Goal: Contribute content: Contribute content

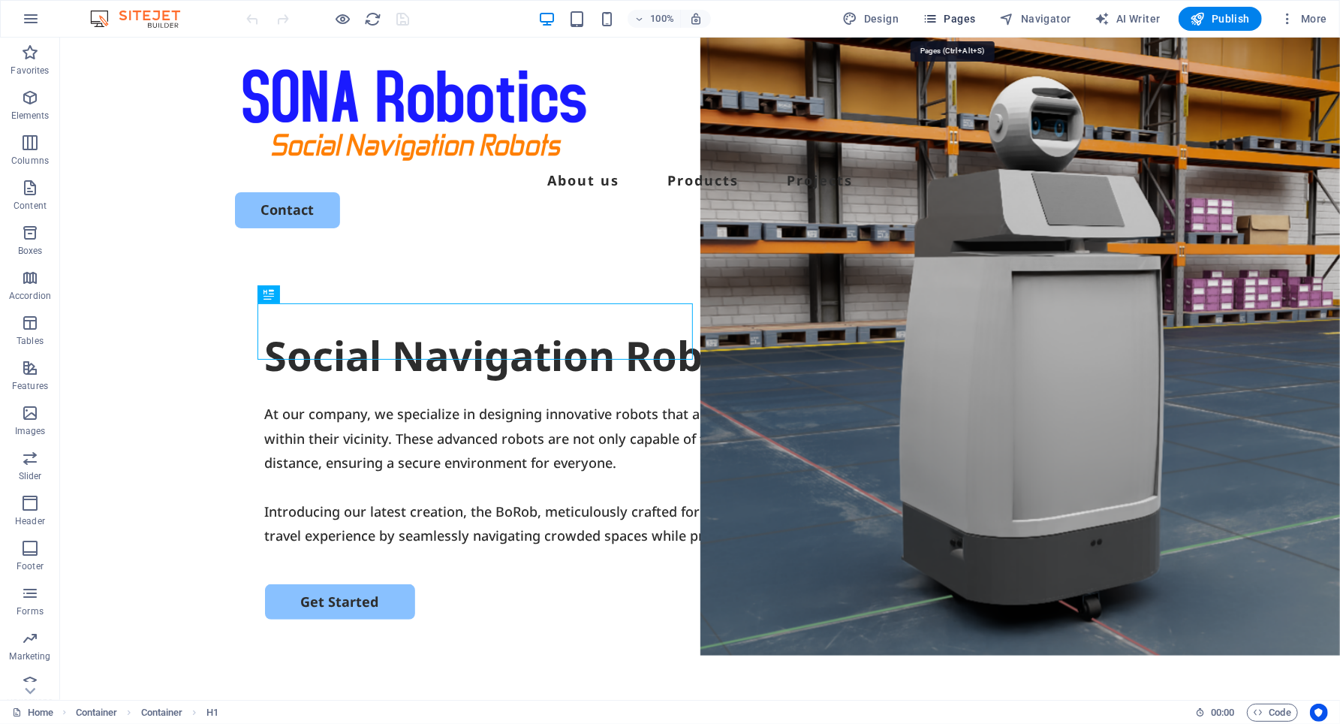
click at [958, 16] on span "Pages" at bounding box center [949, 18] width 53 height 15
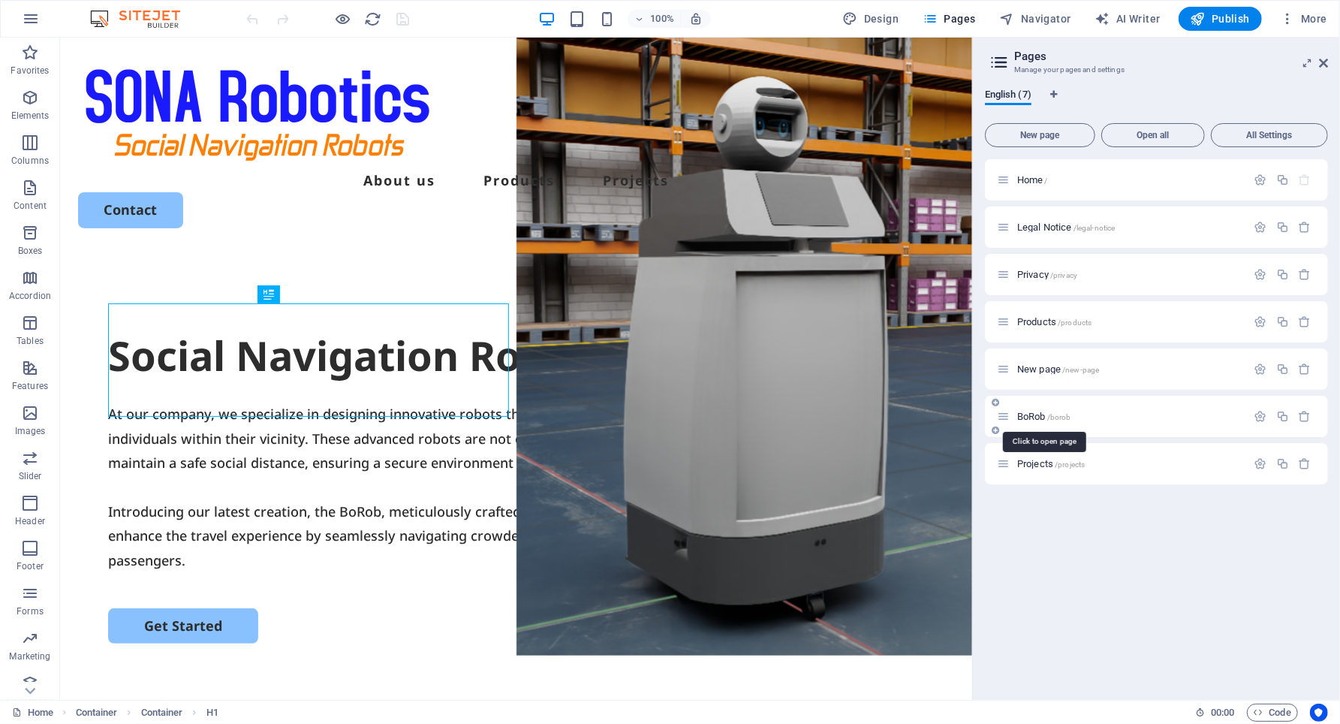
click at [1033, 416] on span "BoRob /borob" at bounding box center [1044, 416] width 54 height 11
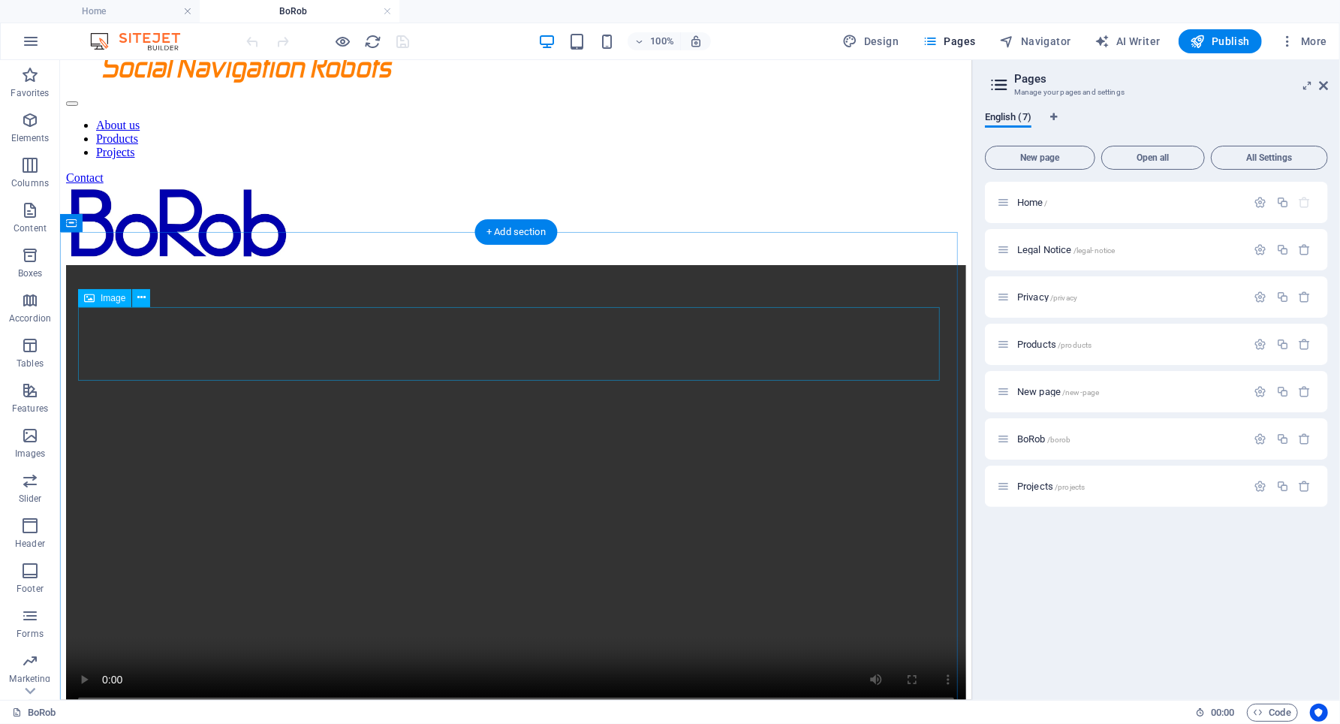
scroll to position [100, 0]
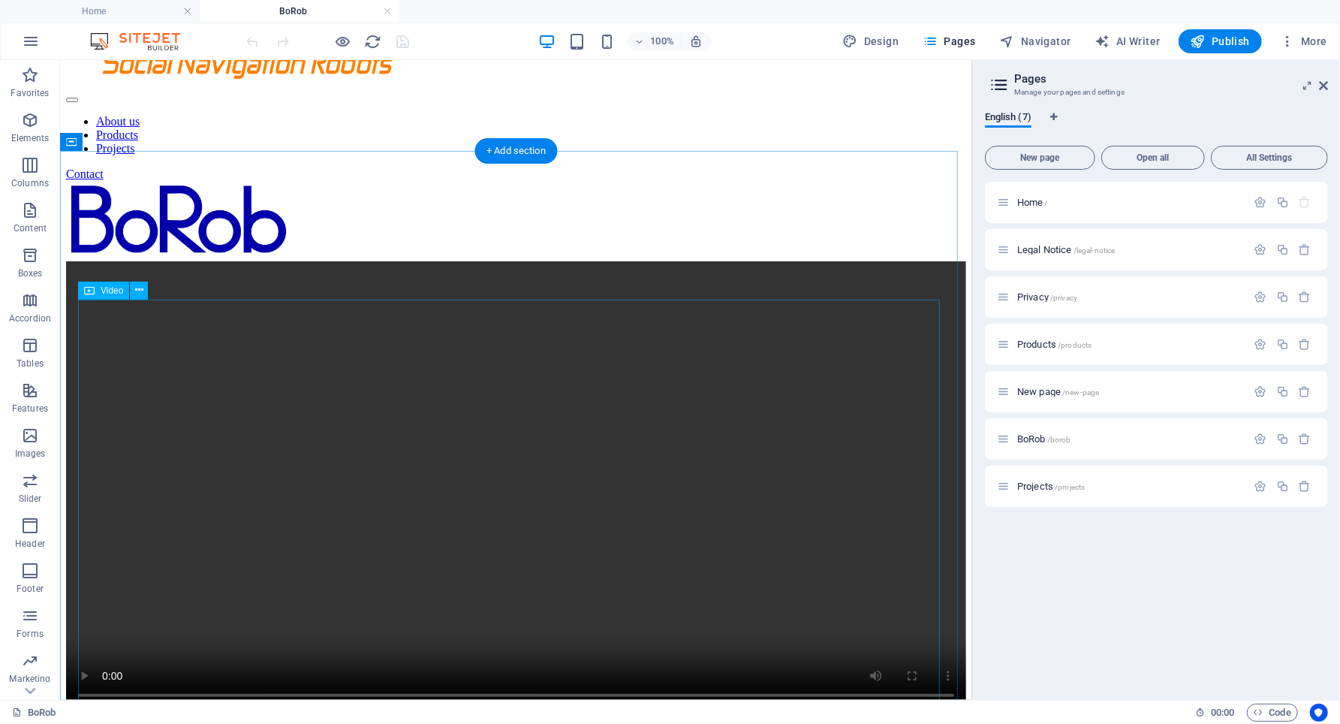
click at [303, 354] on figure at bounding box center [515, 487] width 900 height 453
click at [298, 387] on figure at bounding box center [515, 487] width 900 height 453
click at [139, 287] on icon at bounding box center [139, 290] width 8 height 16
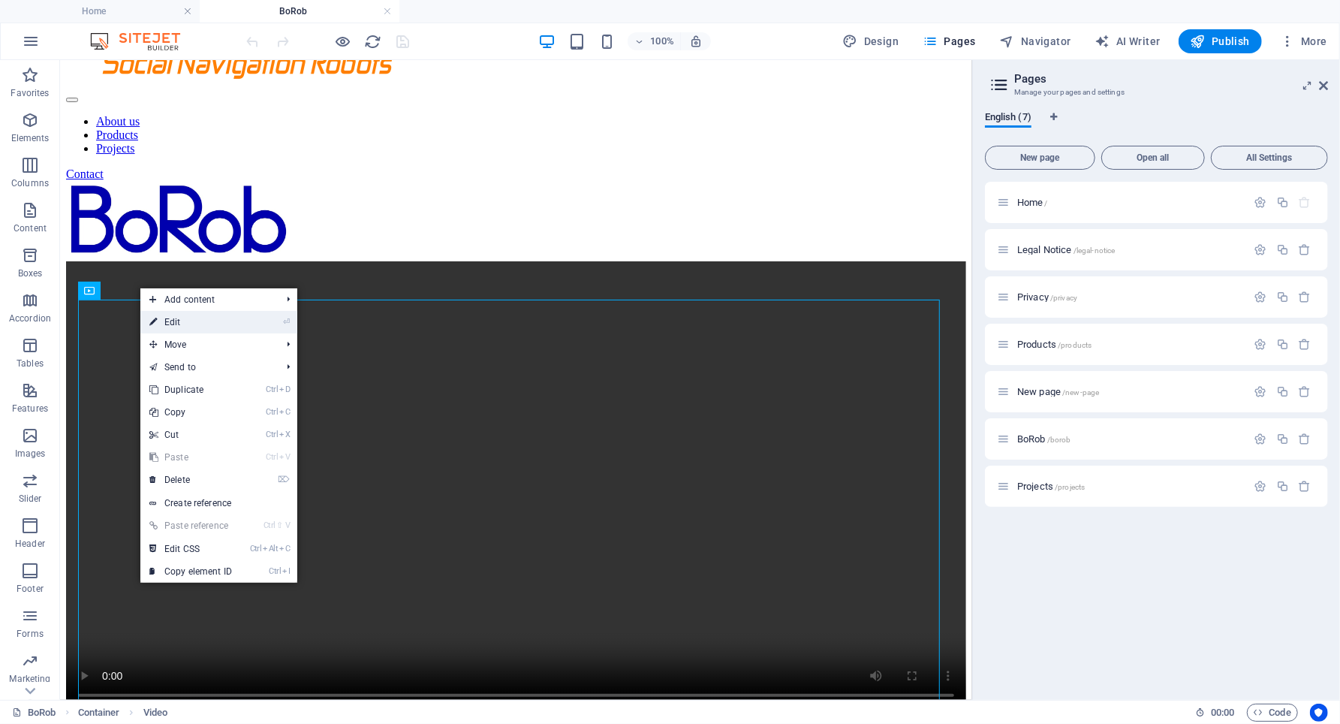
click at [202, 320] on link "⏎ Edit" at bounding box center [190, 322] width 101 height 23
select select "%"
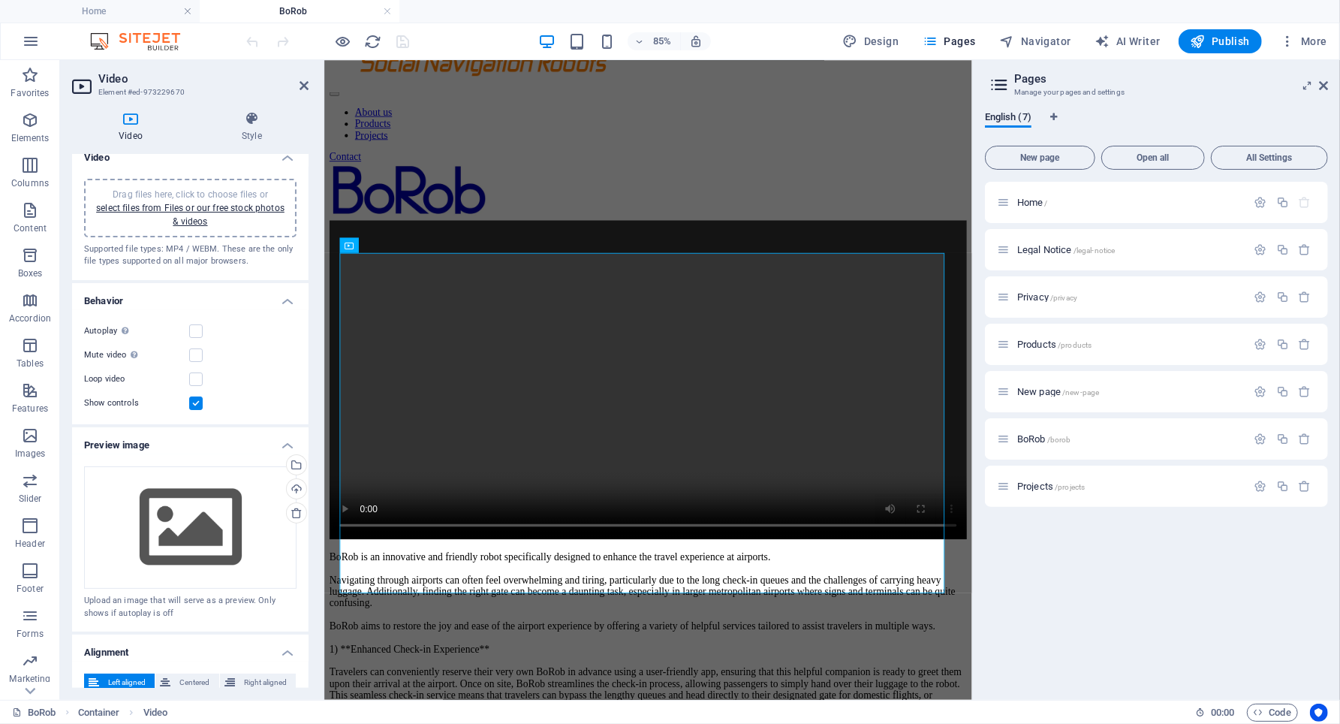
scroll to position [0, 0]
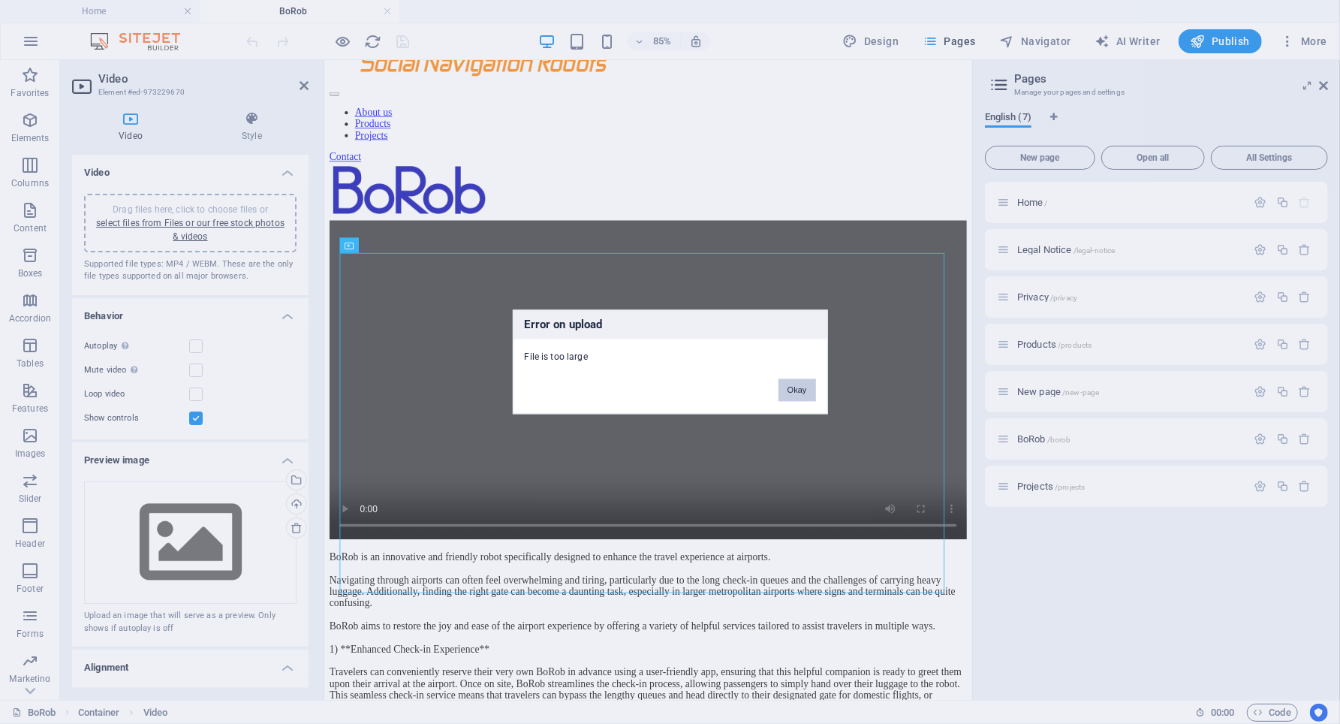
click at [811, 391] on button "Okay" at bounding box center [798, 390] width 38 height 23
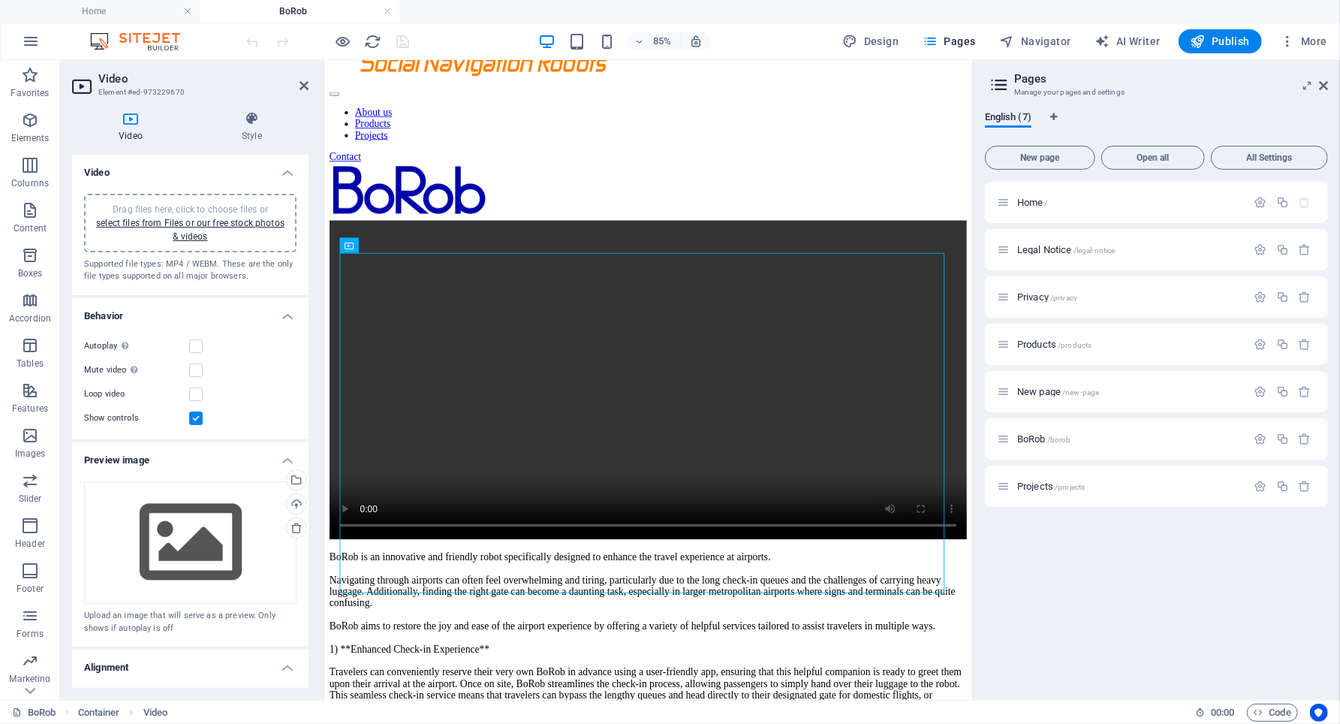
click at [160, 204] on span "Drag files here, click to choose files or select files from Files or our free s…" at bounding box center [190, 223] width 188 height 38
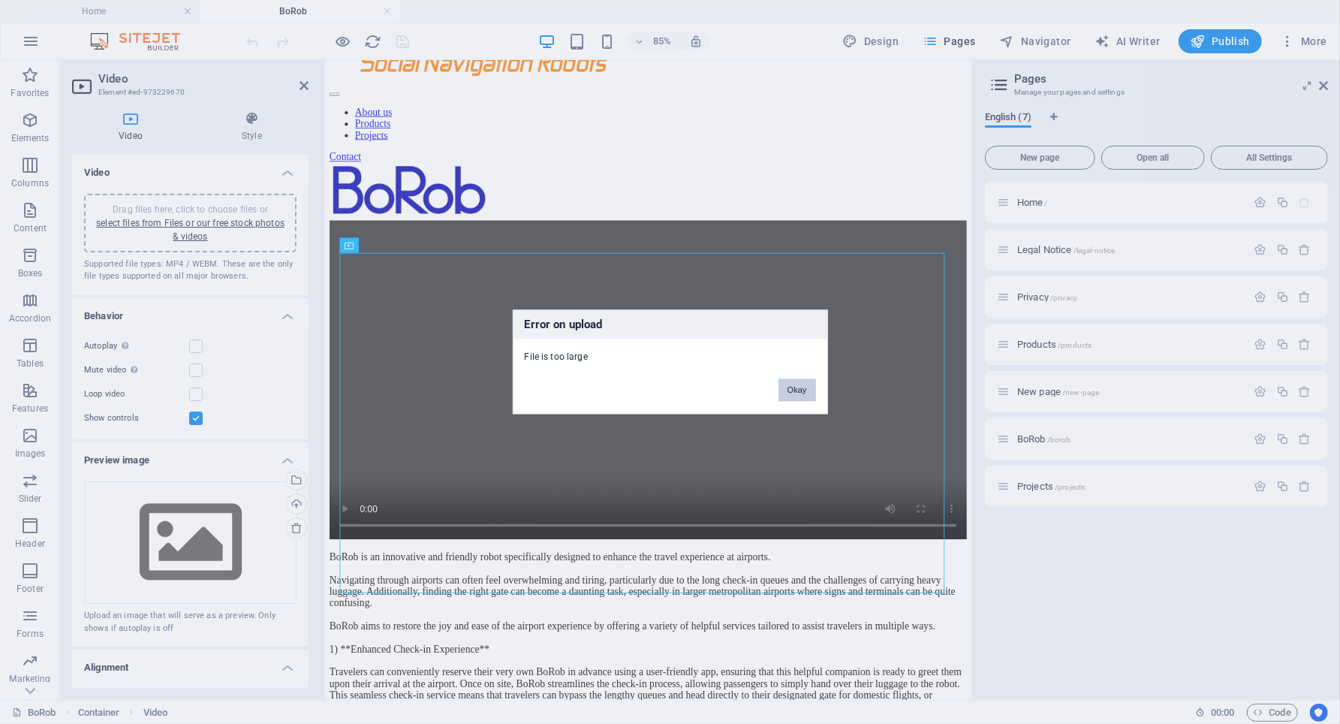
click at [806, 385] on button "Okay" at bounding box center [798, 390] width 38 height 23
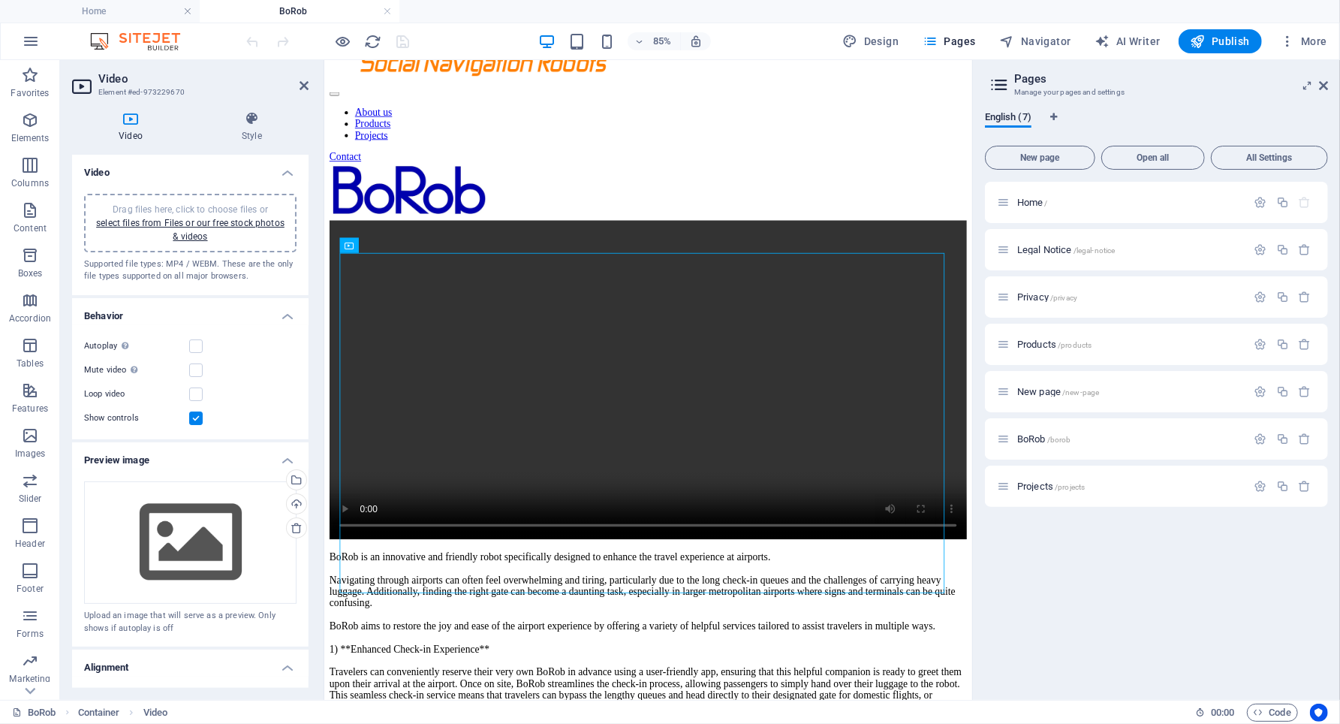
click at [128, 120] on icon at bounding box center [130, 118] width 117 height 15
click at [180, 224] on link "select files from Files or our free stock photos & videos" at bounding box center [190, 230] width 188 height 24
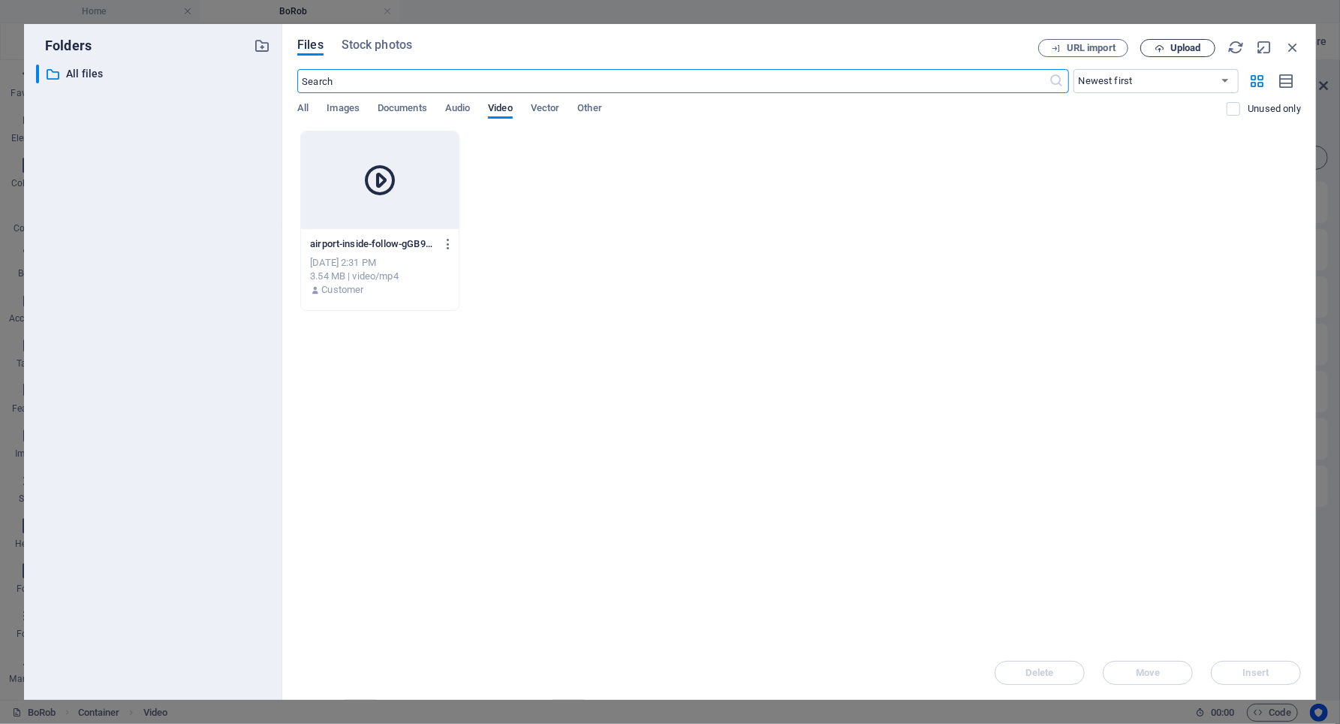
click at [1187, 47] on span "Upload" at bounding box center [1185, 48] width 31 height 9
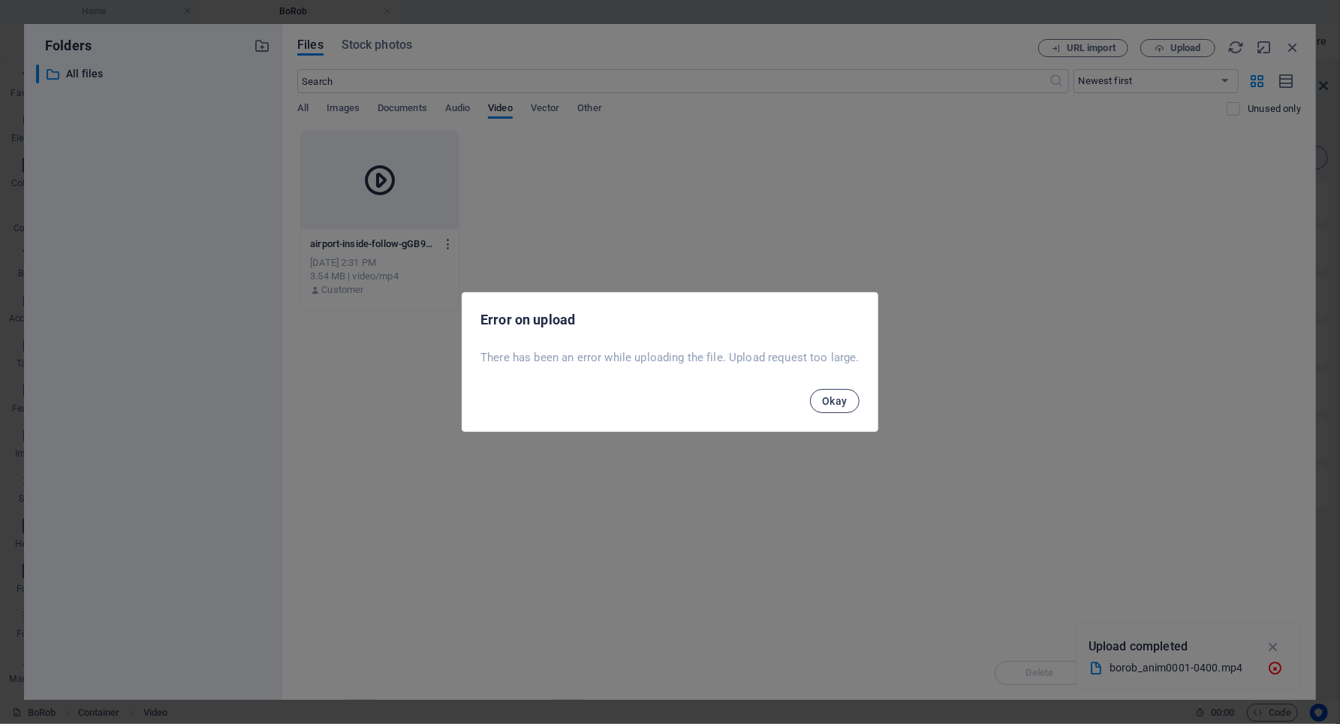
click at [842, 408] on button "Okay" at bounding box center [835, 401] width 50 height 24
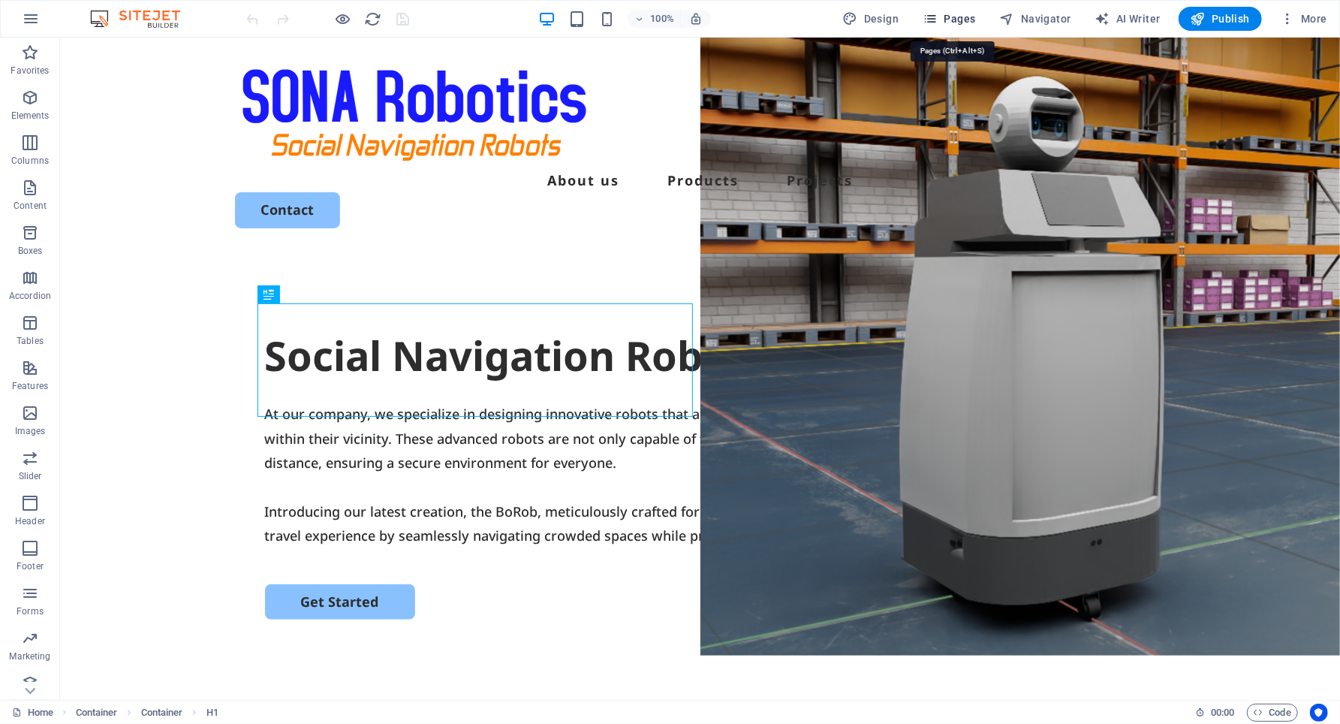
click at [956, 15] on span "Pages" at bounding box center [949, 18] width 53 height 15
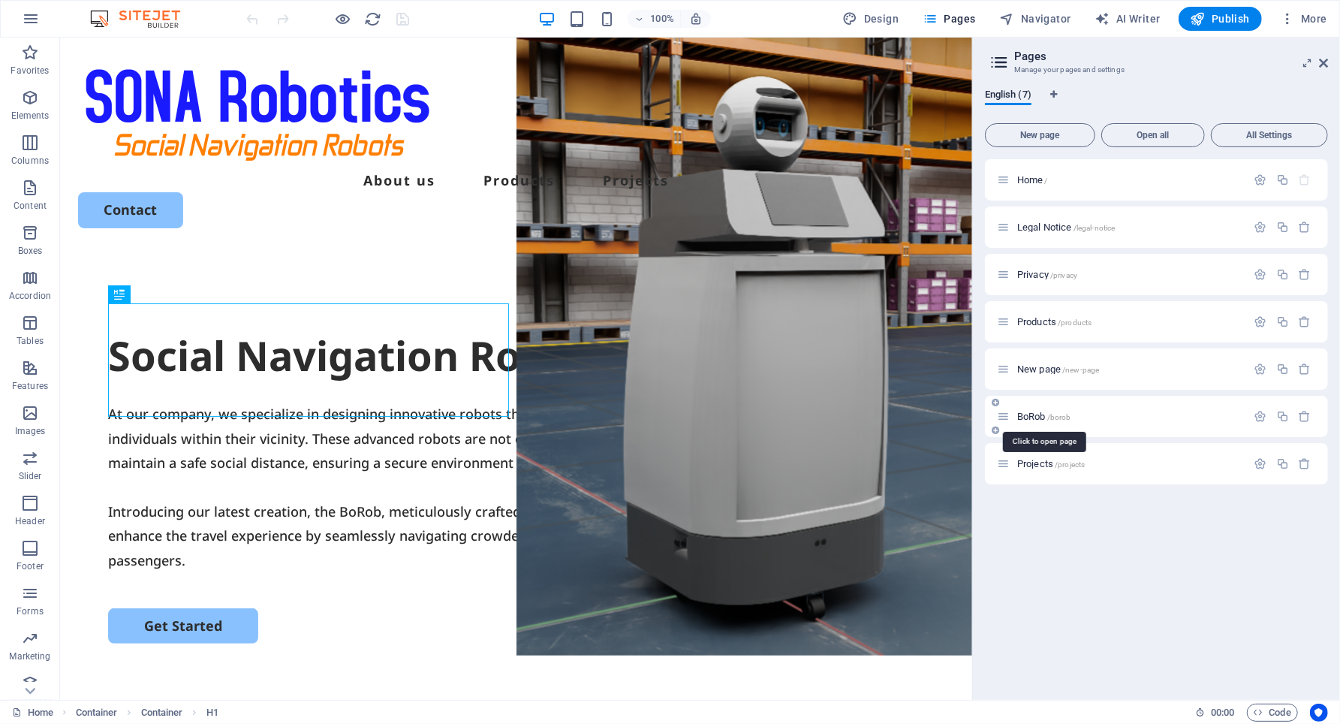
click at [1029, 418] on span "BoRob /borob" at bounding box center [1044, 416] width 54 height 11
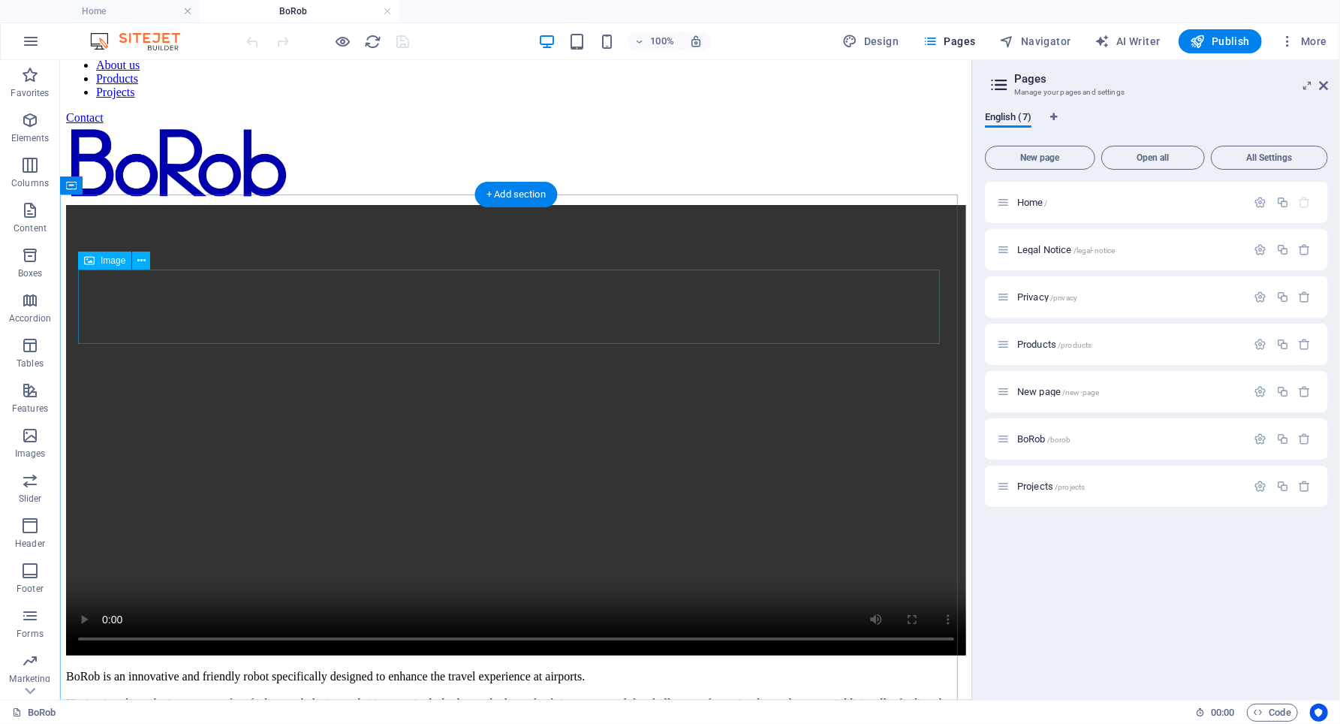
scroll to position [165, 0]
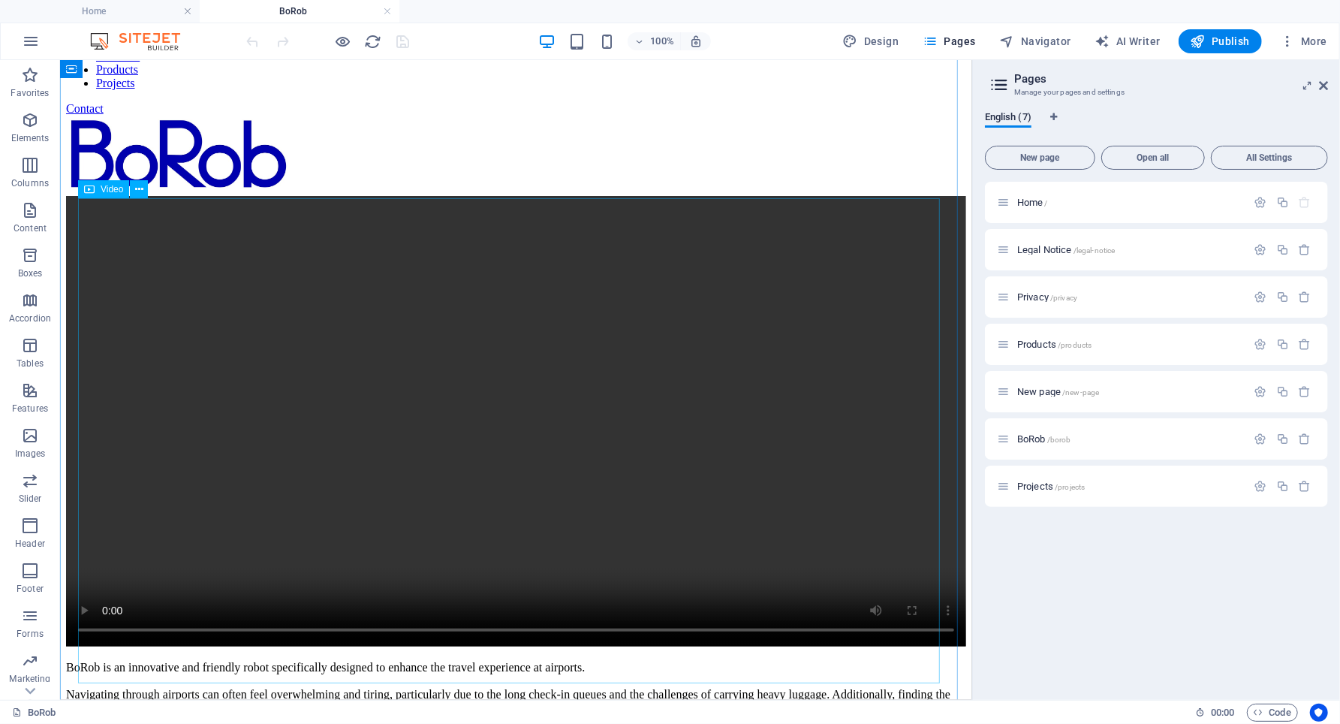
click at [122, 271] on figure at bounding box center [515, 421] width 900 height 453
click at [107, 187] on span "Video" at bounding box center [112, 189] width 23 height 9
select select "%"
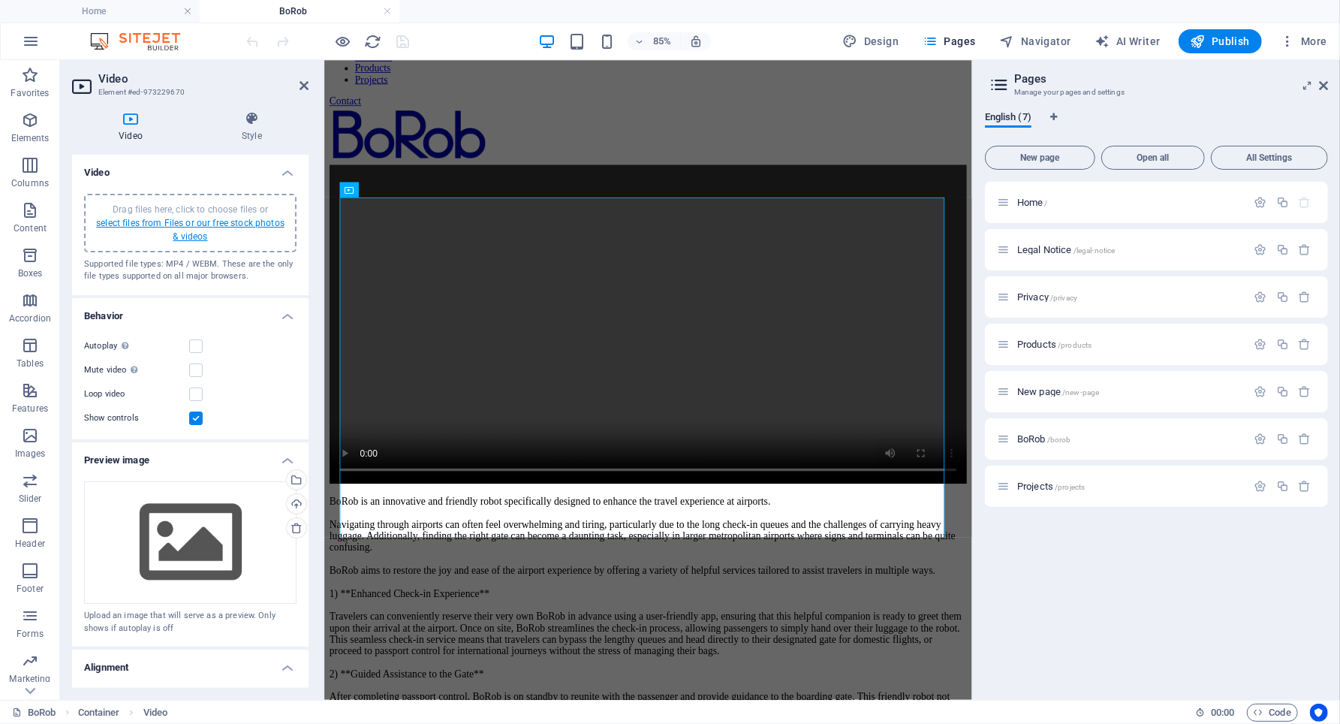
click at [198, 219] on link "select files from Files or our free stock photos & videos" at bounding box center [190, 230] width 188 height 24
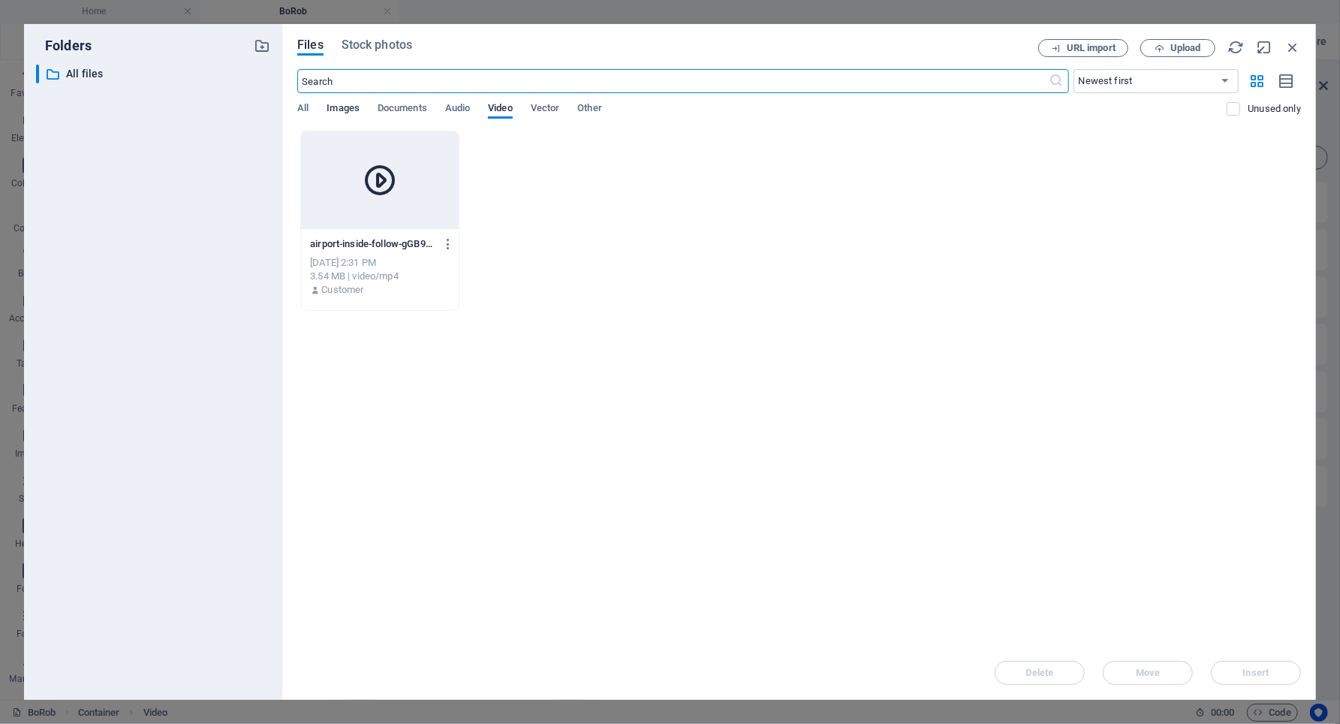
click at [344, 104] on span "Images" at bounding box center [343, 109] width 33 height 21
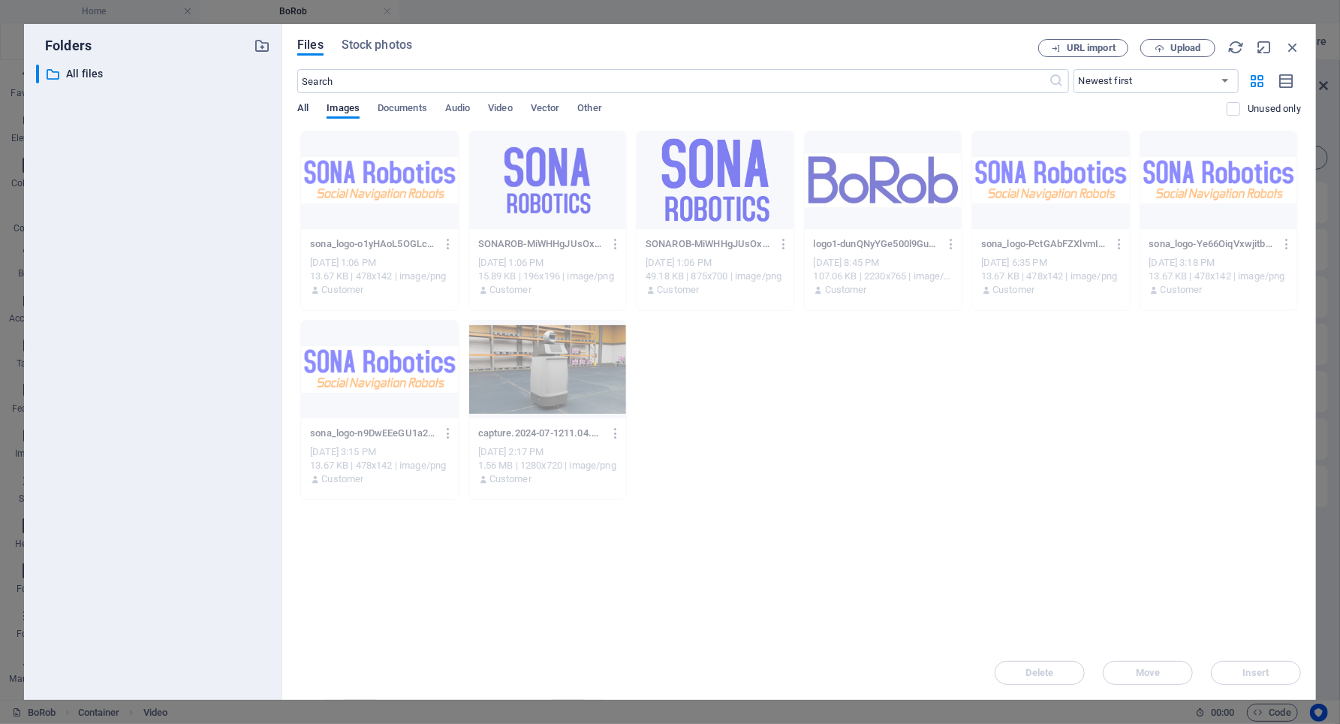
click at [304, 104] on span "All" at bounding box center [302, 109] width 11 height 21
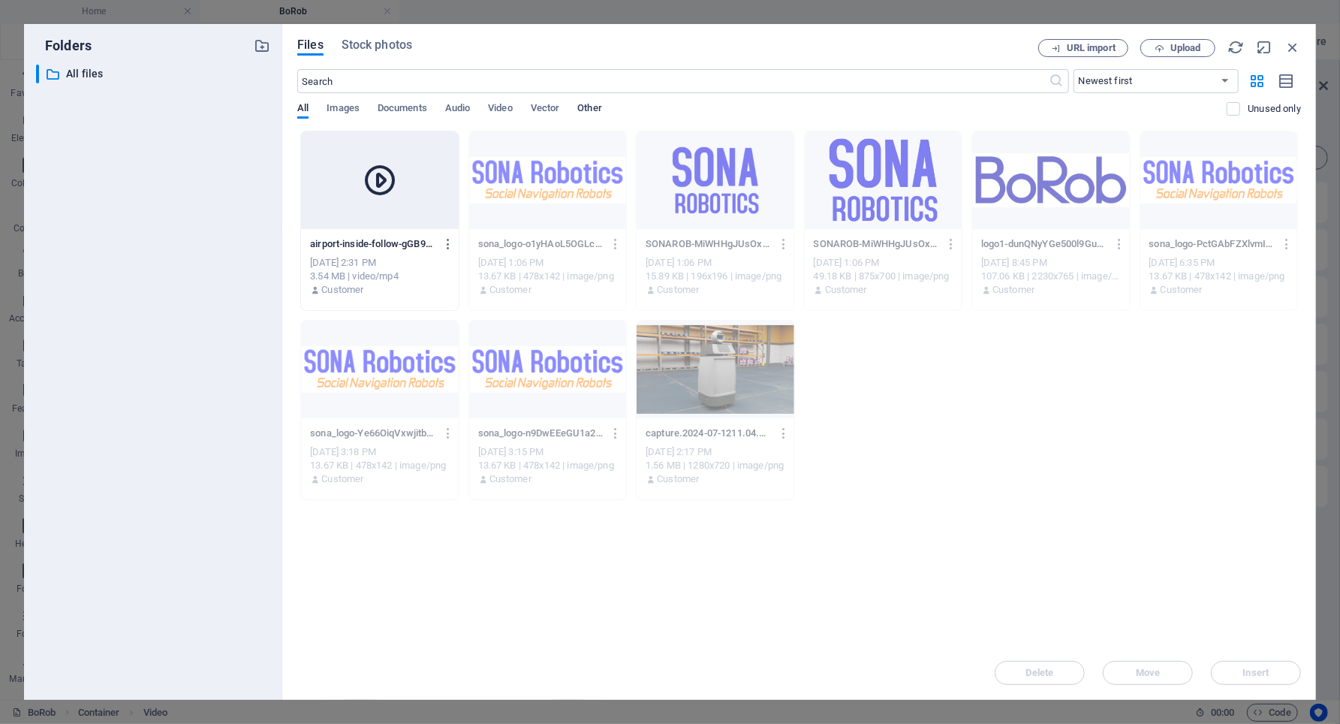
click at [601, 109] on span "Other" at bounding box center [589, 109] width 24 height 21
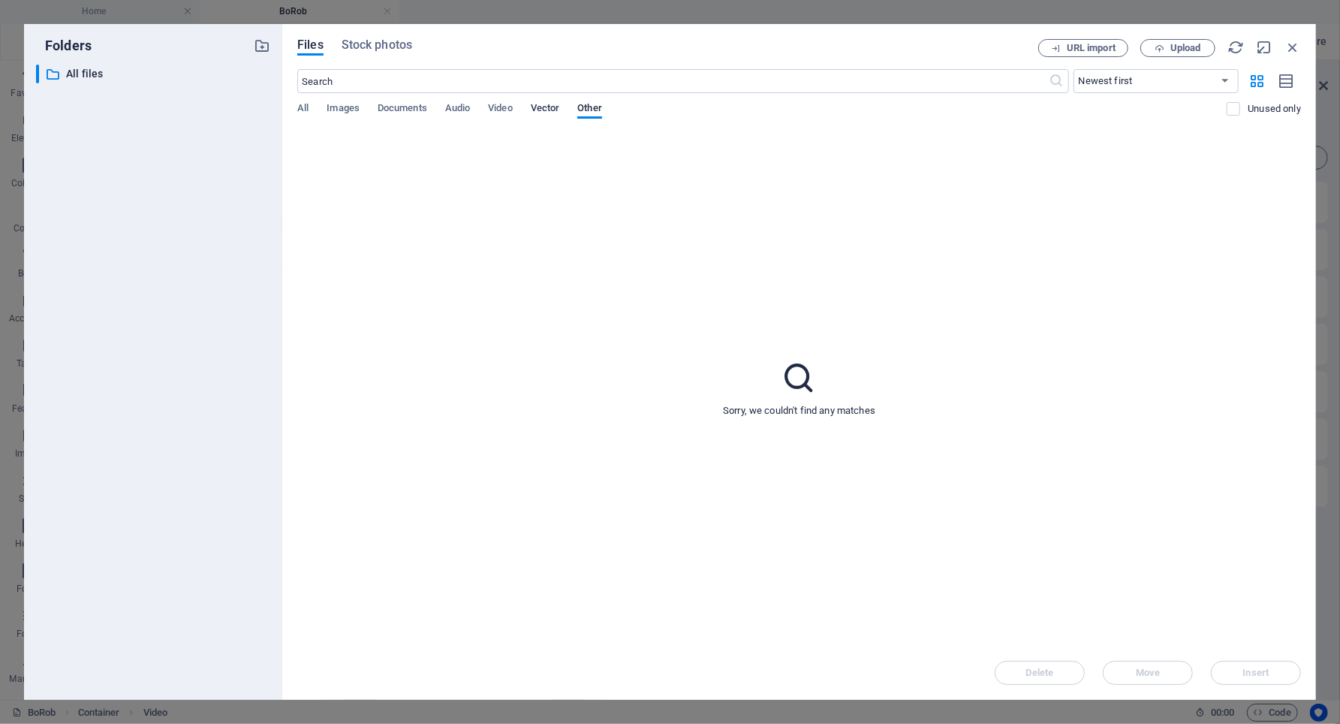
click at [559, 105] on span "Vector" at bounding box center [545, 109] width 29 height 21
click at [502, 107] on span "Video" at bounding box center [500, 109] width 24 height 21
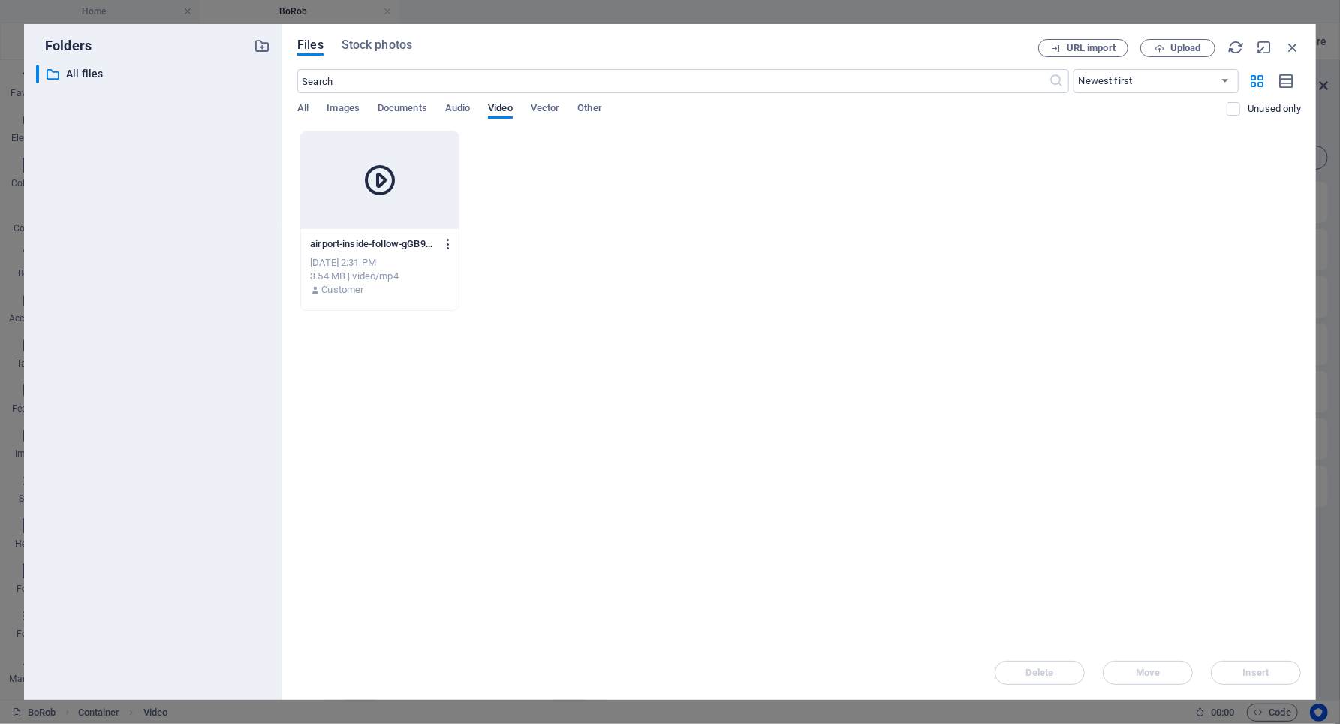
click at [448, 246] on icon "button" at bounding box center [448, 244] width 14 height 14
click at [450, 319] on h6 "Get link" at bounding box center [458, 319] width 62 height 18
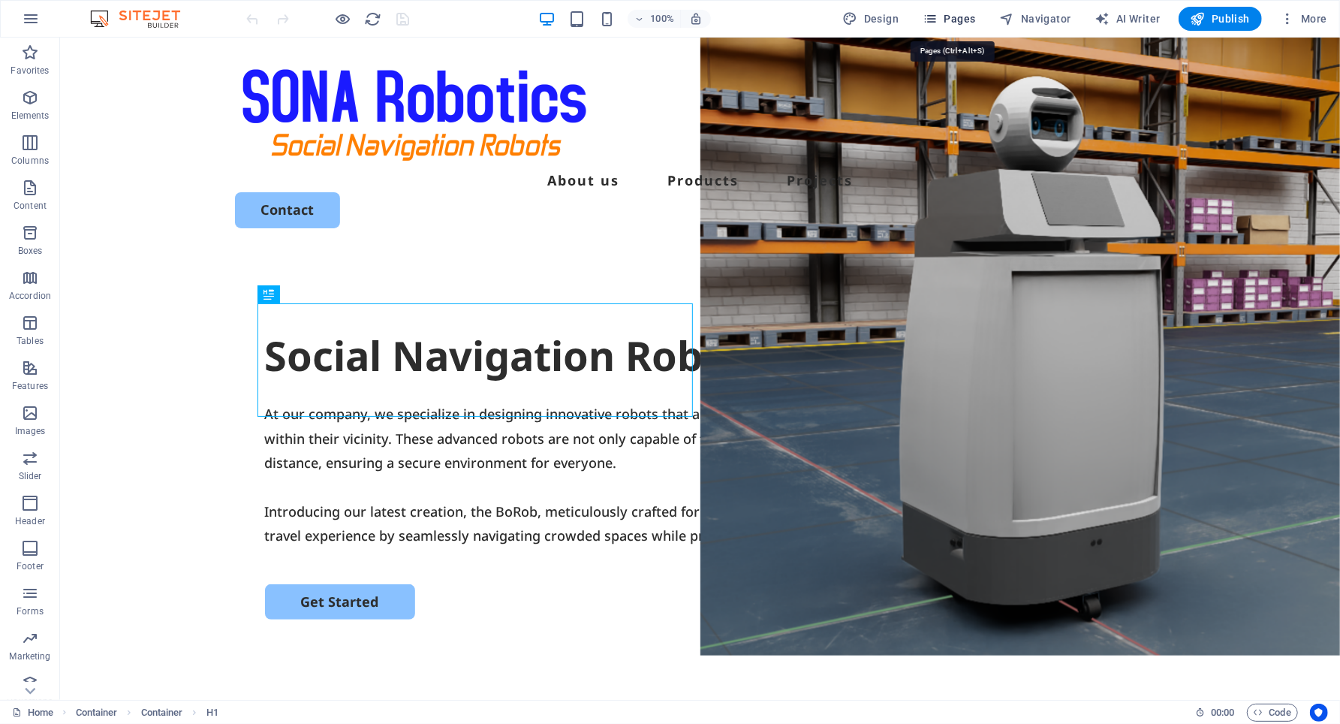
click at [956, 11] on span "Pages" at bounding box center [949, 18] width 53 height 15
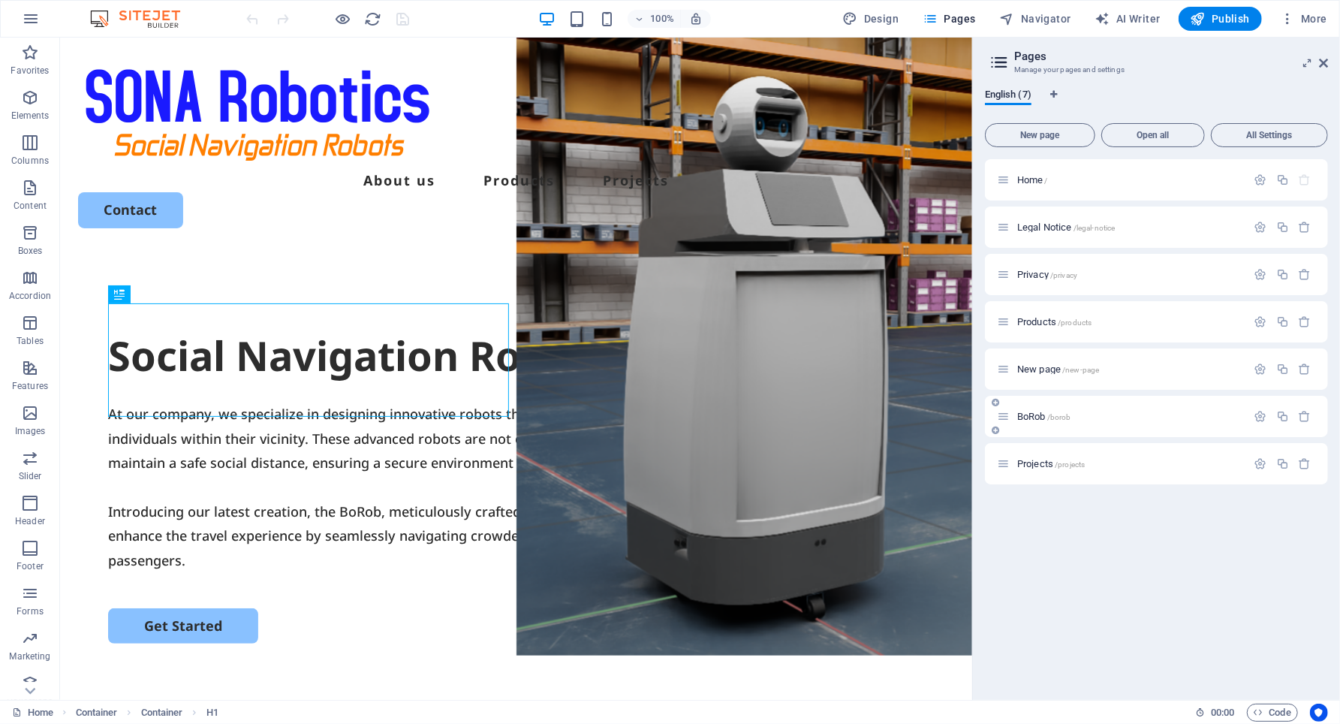
click at [1002, 424] on div "BoRob /borob" at bounding box center [1122, 416] width 250 height 17
click at [1003, 418] on icon at bounding box center [1003, 416] width 13 height 13
click at [1002, 422] on icon at bounding box center [1003, 416] width 13 height 13
click at [1044, 413] on span "BoRob /borob" at bounding box center [1044, 416] width 54 height 11
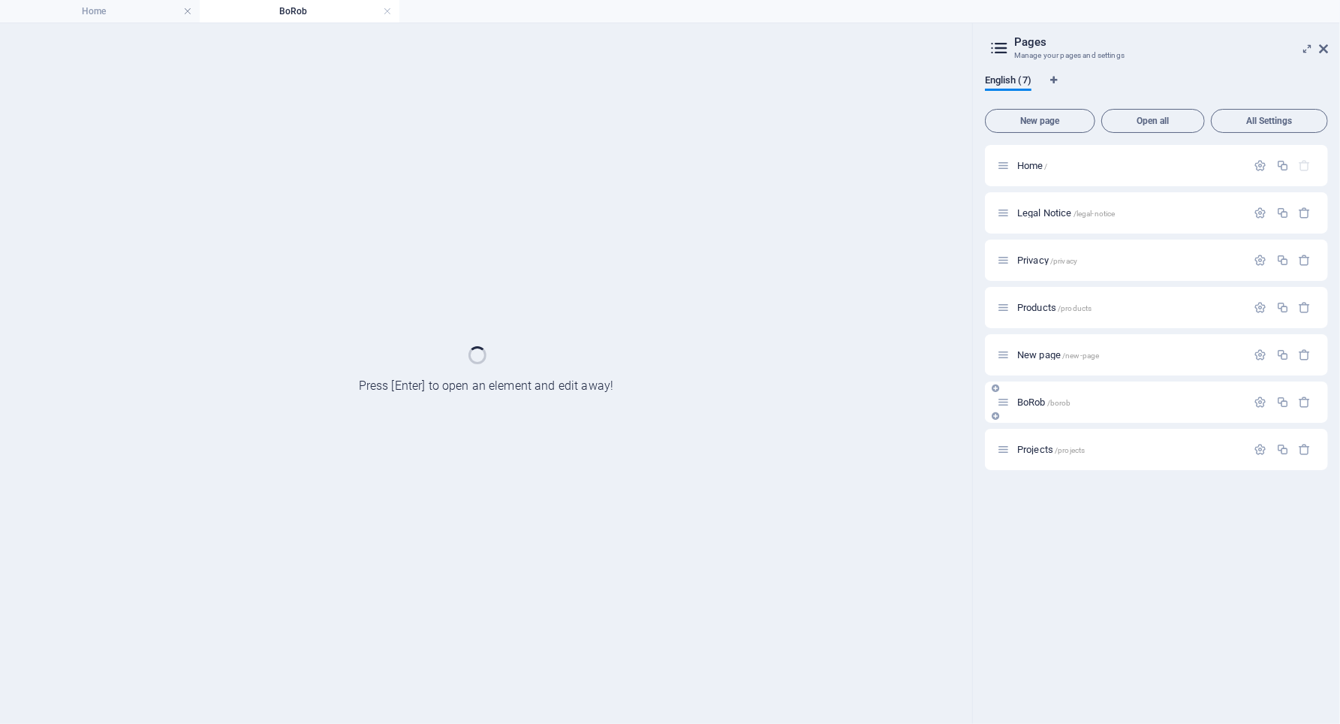
click at [1044, 413] on div "BoRob /borob" at bounding box center [1156, 401] width 343 height 41
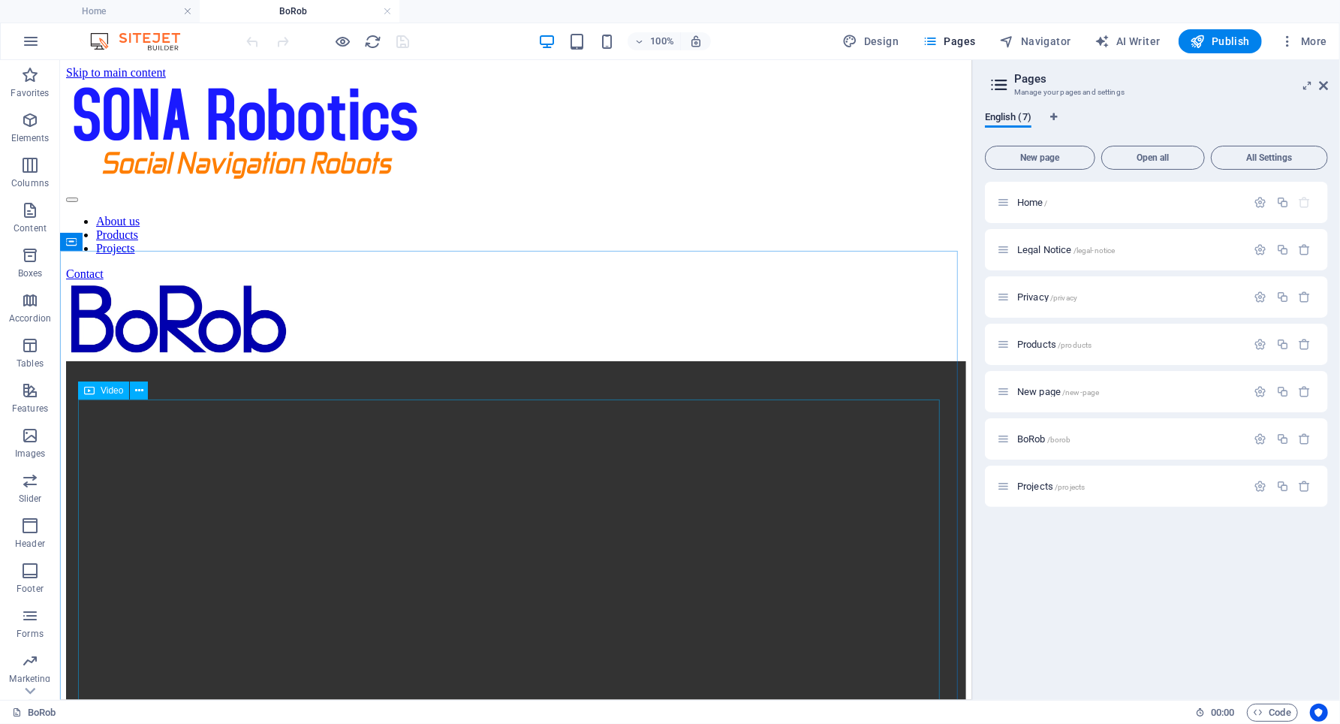
click at [101, 391] on span "Video" at bounding box center [112, 390] width 23 height 9
select select "%"
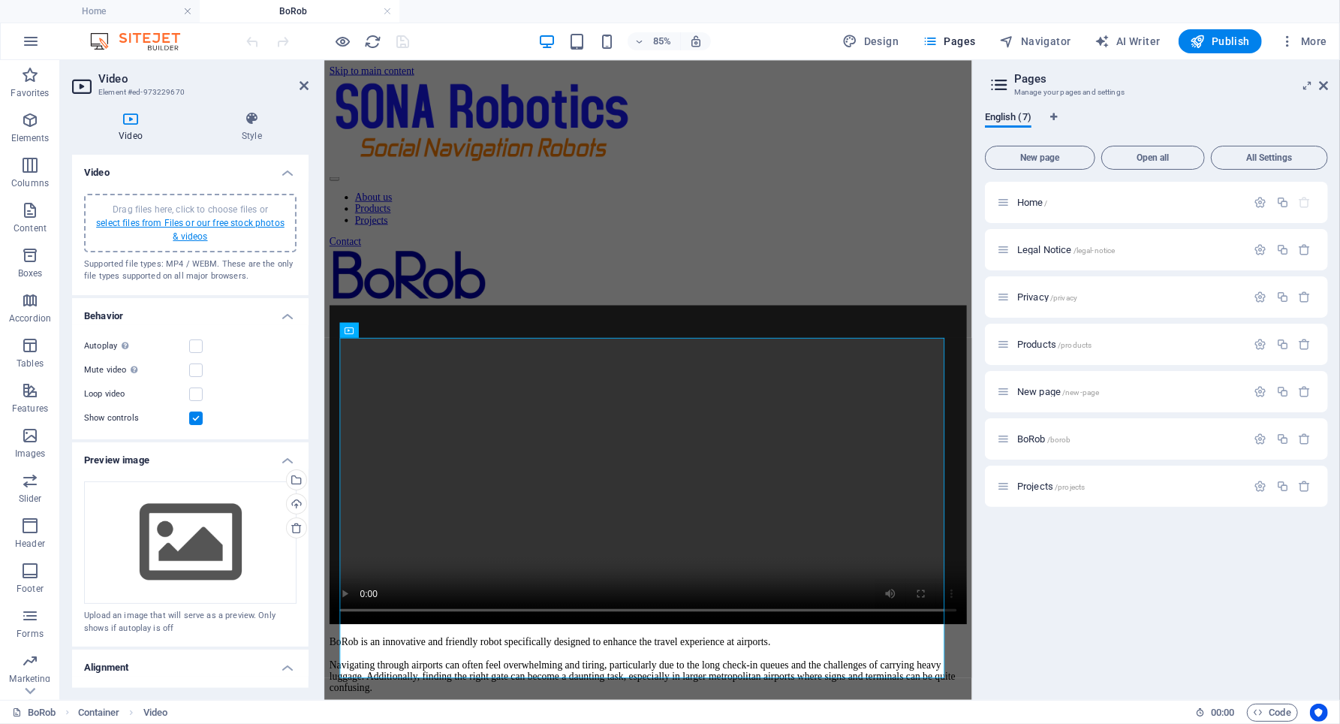
click at [183, 218] on link "select files from Files or our free stock photos & videos" at bounding box center [190, 230] width 188 height 24
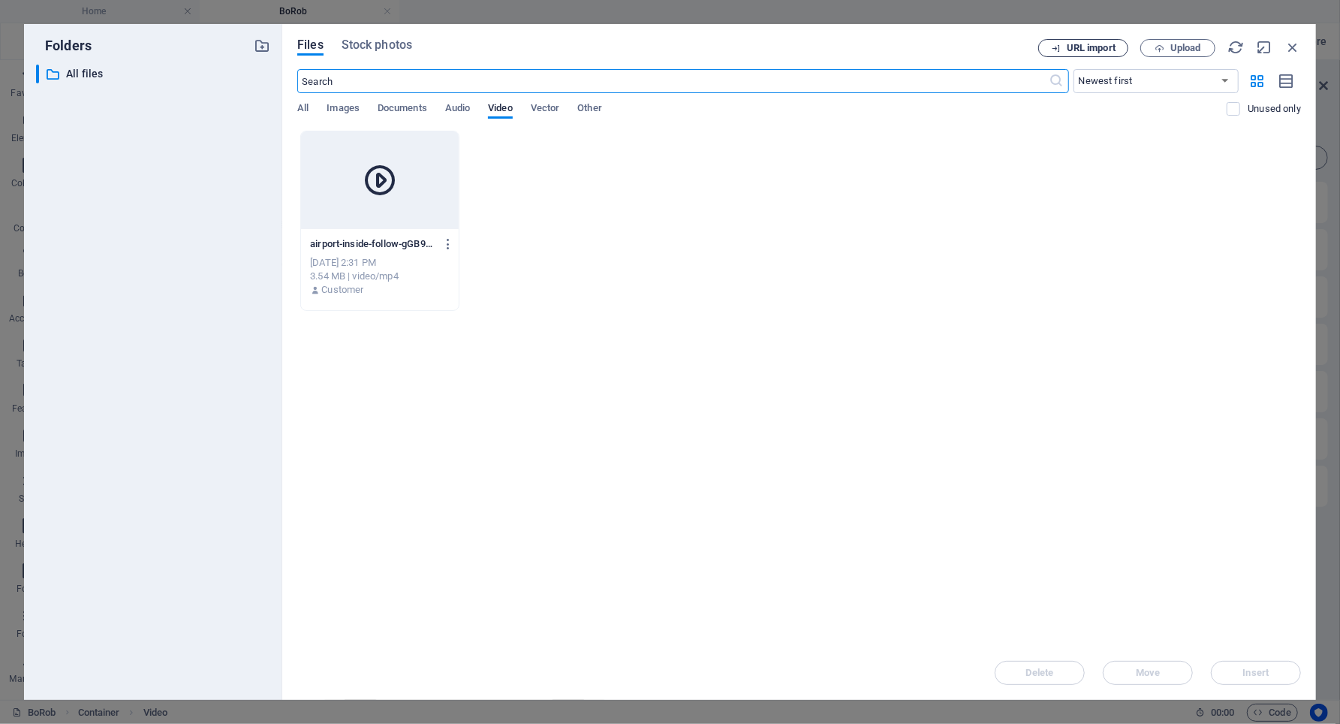
click at [1069, 46] on span "URL import" at bounding box center [1091, 48] width 49 height 9
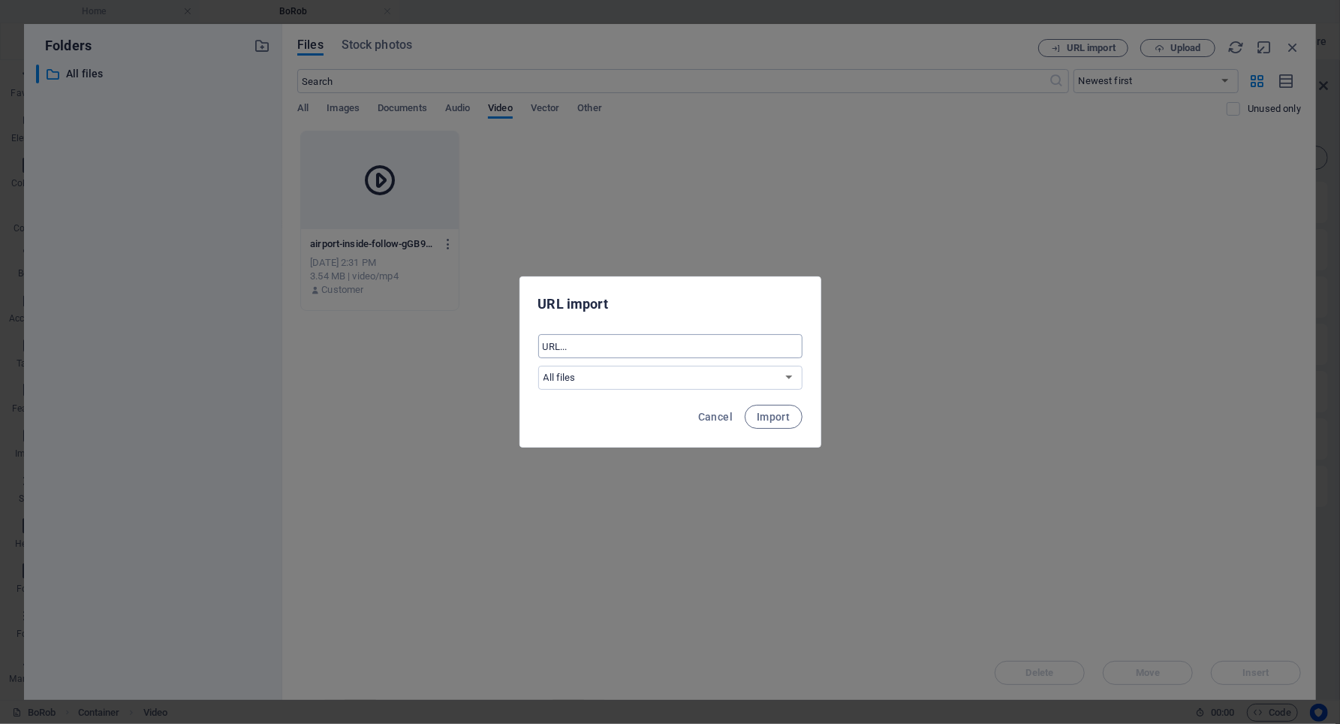
click at [659, 344] on input "text" at bounding box center [670, 346] width 264 height 24
paste input "[URL][DOMAIN_NAME]"
type input "[URL][DOMAIN_NAME]"
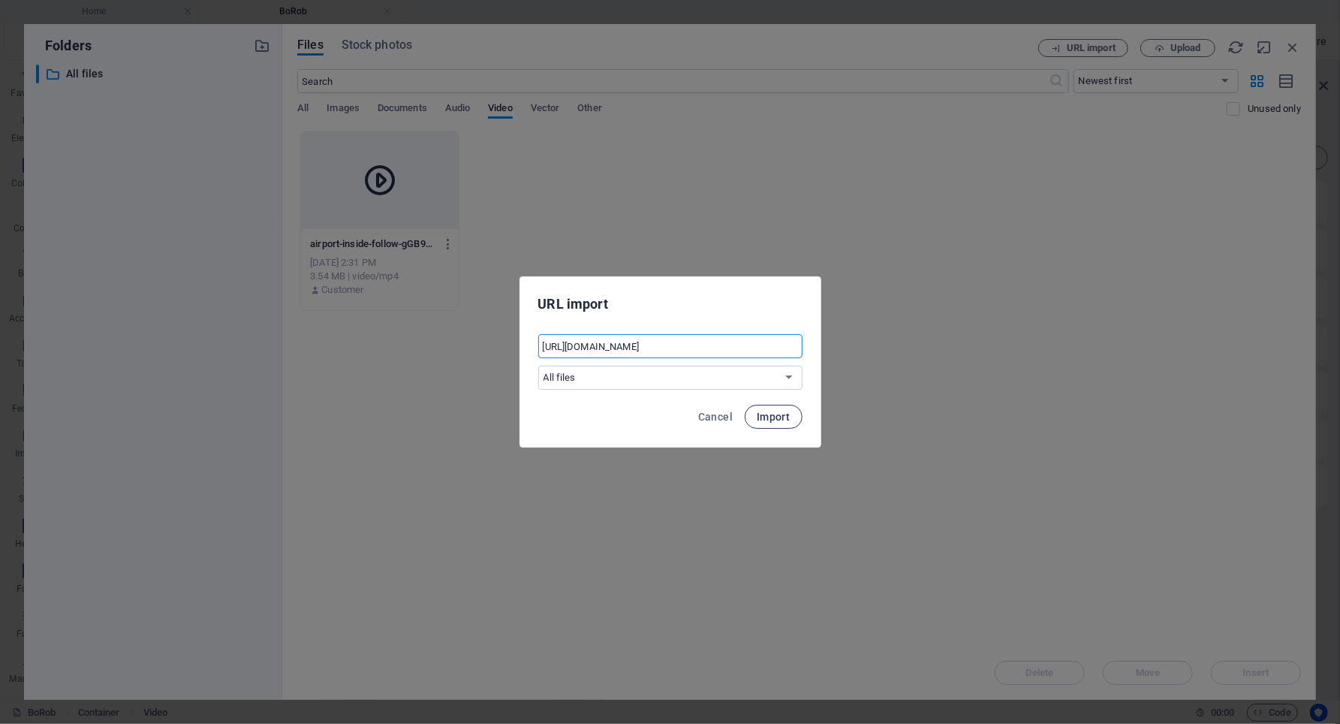
click at [769, 416] on span "Import" at bounding box center [773, 417] width 33 height 12
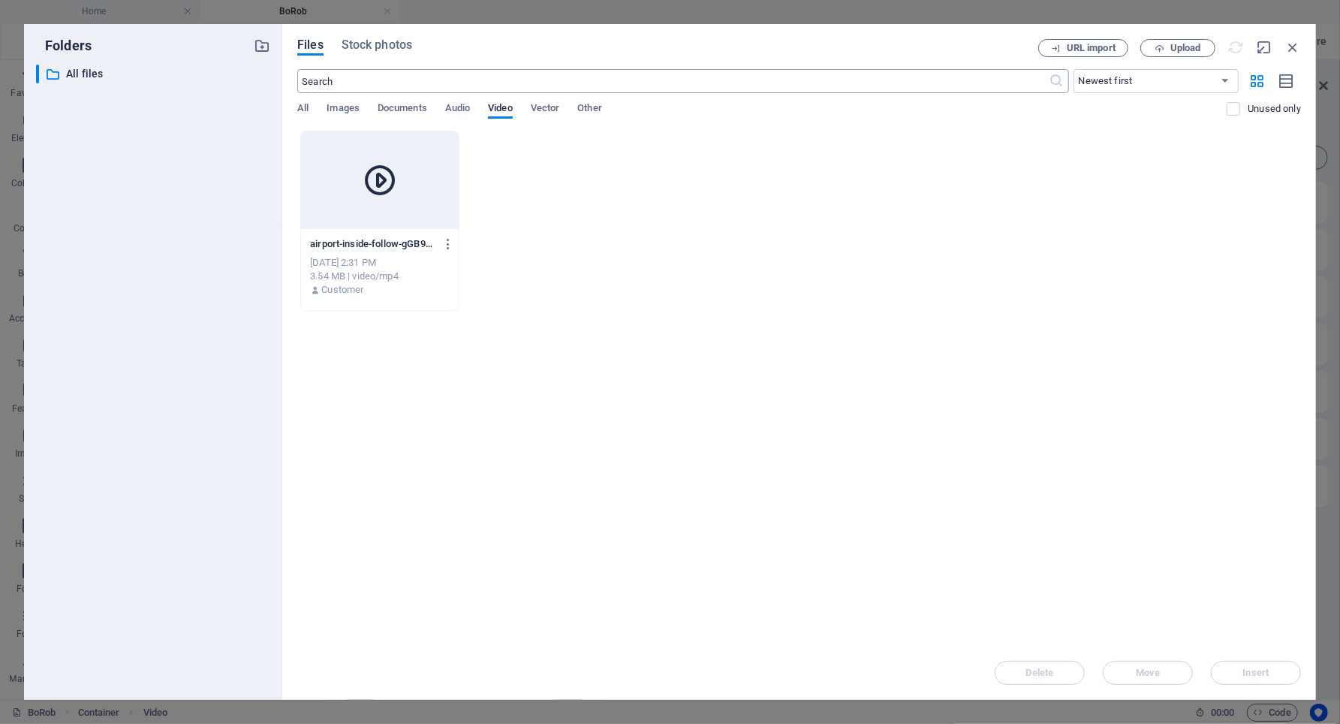
click at [550, 82] on input "text" at bounding box center [673, 81] width 752 height 24
paste input "[URL][DOMAIN_NAME]"
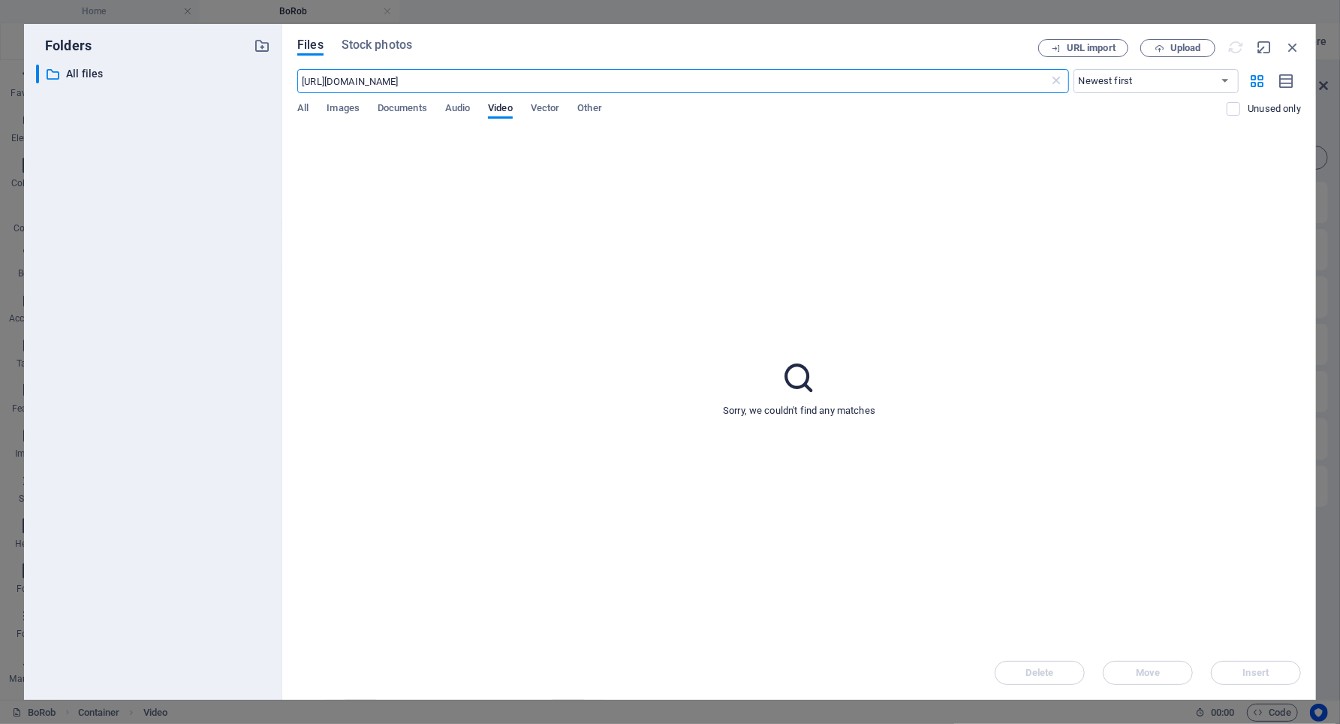
type input "[URL][DOMAIN_NAME]"
click at [1089, 42] on button "URL import" at bounding box center [1083, 48] width 90 height 18
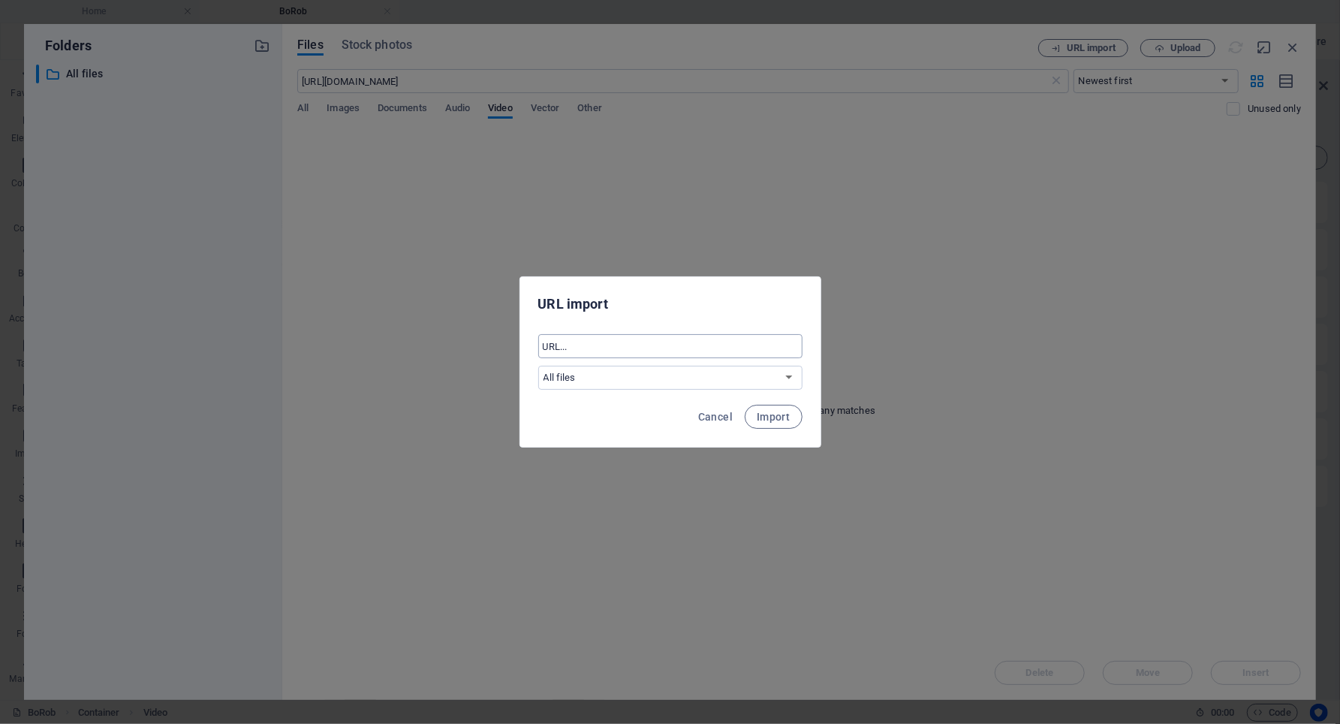
click at [596, 349] on input "text" at bounding box center [670, 346] width 264 height 24
paste input "[URL][DOMAIN_NAME]"
type input "[URL][DOMAIN_NAME]"
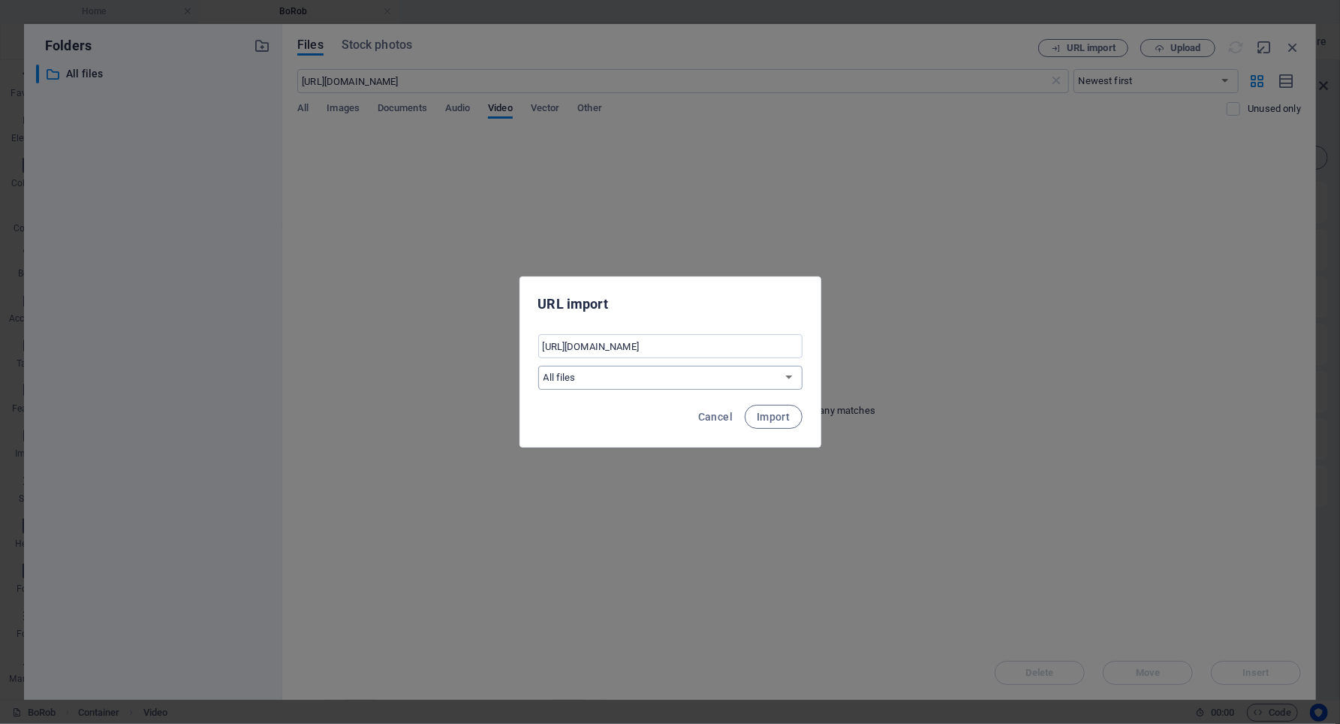
click at [788, 373] on select "All files" at bounding box center [670, 378] width 264 height 24
click at [538, 366] on select "All files" at bounding box center [670, 378] width 264 height 24
click at [782, 414] on span "Import" at bounding box center [773, 417] width 33 height 12
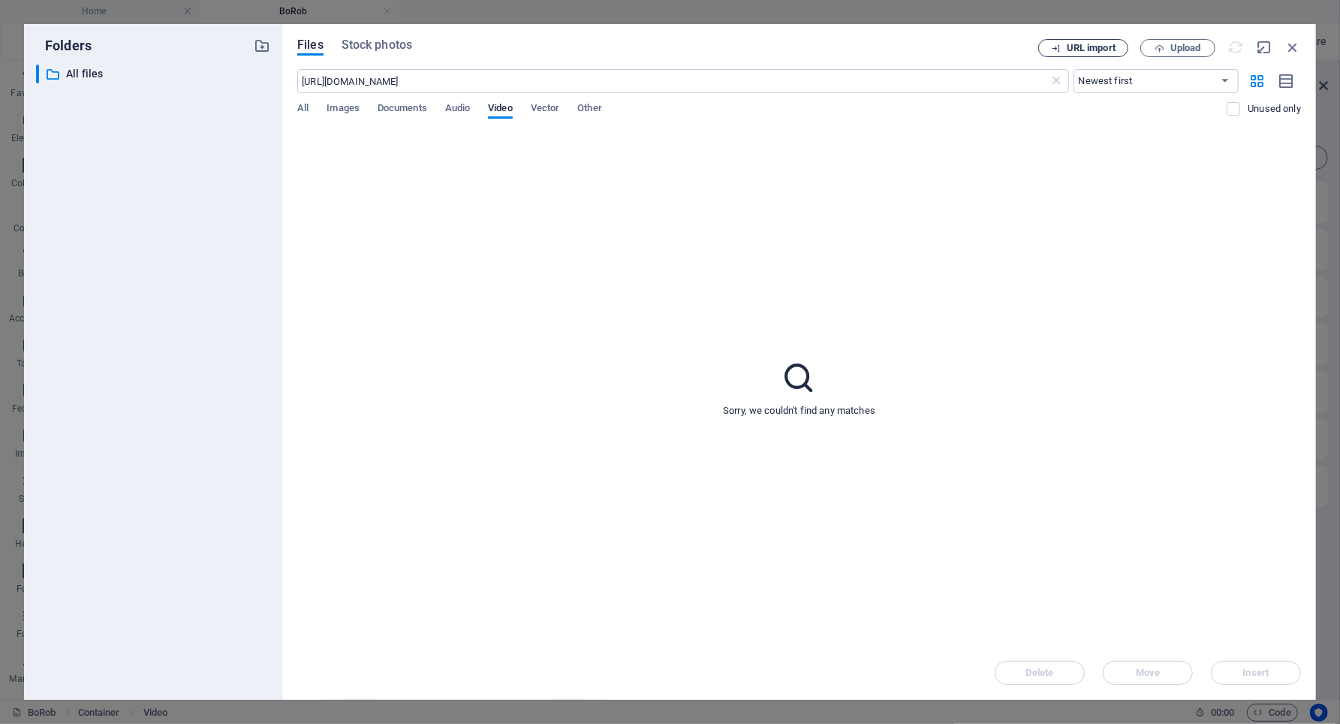
click at [1093, 44] on span "URL import" at bounding box center [1091, 48] width 49 height 9
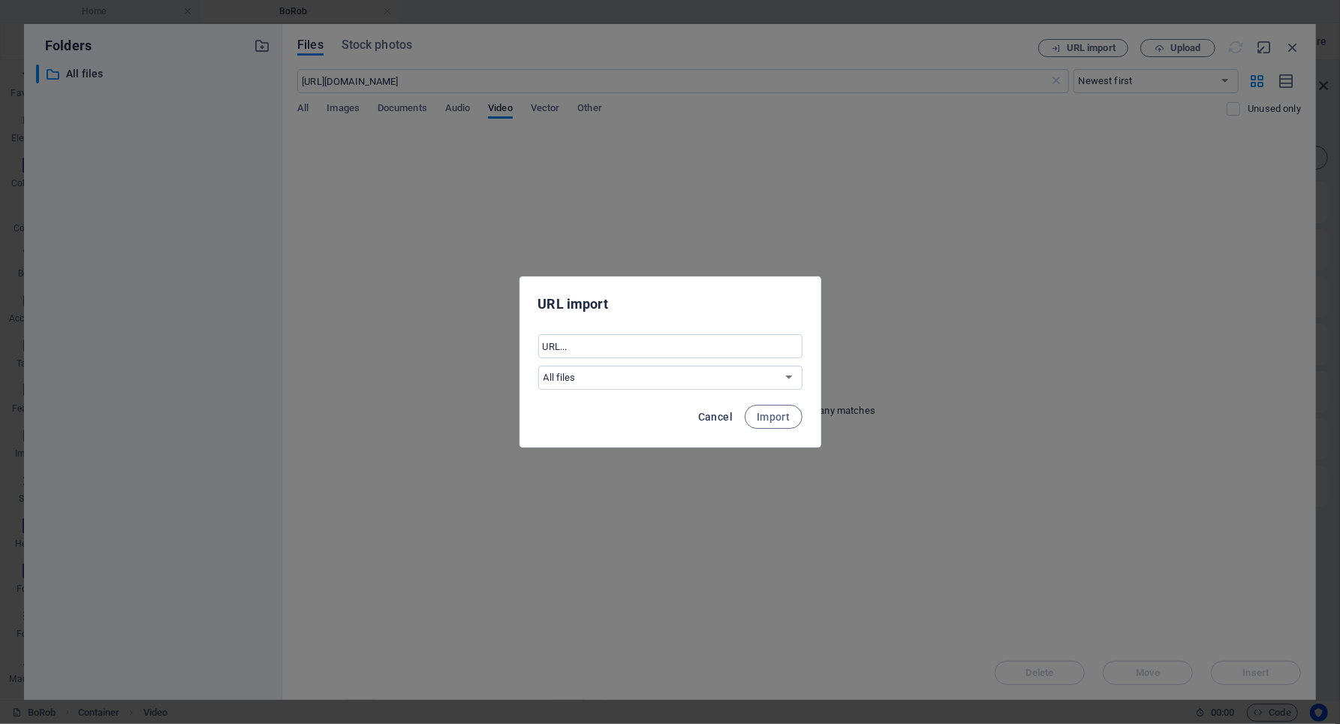
click at [707, 411] on span "Cancel" at bounding box center [715, 417] width 35 height 12
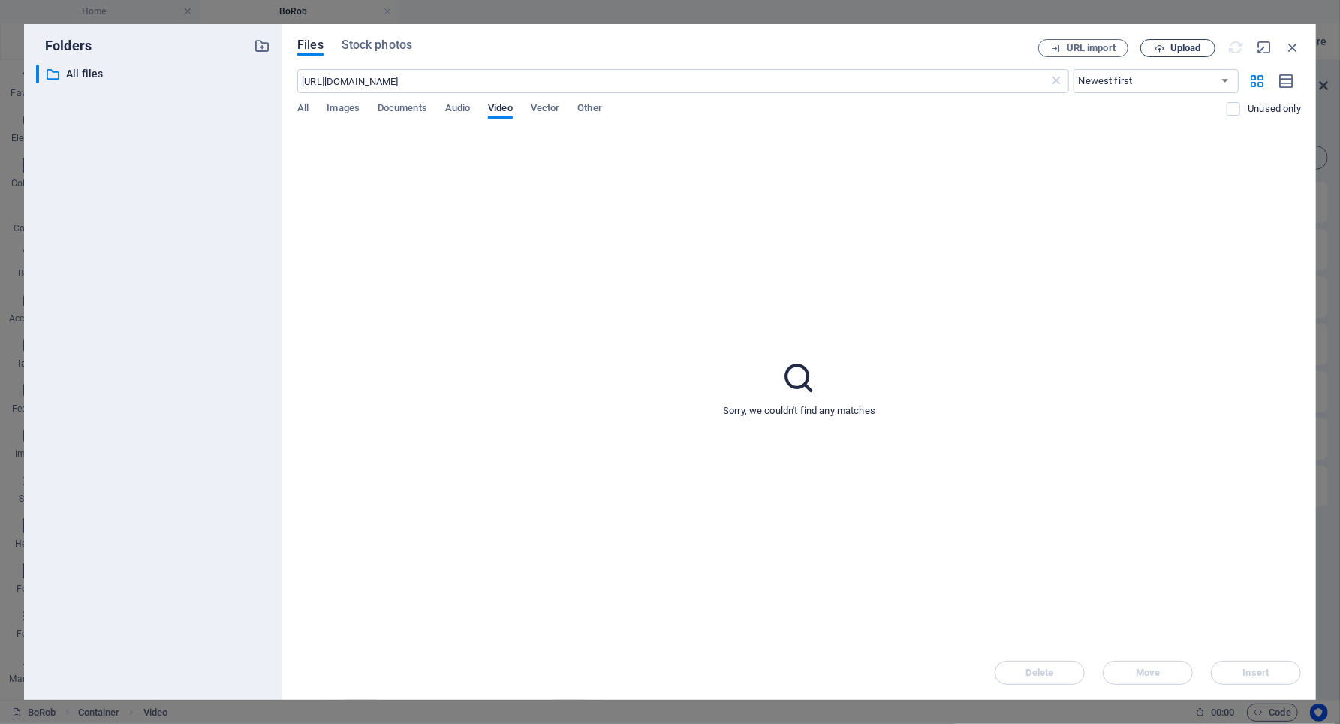
click at [1183, 39] on button "Upload" at bounding box center [1177, 48] width 75 height 18
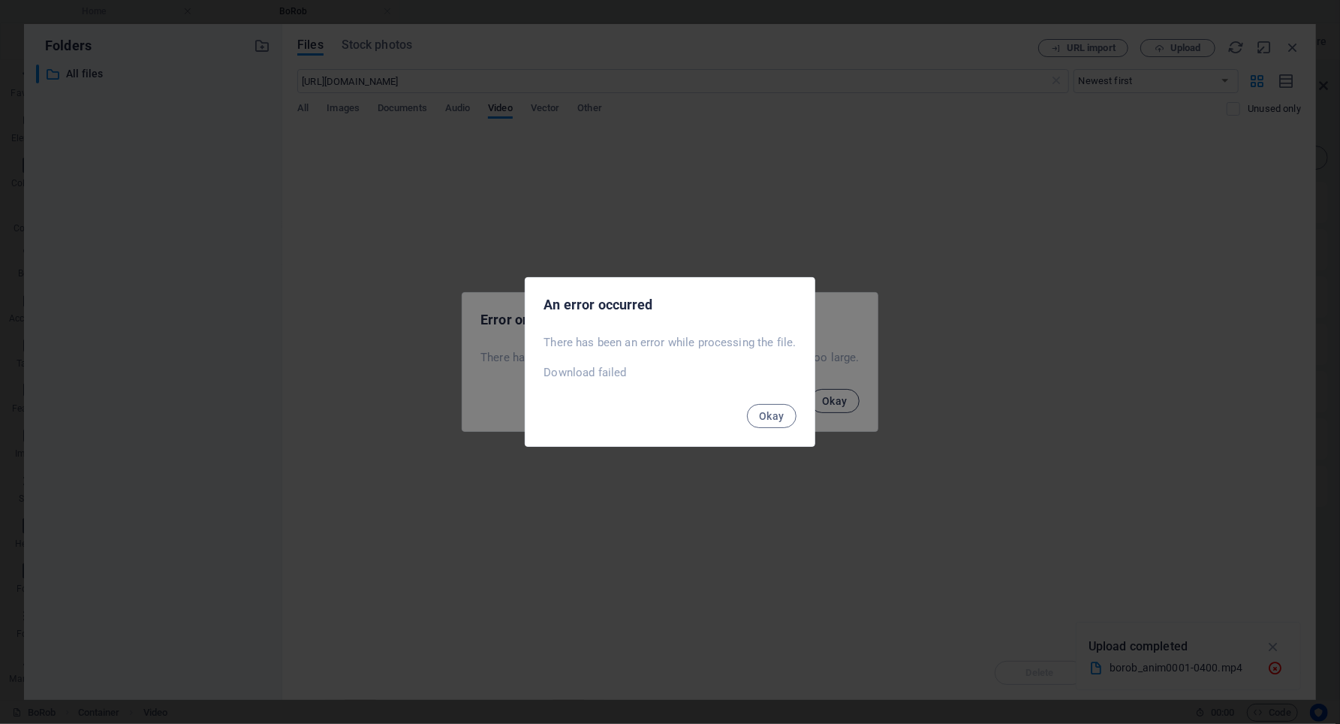
click at [821, 397] on div "An error occurred There has been an error while processing the file. Download f…" at bounding box center [670, 362] width 1340 height 724
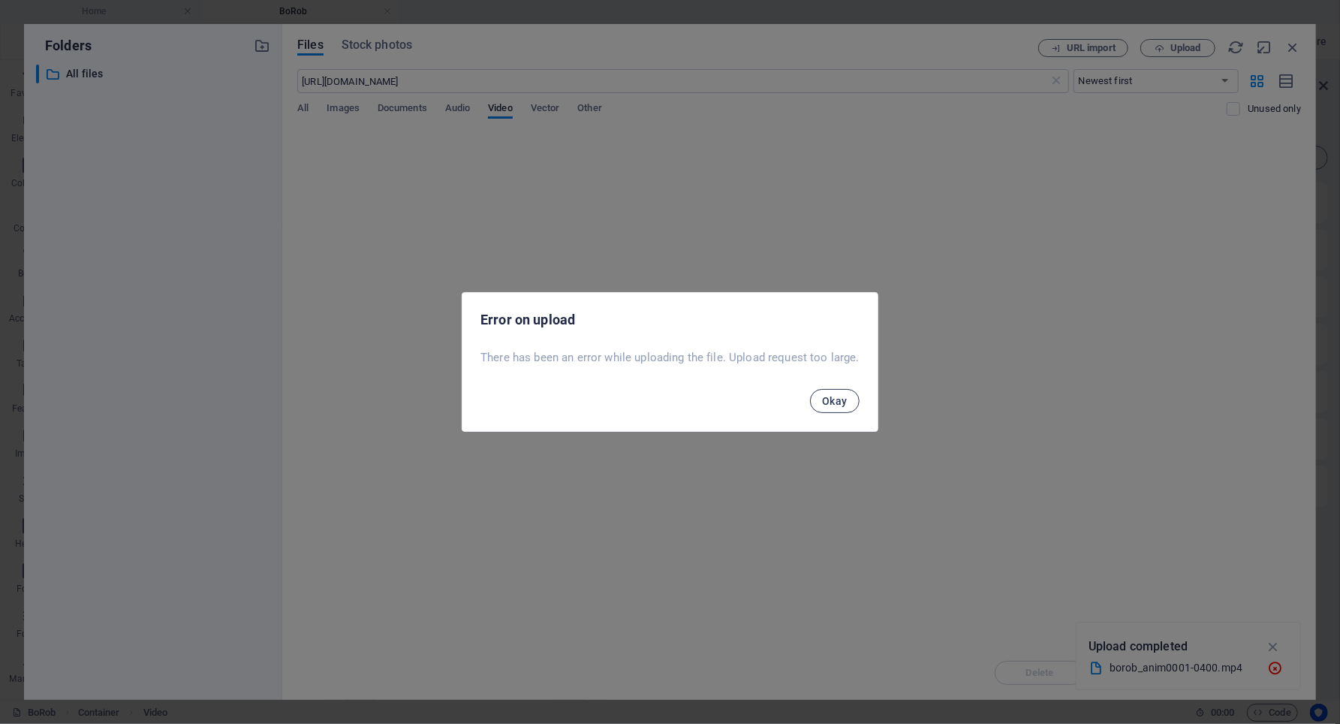
click at [841, 398] on span "Okay" at bounding box center [835, 401] width 26 height 12
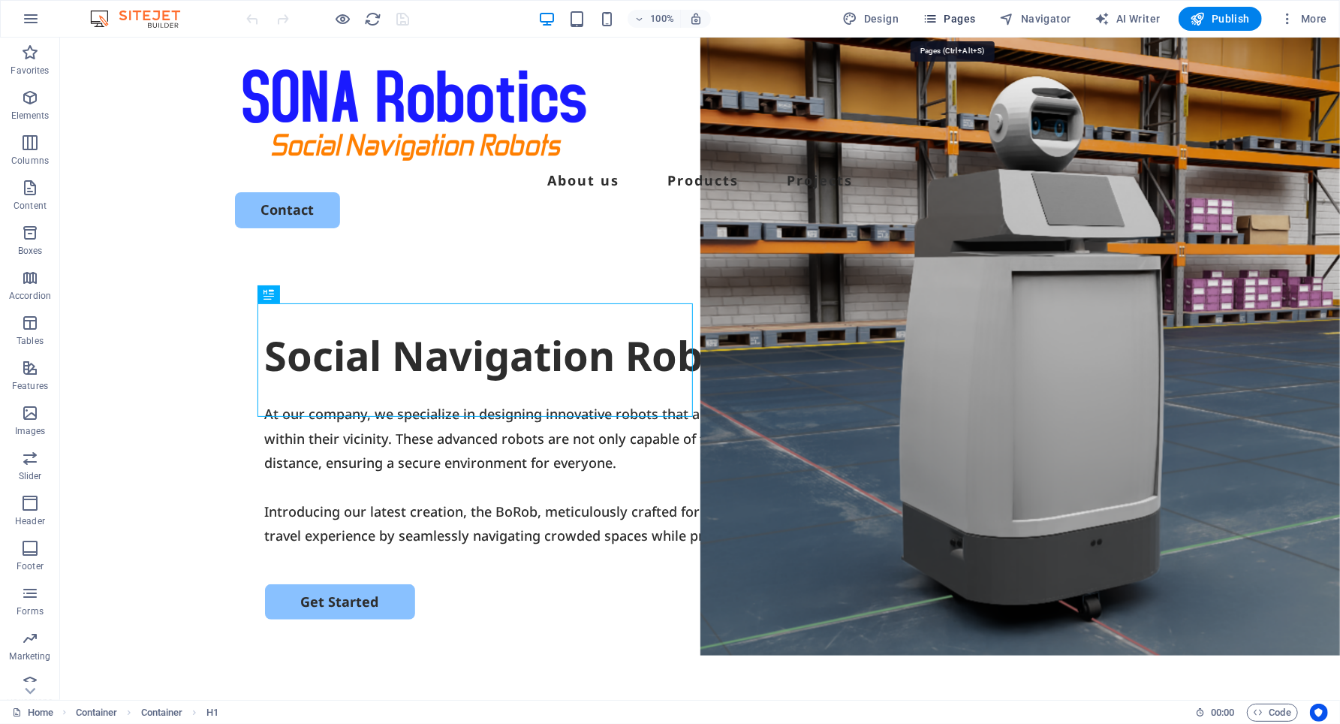
click at [962, 14] on span "Pages" at bounding box center [949, 18] width 53 height 15
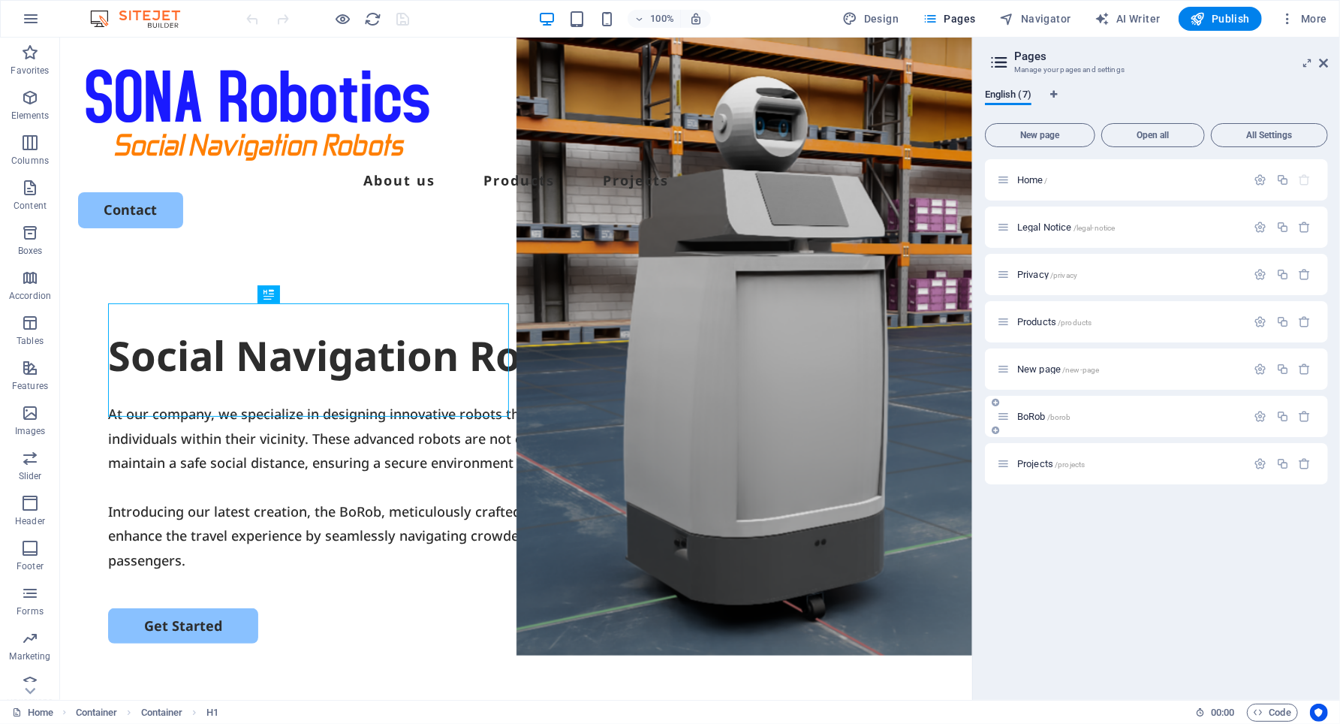
click at [1031, 411] on span "BoRob /borob" at bounding box center [1044, 416] width 54 height 11
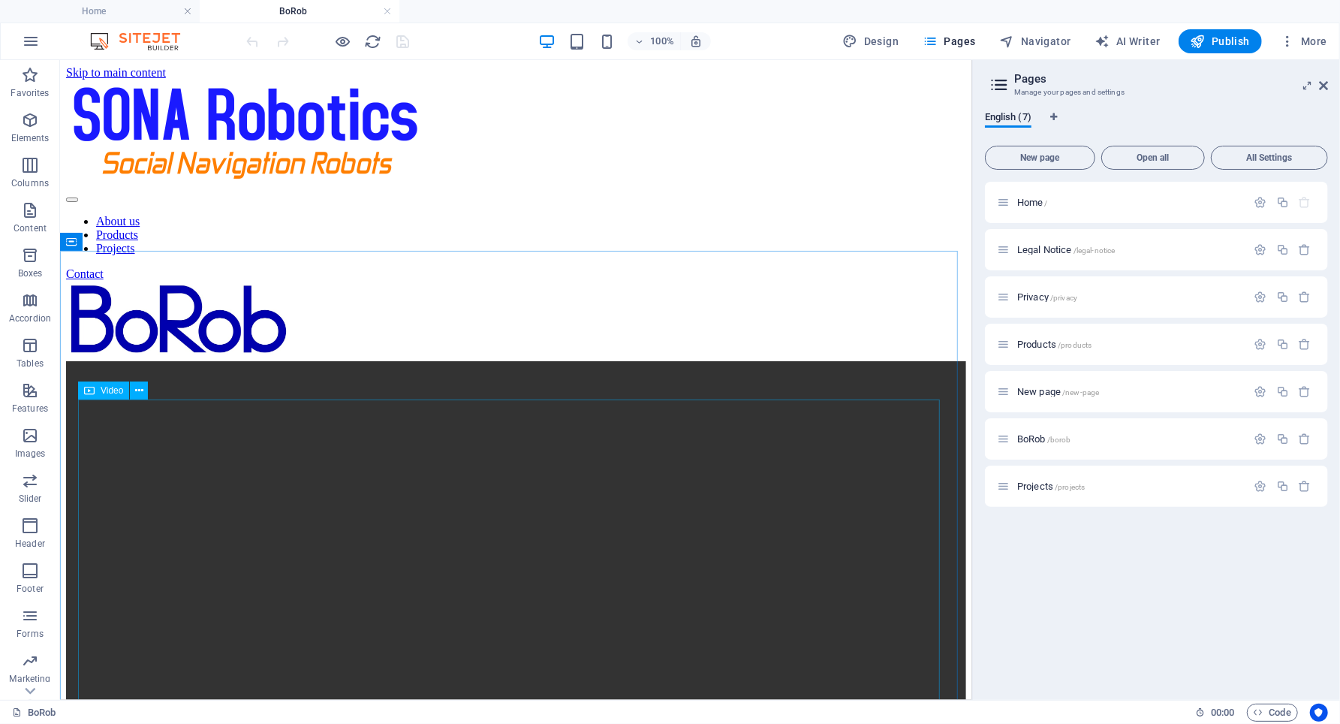
click at [107, 391] on span "Video" at bounding box center [112, 390] width 23 height 9
select select "%"
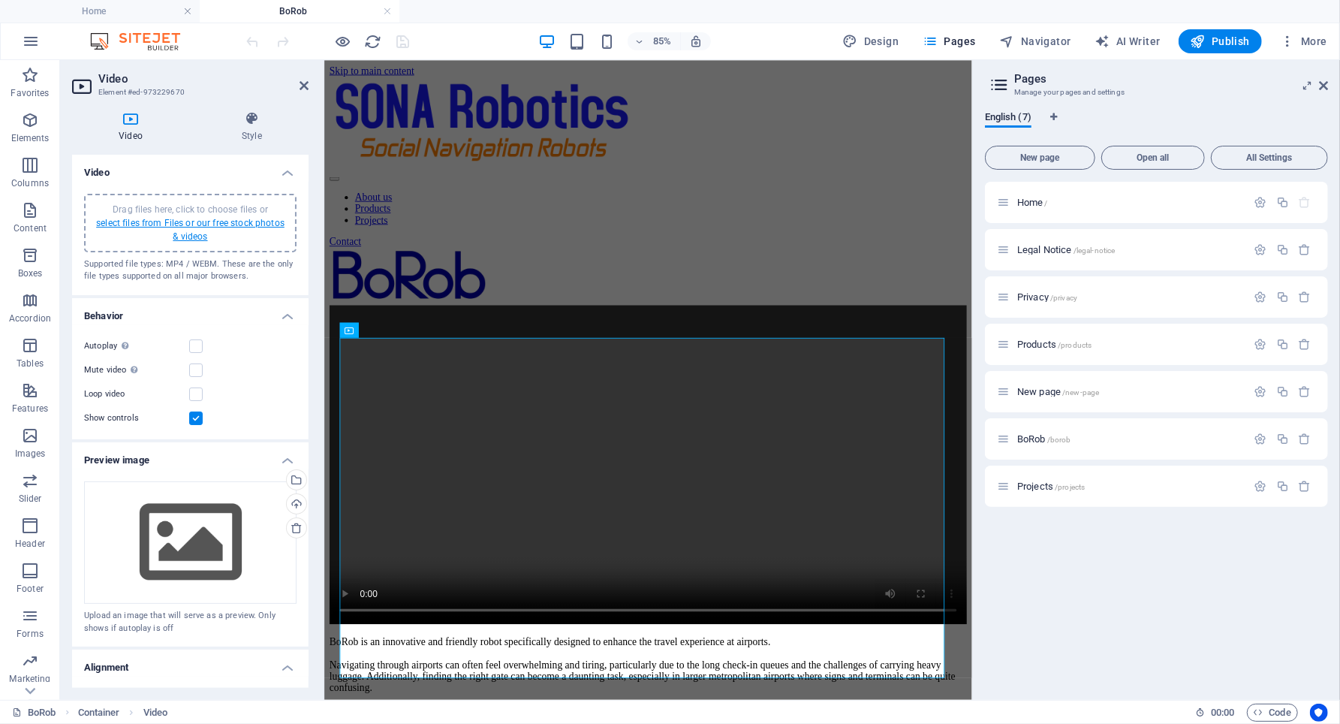
click at [191, 219] on link "select files from Files or our free stock photos & videos" at bounding box center [190, 230] width 188 height 24
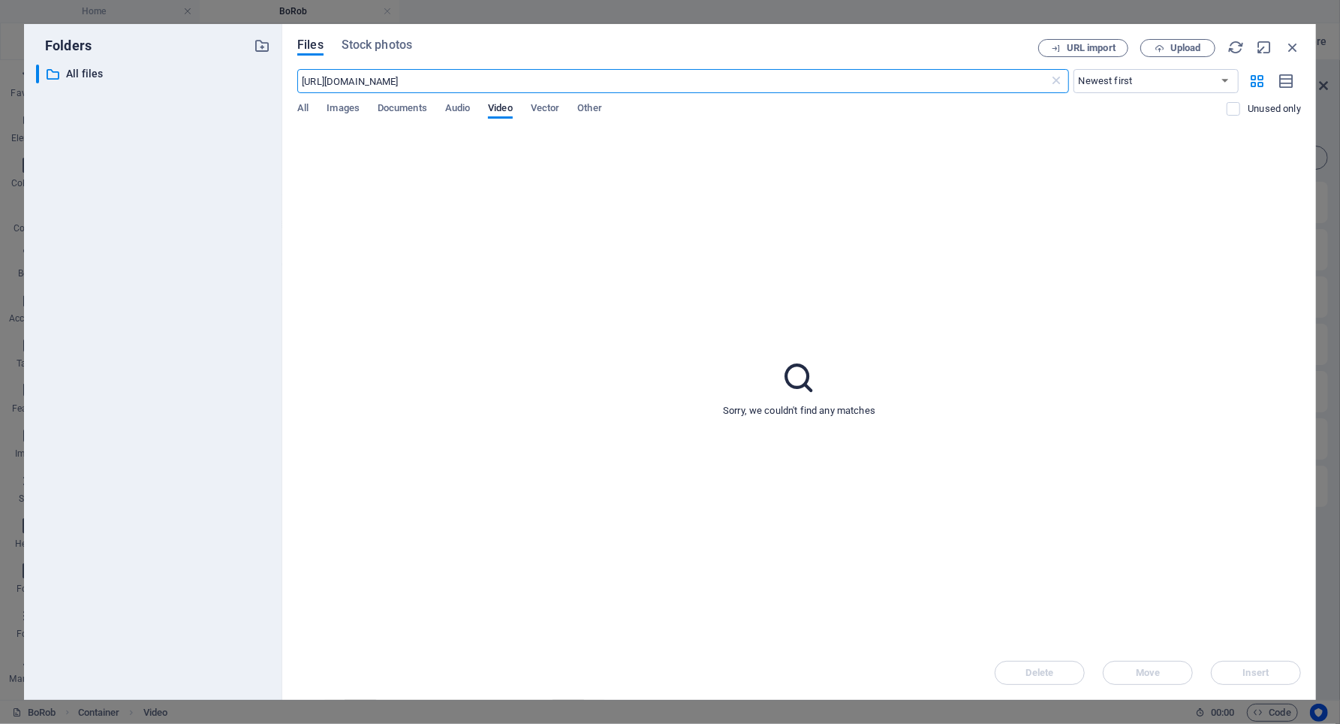
type input "https://www.sonarobotics.tech/images/1920/19444124/borob_anim0001-0400.mp4"
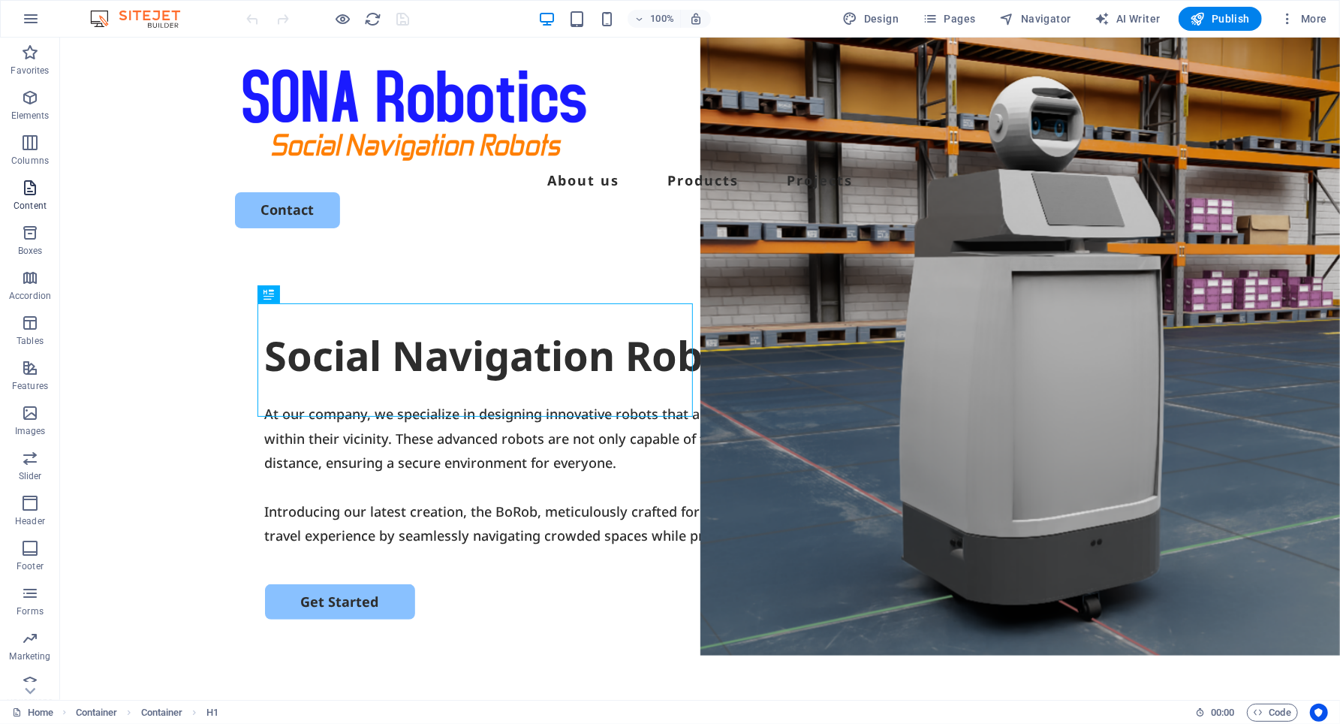
click at [29, 190] on icon "button" at bounding box center [30, 188] width 18 height 18
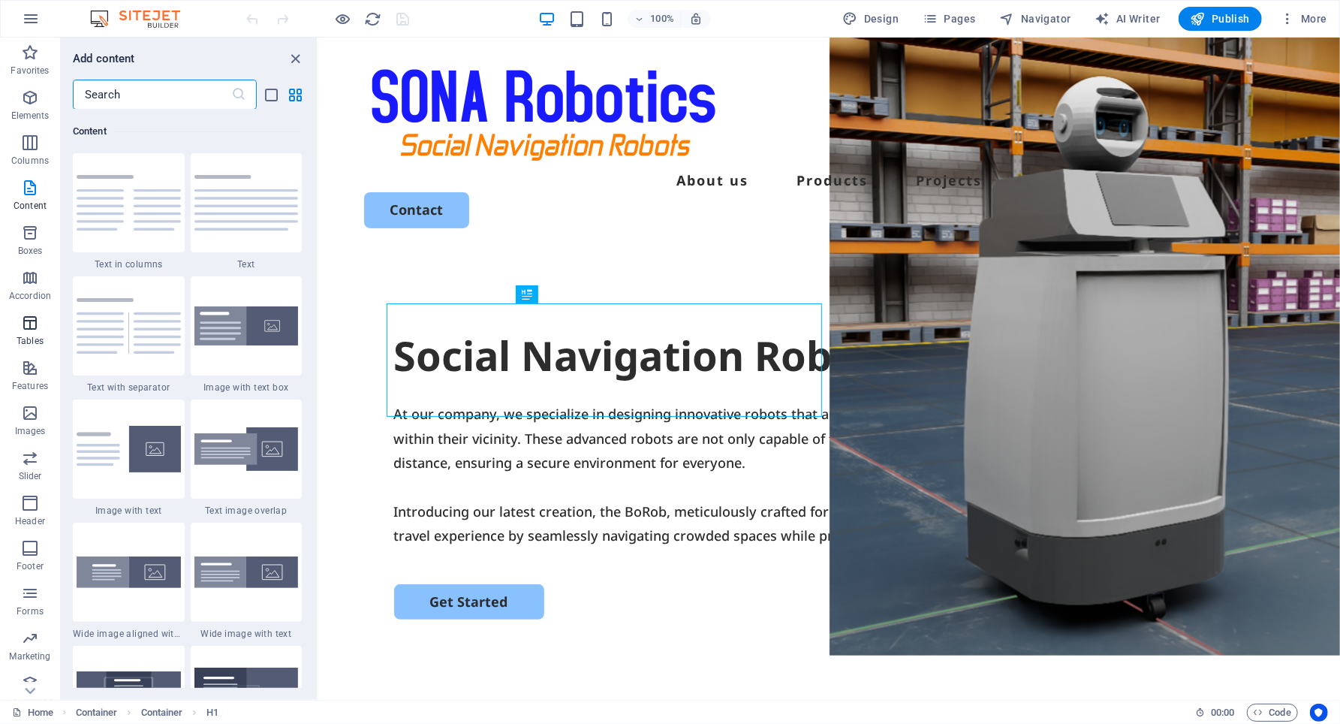
scroll to position [13, 0]
click at [31, 401] on icon "button" at bounding box center [30, 400] width 18 height 18
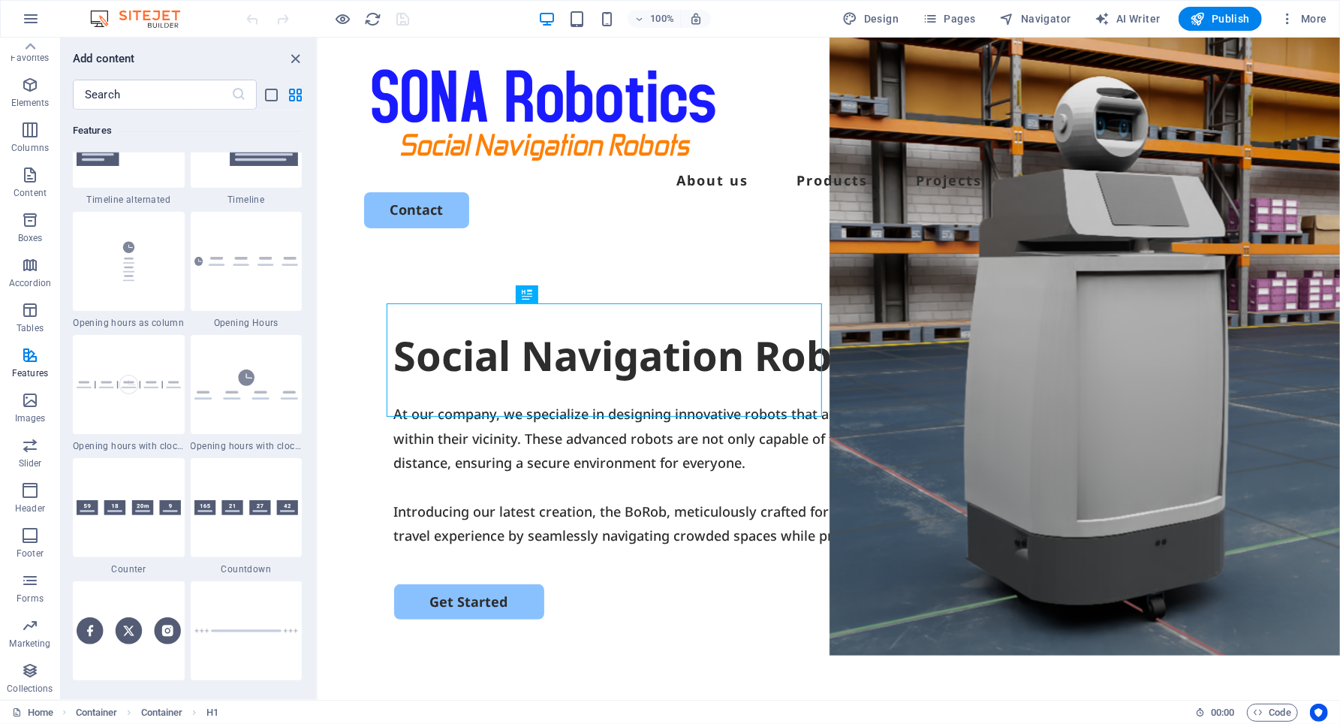
scroll to position [6311, 0]
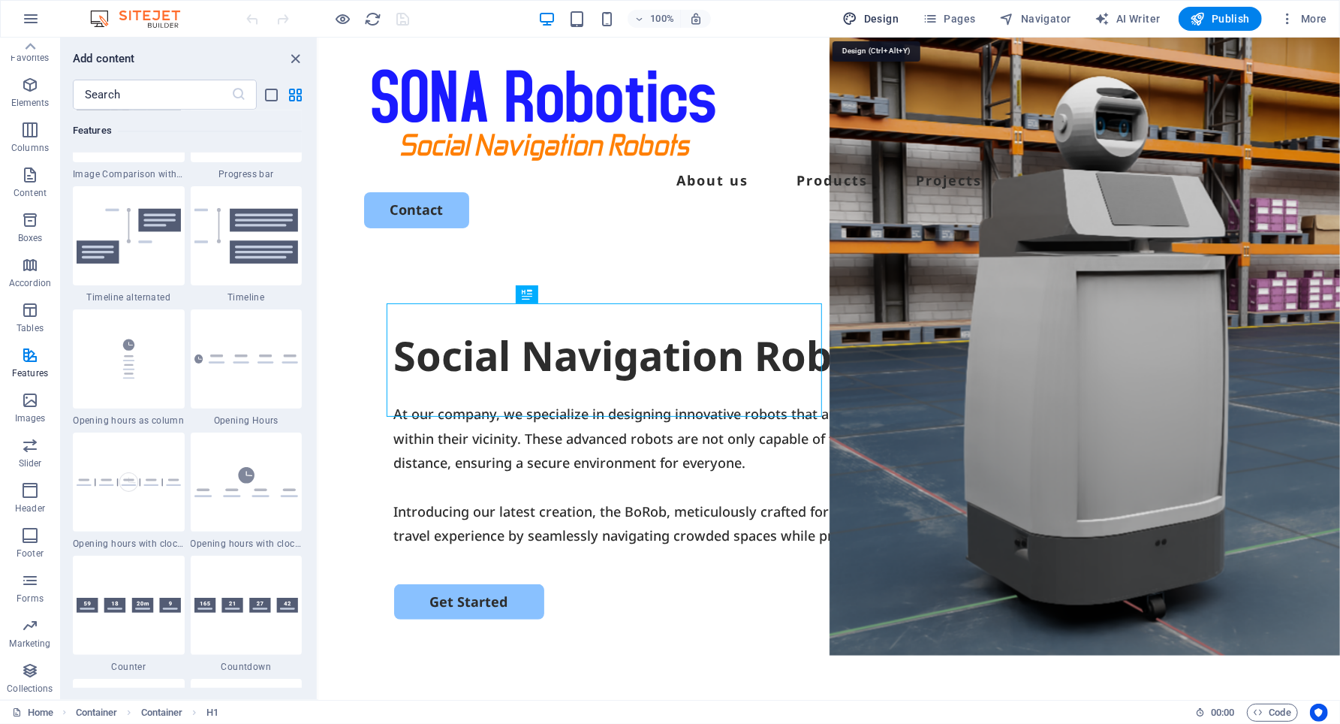
click at [880, 17] on span "Design" at bounding box center [871, 18] width 56 height 15
select select "px"
select select "500"
select select "px"
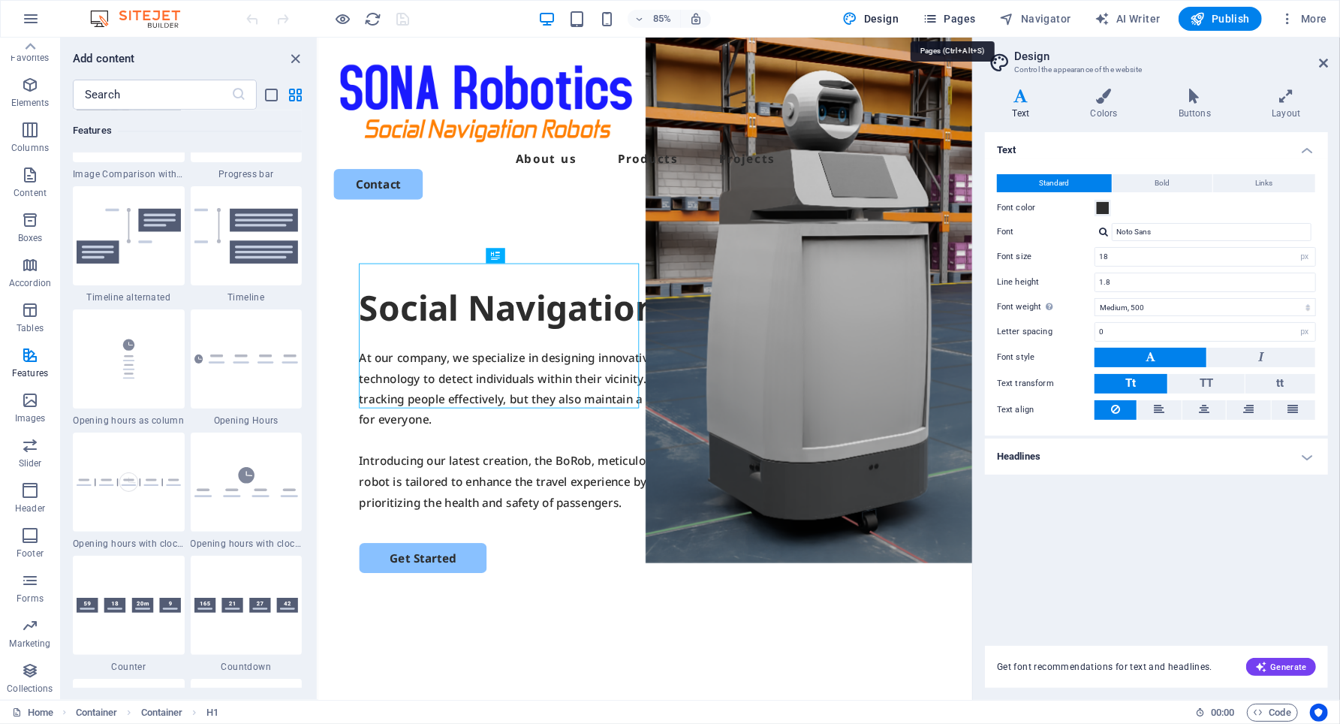
click at [968, 17] on span "Pages" at bounding box center [949, 18] width 53 height 15
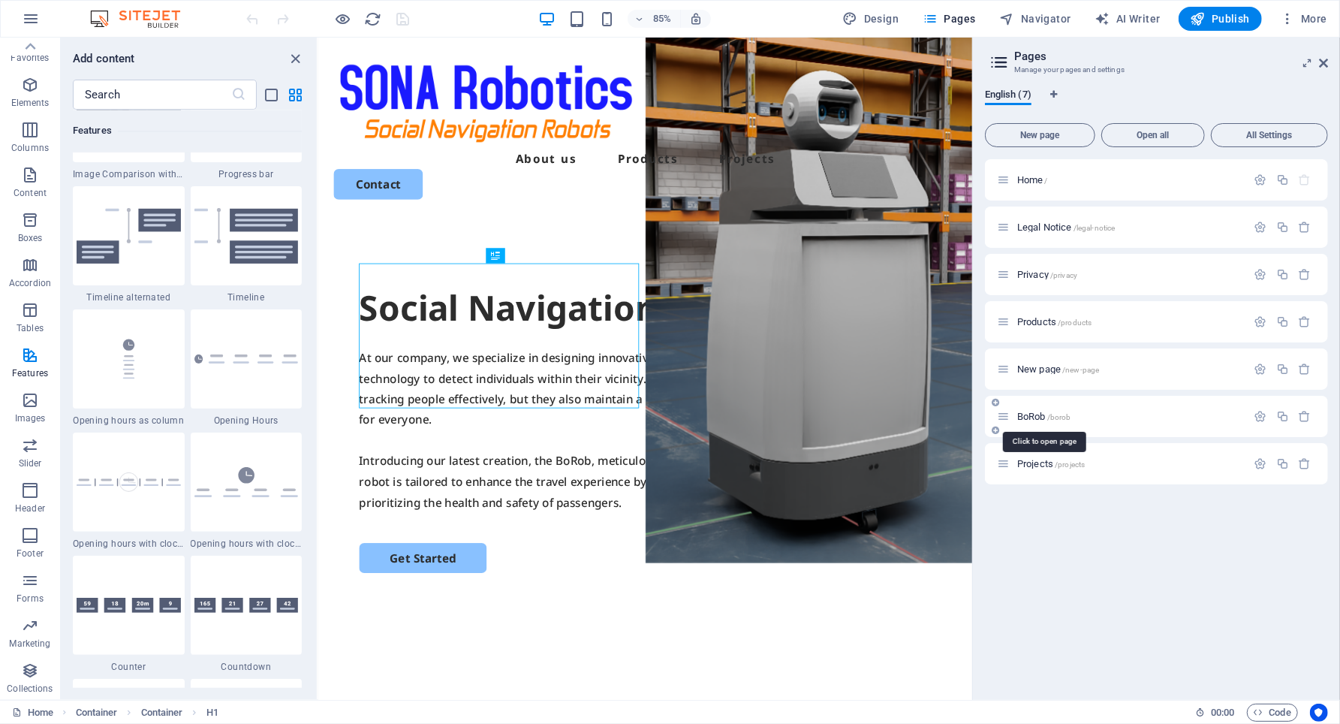
click at [1047, 414] on span "BoRob /borob" at bounding box center [1044, 416] width 54 height 11
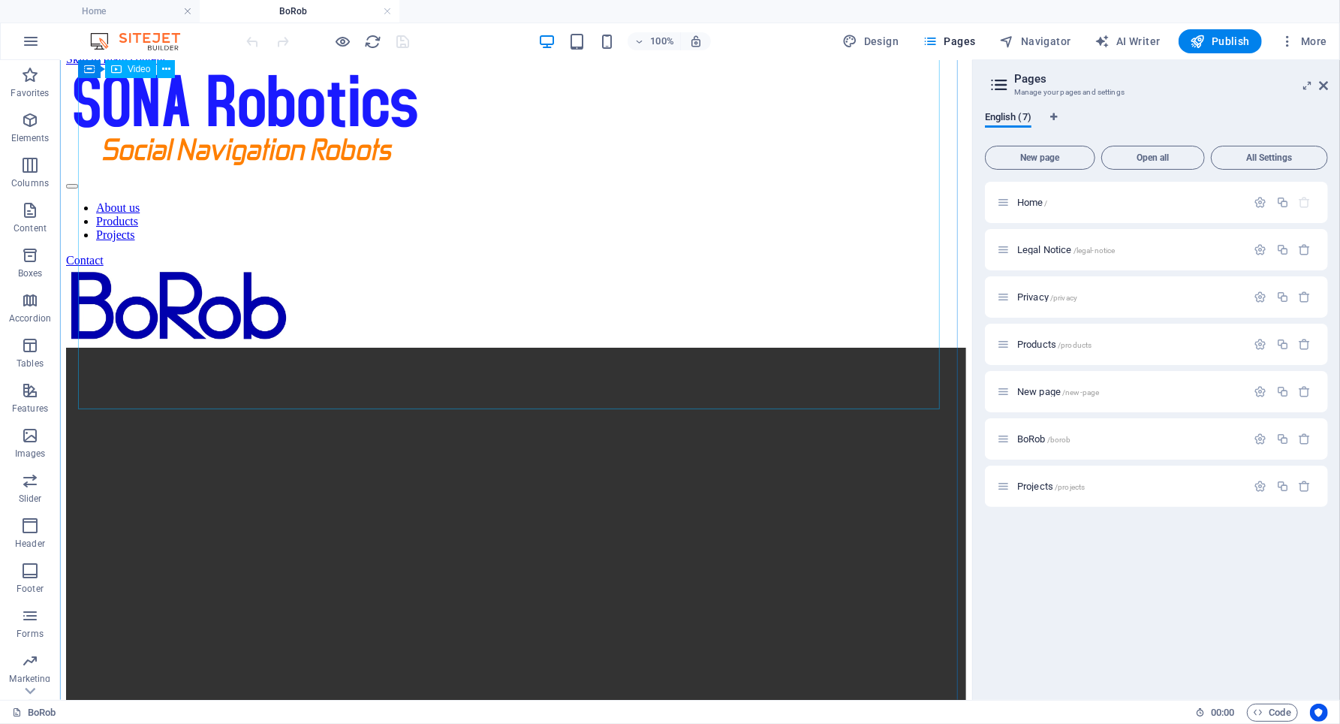
scroll to position [0, 0]
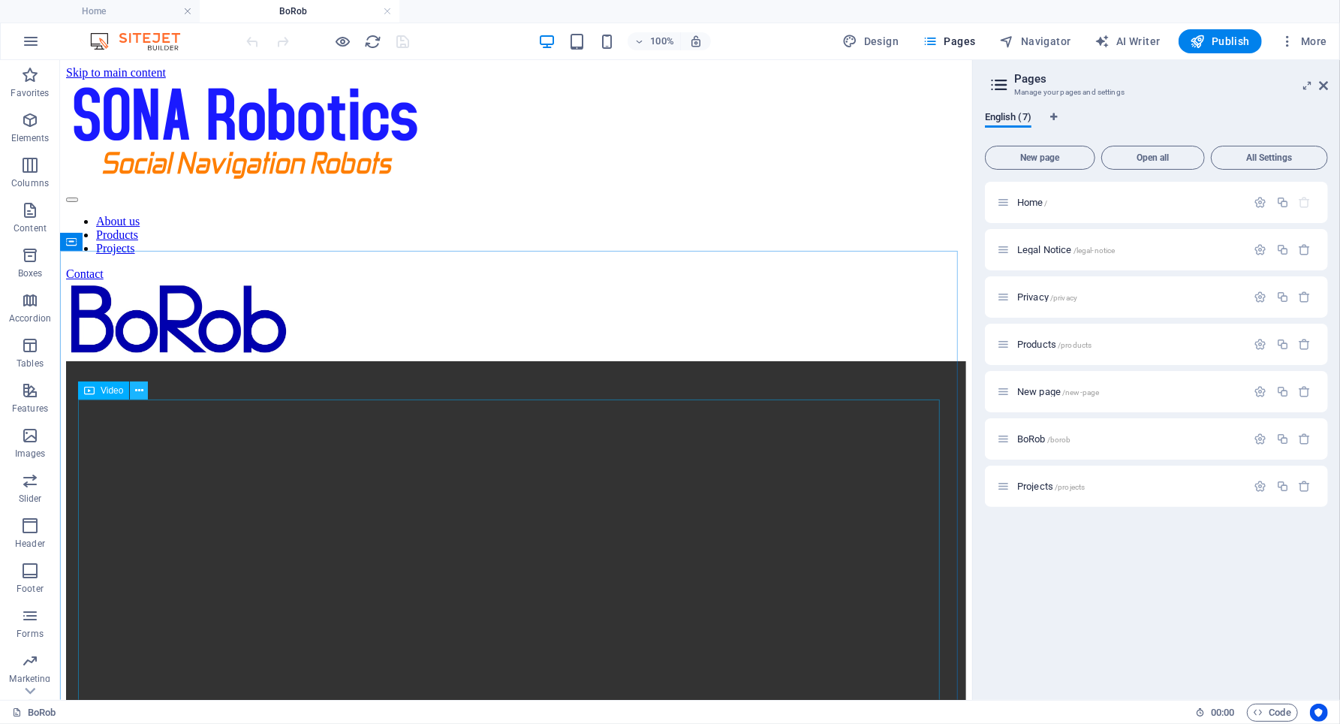
click at [139, 387] on icon at bounding box center [139, 391] width 8 height 16
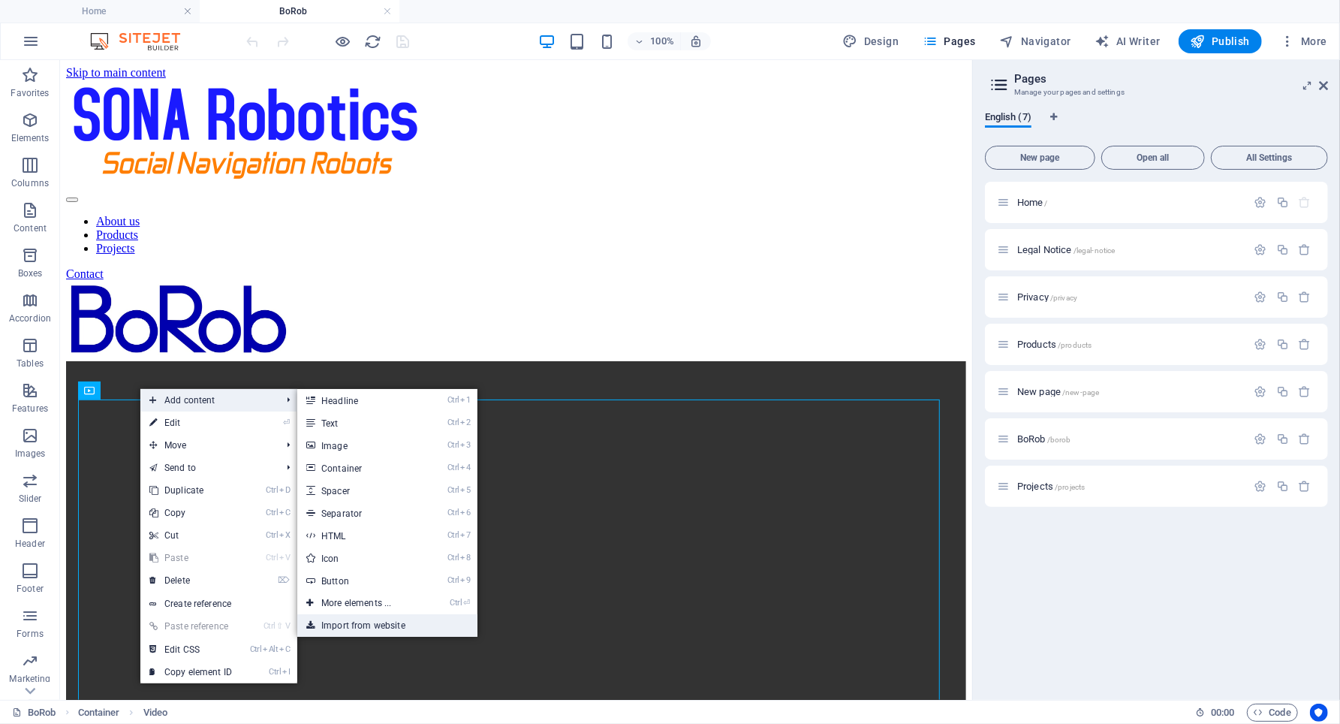
click at [361, 622] on link "Import from website" at bounding box center [387, 625] width 180 height 23
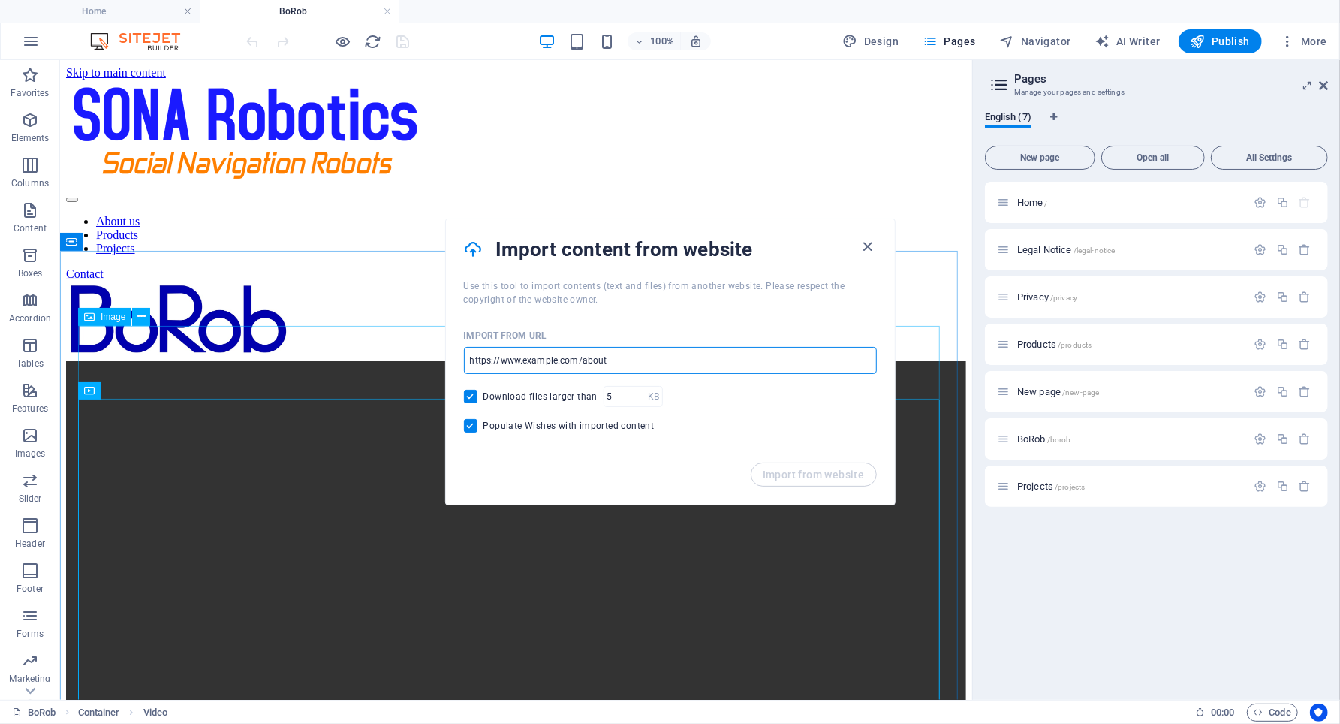
drag, startPoint x: 705, startPoint y: 423, endPoint x: 414, endPoint y: 349, distance: 299.9
drag, startPoint x: 631, startPoint y: 364, endPoint x: 625, endPoint y: 358, distance: 9.0
click at [625, 358] on input "url" at bounding box center [670, 360] width 413 height 27
paste input "https://www.sonarobotics.tech/images/1920/19444124/borob_anim0001-0400.mp4"
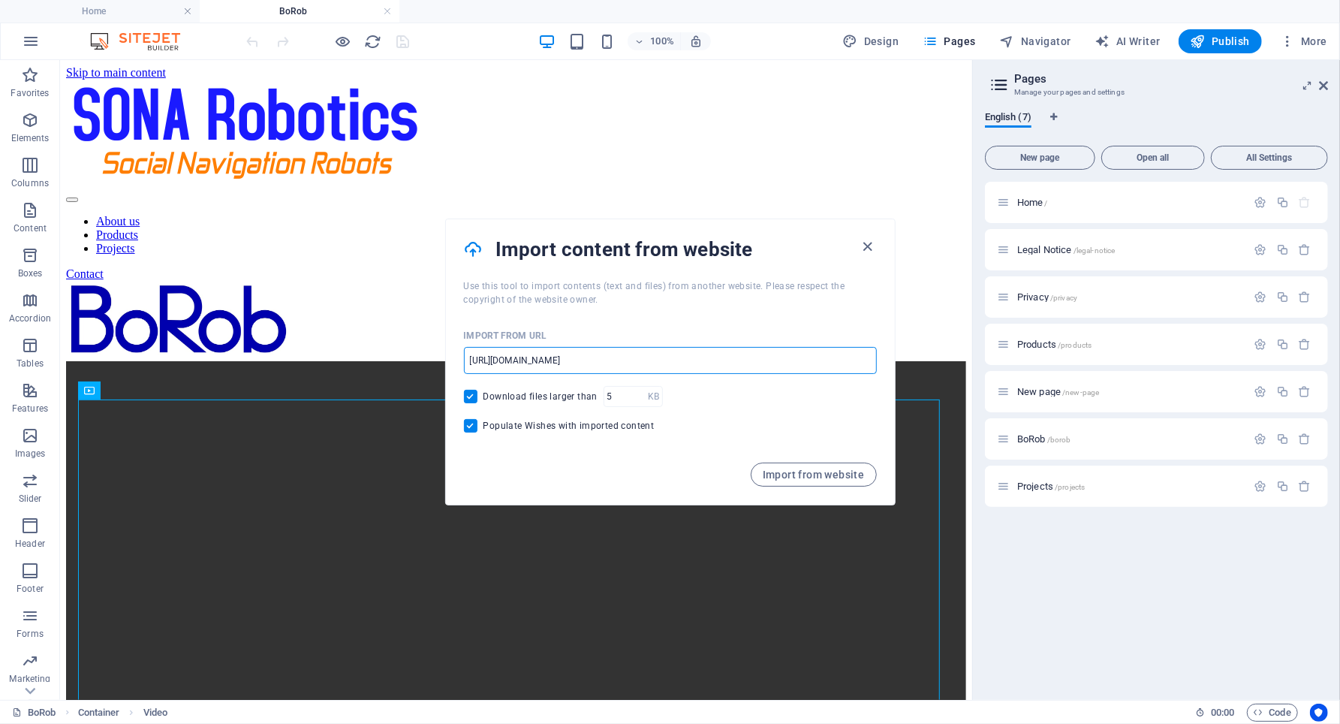
type input "https://www.sonarobotics.tech/images/1920/19444124/borob_anim0001-0400.mp4"
click at [824, 479] on span "Import from website" at bounding box center [814, 474] width 102 height 12
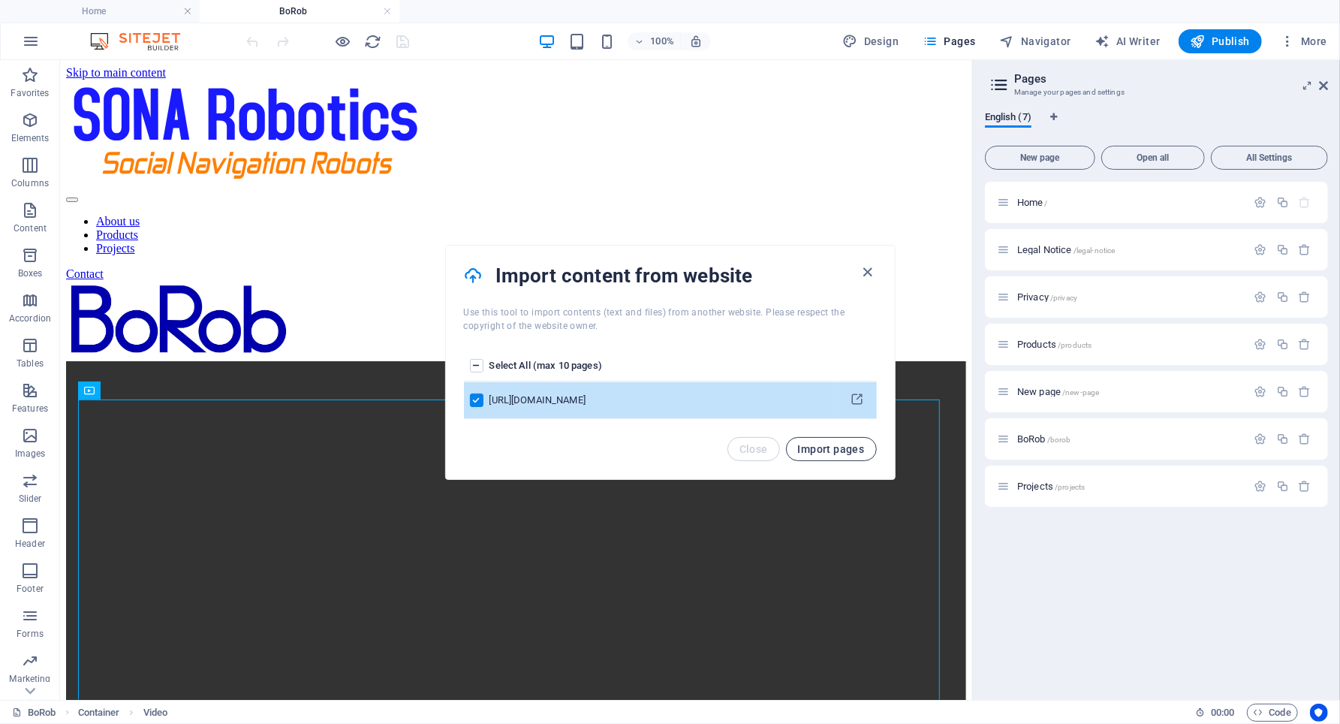
click at [838, 444] on span "Import pages" at bounding box center [831, 449] width 67 height 12
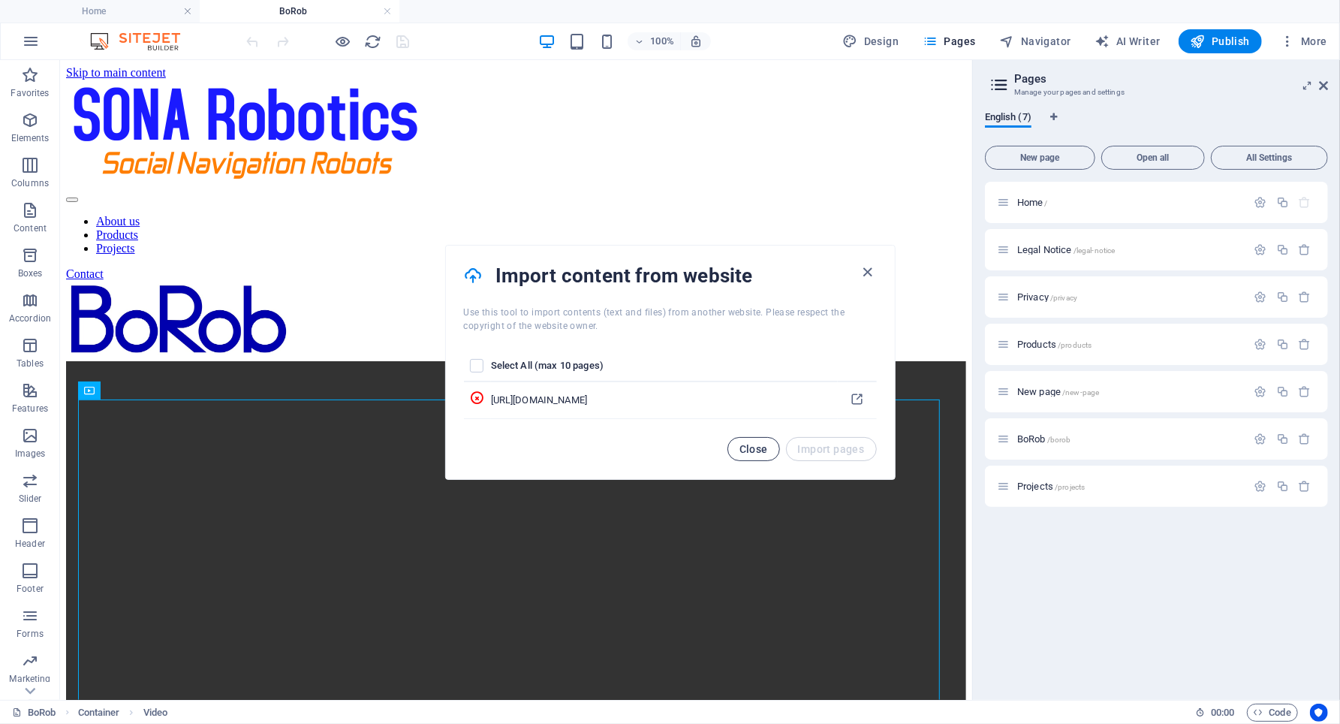
click at [749, 446] on span "Close" at bounding box center [753, 449] width 29 height 12
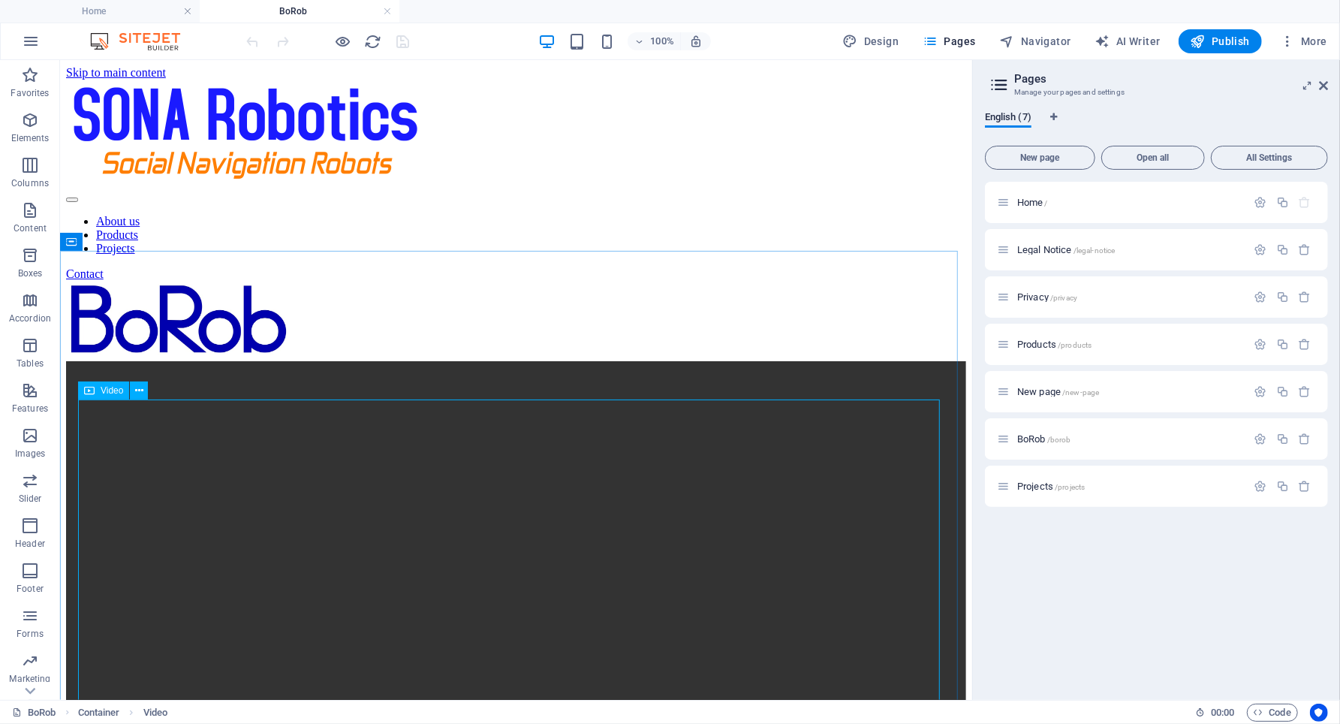
click at [89, 392] on icon at bounding box center [89, 390] width 11 height 18
click at [139, 389] on icon at bounding box center [139, 391] width 8 height 16
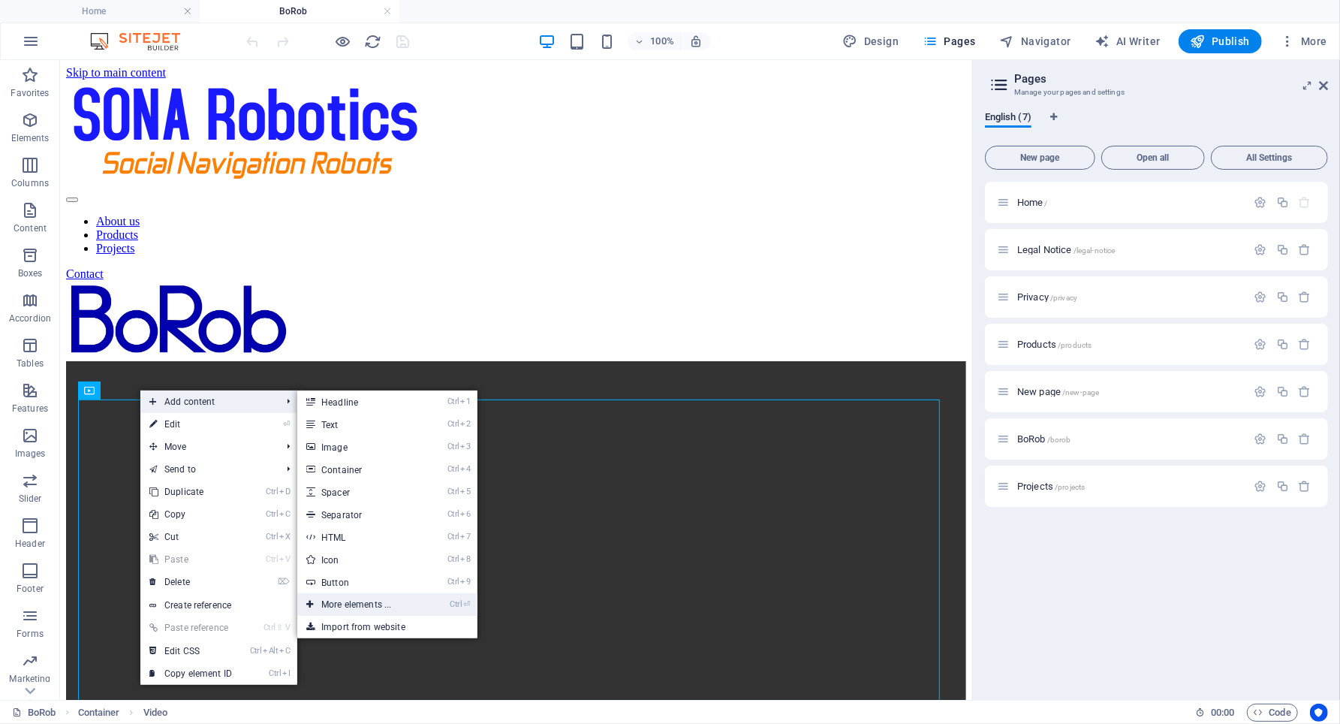
click at [359, 599] on link "Ctrl ⏎ More elements ..." at bounding box center [359, 604] width 124 height 23
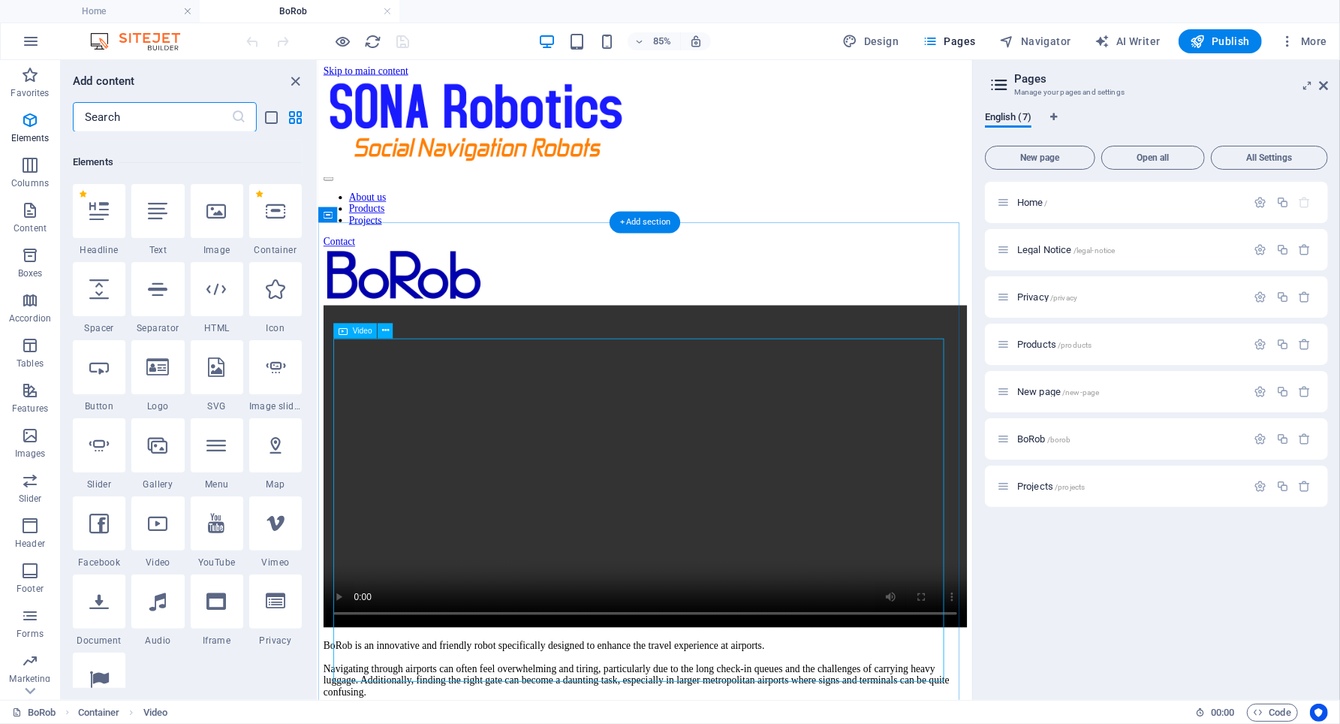
scroll to position [160, 0]
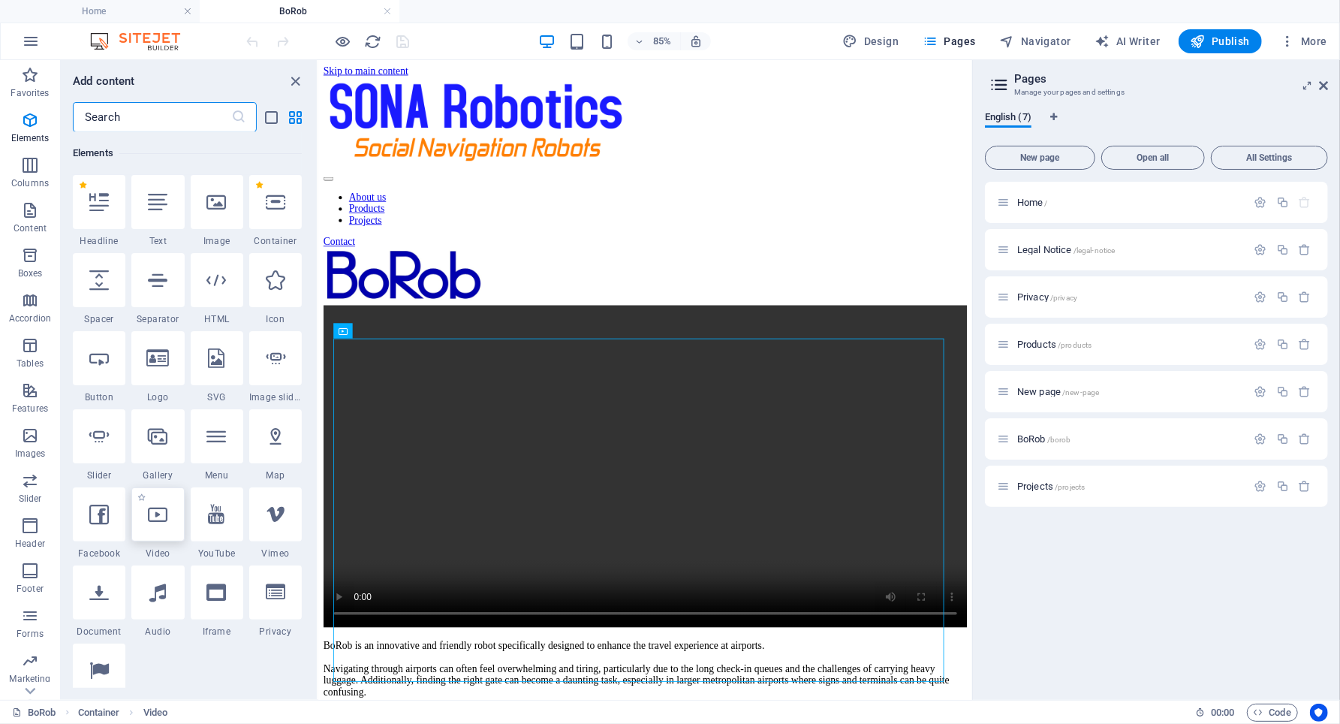
click at [151, 517] on icon at bounding box center [158, 515] width 20 height 20
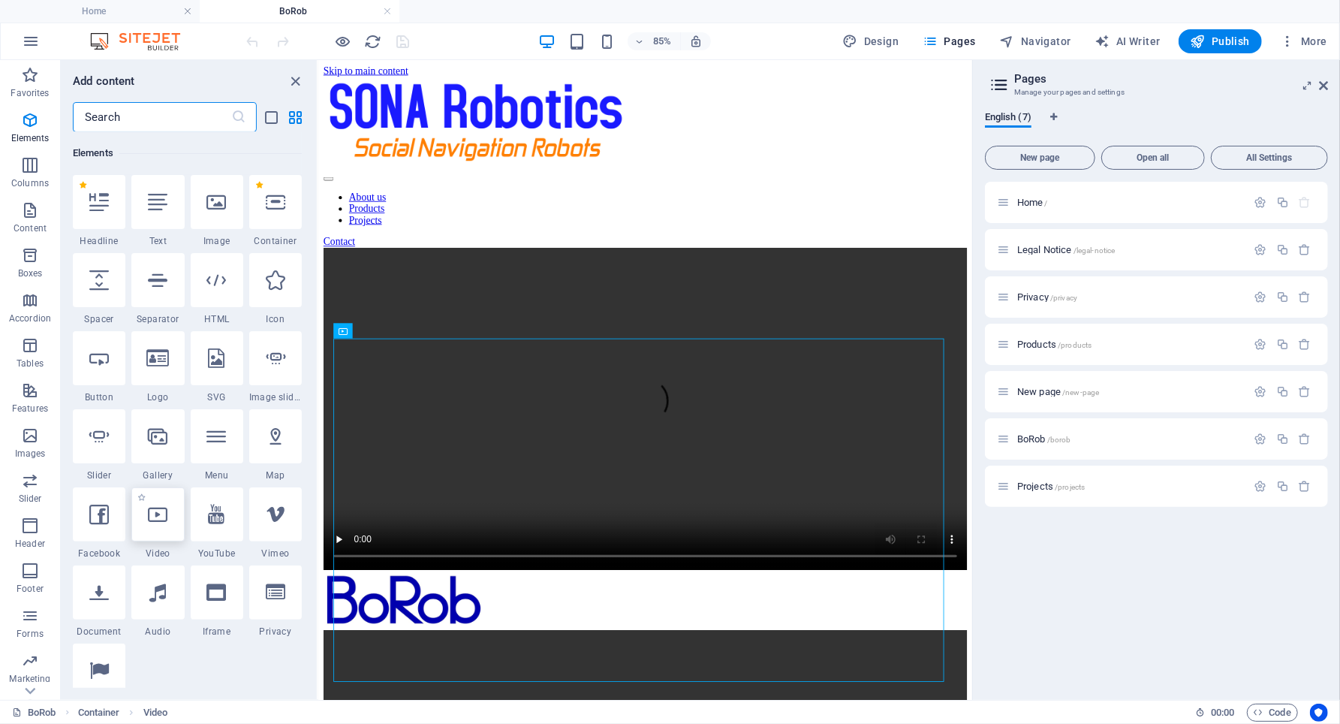
select select "%"
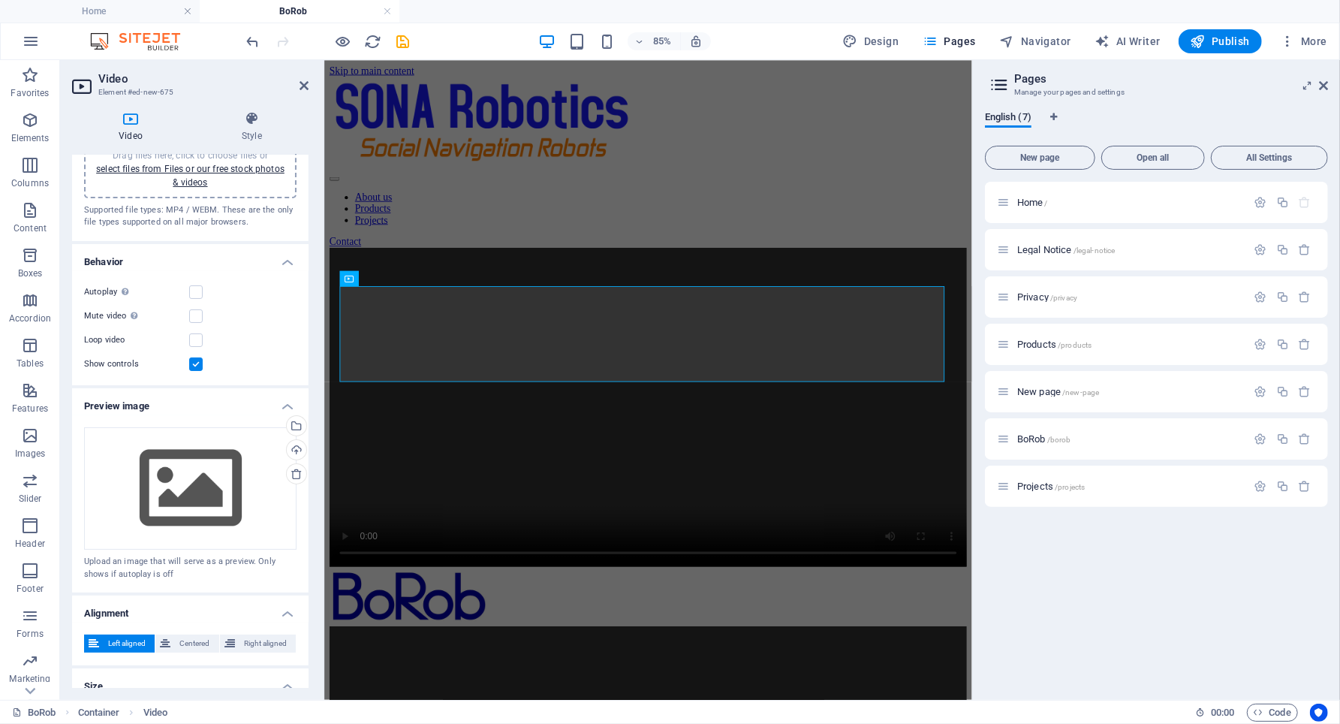
scroll to position [0, 0]
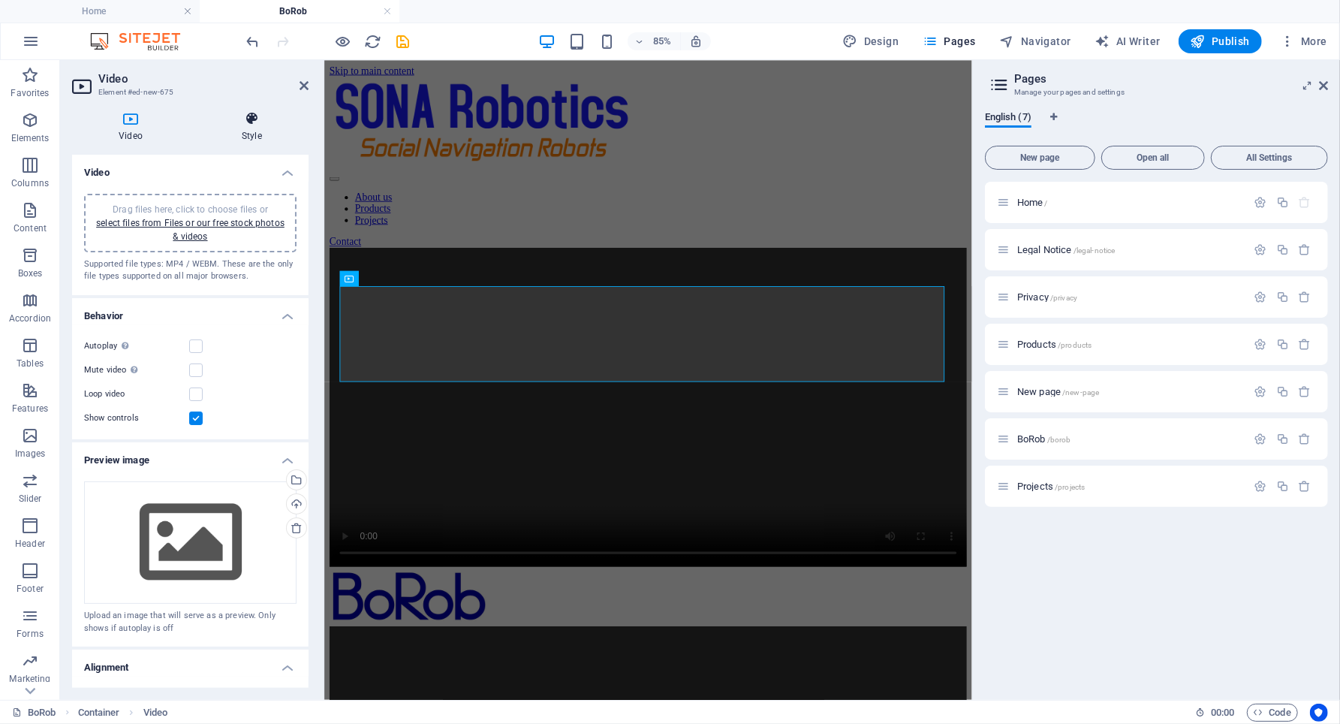
click at [250, 117] on icon at bounding box center [251, 118] width 113 height 15
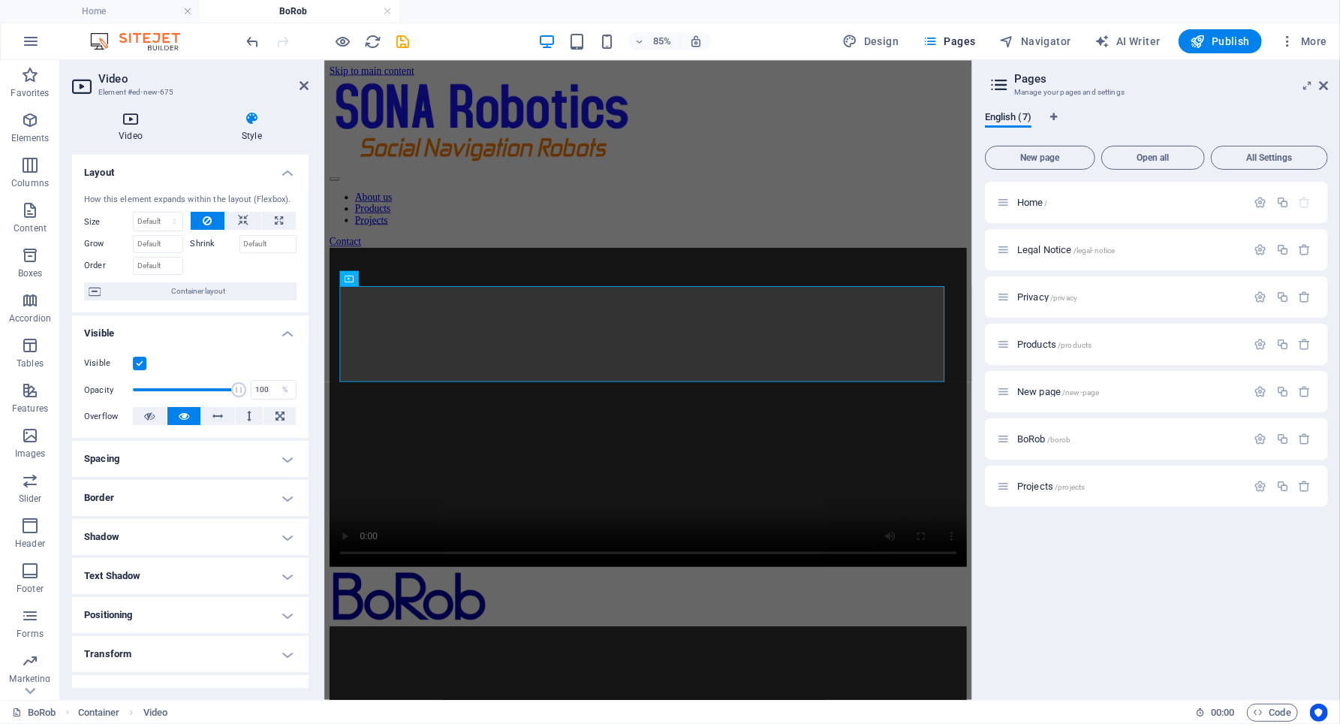
click at [125, 115] on icon at bounding box center [130, 118] width 117 height 15
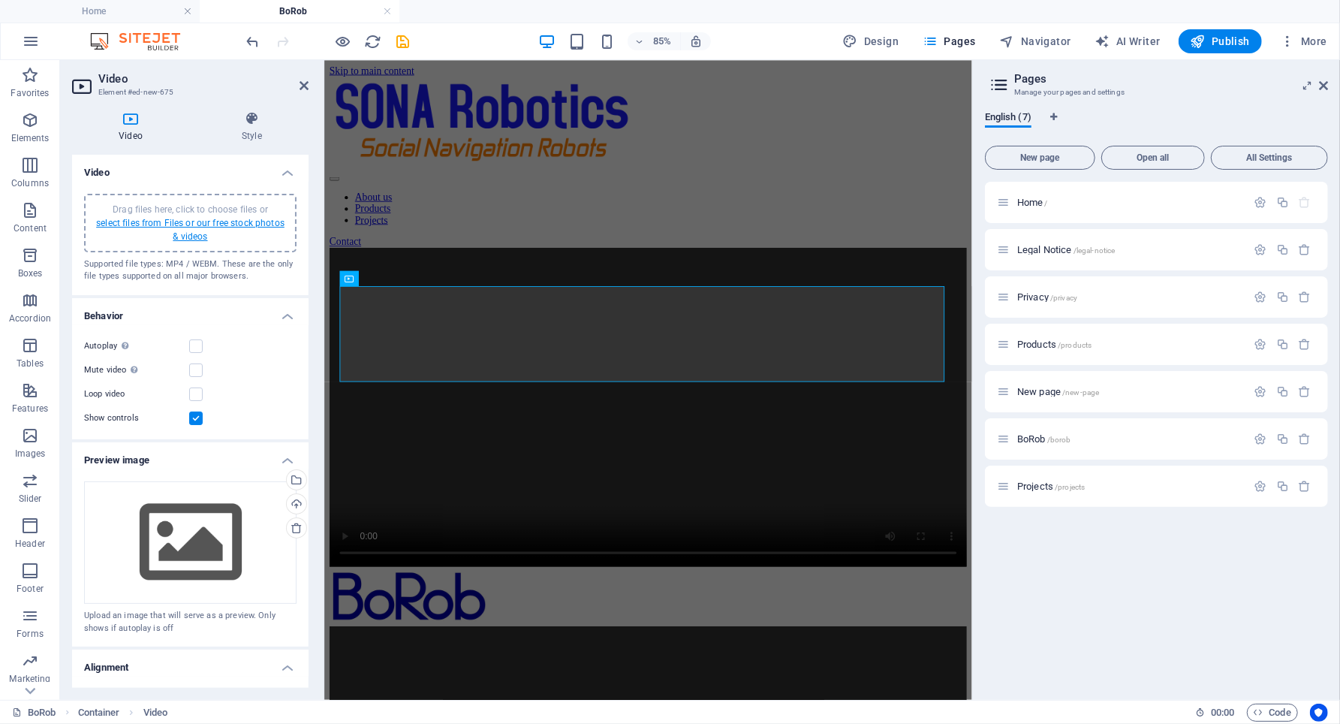
click at [142, 218] on link "select files from Files or our free stock photos & videos" at bounding box center [190, 230] width 188 height 24
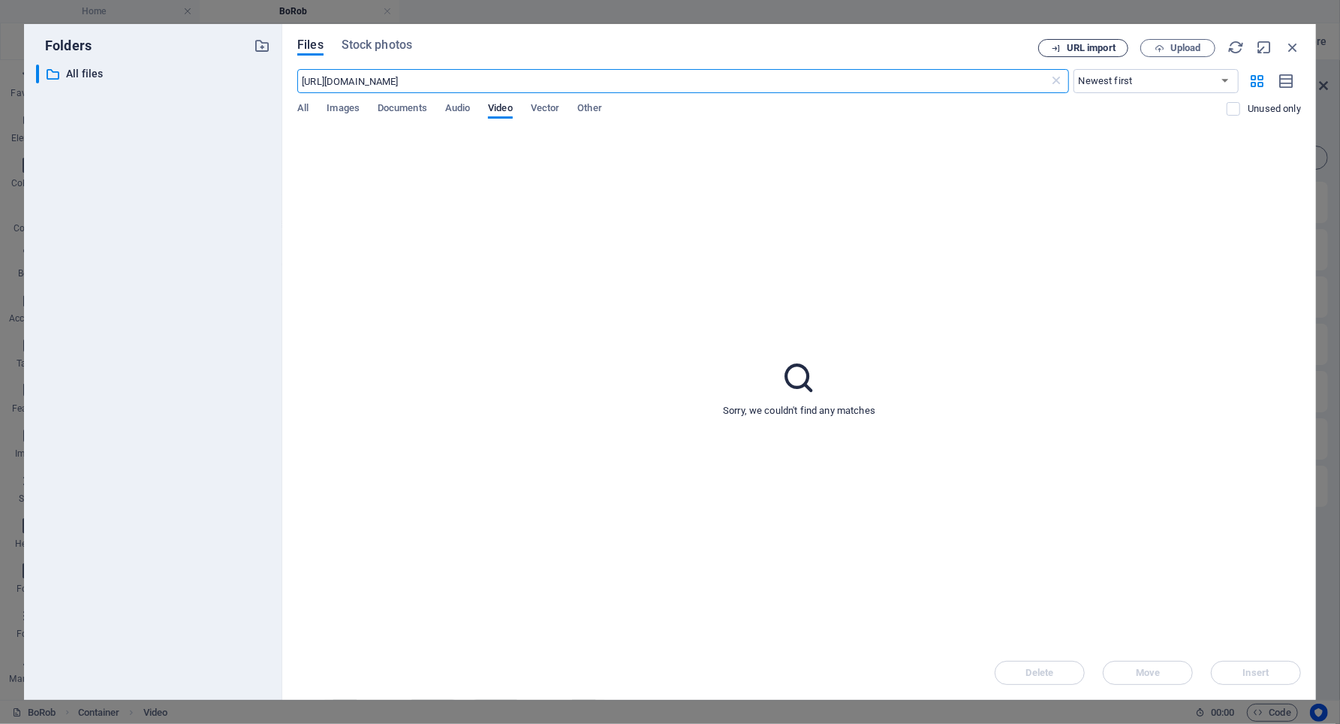
type input "https://www.sonarobotics.tech/images/1920/19444124/borob_anim0001-0400.mp4"
click at [1081, 45] on span "URL import" at bounding box center [1091, 48] width 49 height 9
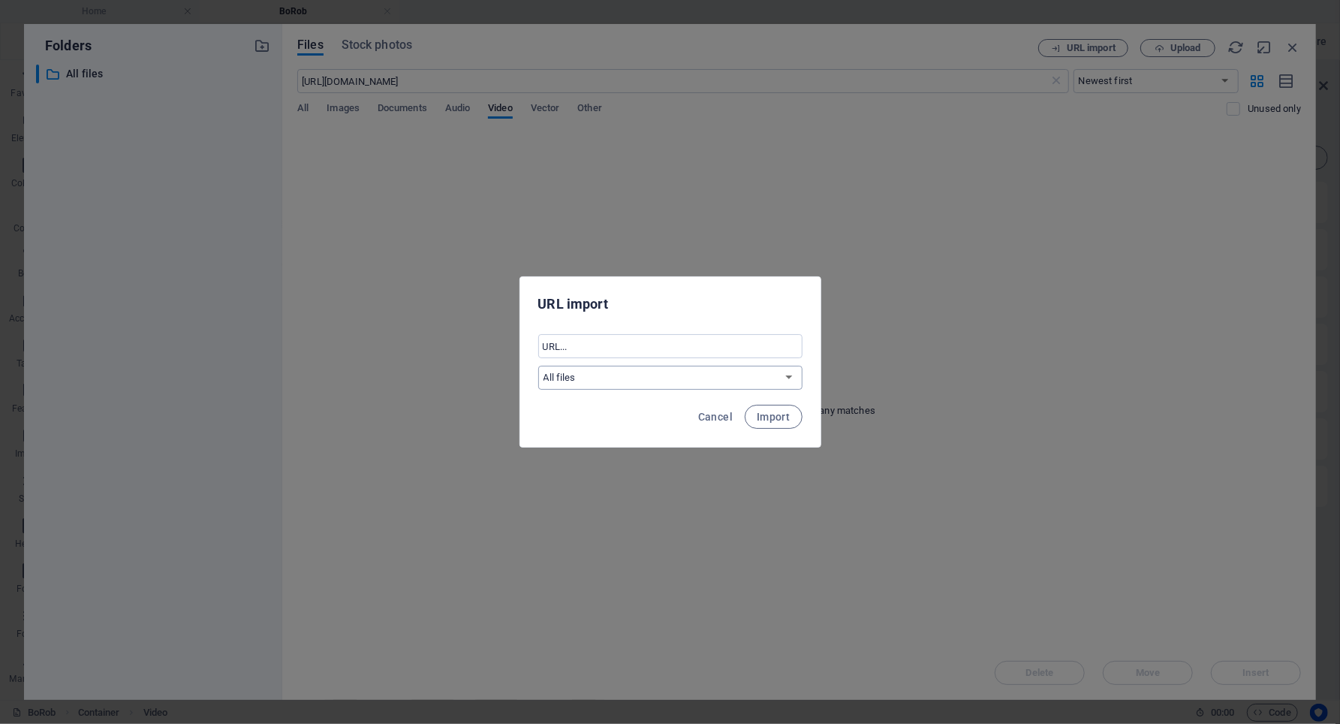
click at [598, 376] on select "All files" at bounding box center [670, 378] width 264 height 24
click at [538, 366] on select "All files" at bounding box center [670, 378] width 264 height 24
click at [575, 338] on input "text" at bounding box center [670, 346] width 264 height 24
paste input "https://www.sonarobotics.tech/images/1920/19444124/borob_anim0001-0400.mp4"
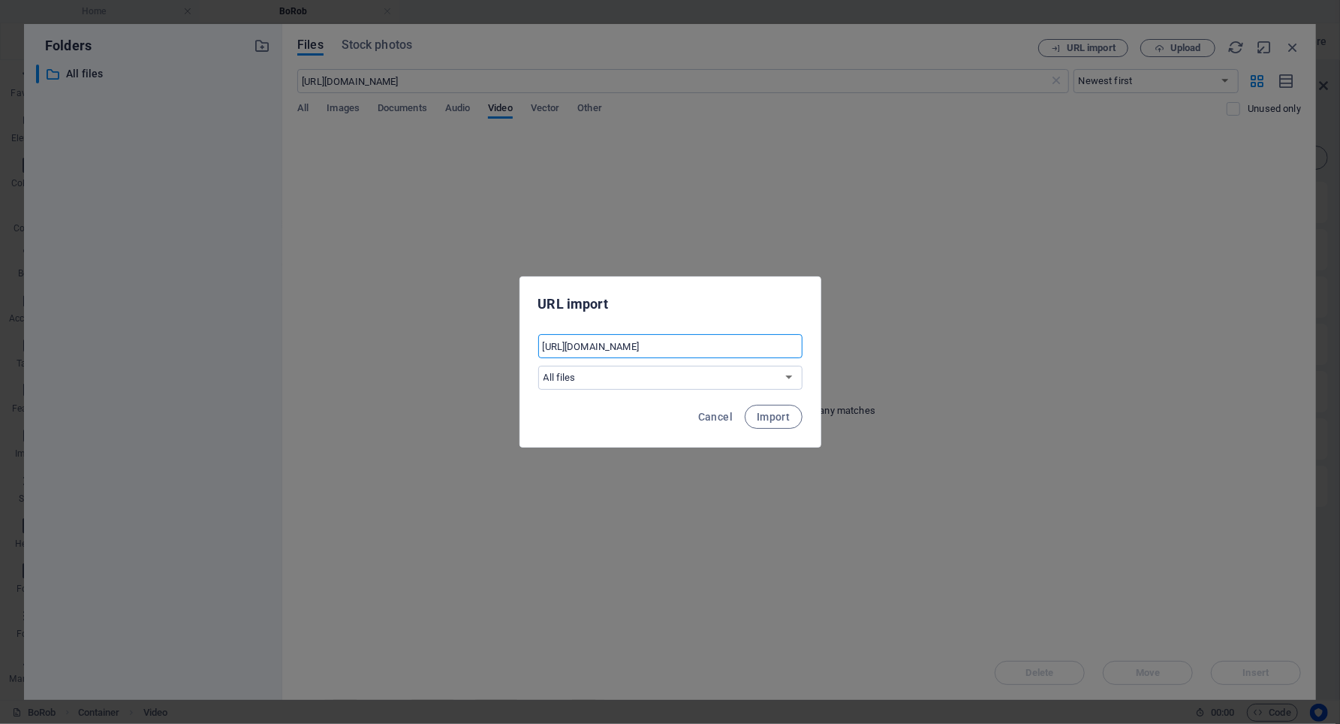
drag, startPoint x: 676, startPoint y: 345, endPoint x: 887, endPoint y: 354, distance: 211.9
click at [887, 354] on div "URL import https://www.sonarobotics.tech/images/1920/19444124/borob_anim0001-04…" at bounding box center [670, 362] width 1340 height 724
type input "https://www.sonarobotics.tech/images/1920/19444124/borob_anim0001-0400.mp4"
click at [779, 413] on span "Import" at bounding box center [773, 417] width 33 height 12
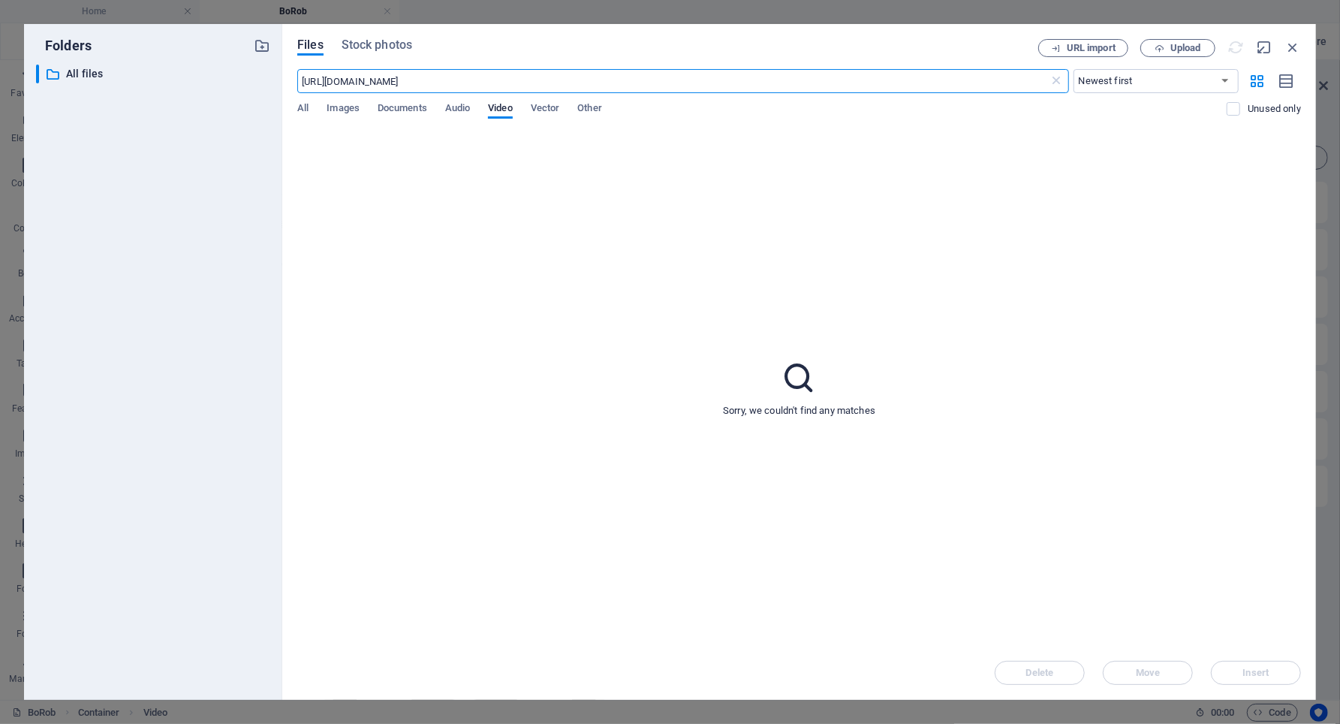
drag, startPoint x: 554, startPoint y: 81, endPoint x: 745, endPoint y: 86, distance: 191.5
click at [745, 86] on input "https://www.sonarobotics.tech/images/1920/19444124/borob_anim0001-0400.mp4" at bounding box center [673, 81] width 752 height 24
click at [1086, 39] on button "URL import" at bounding box center [1083, 48] width 90 height 18
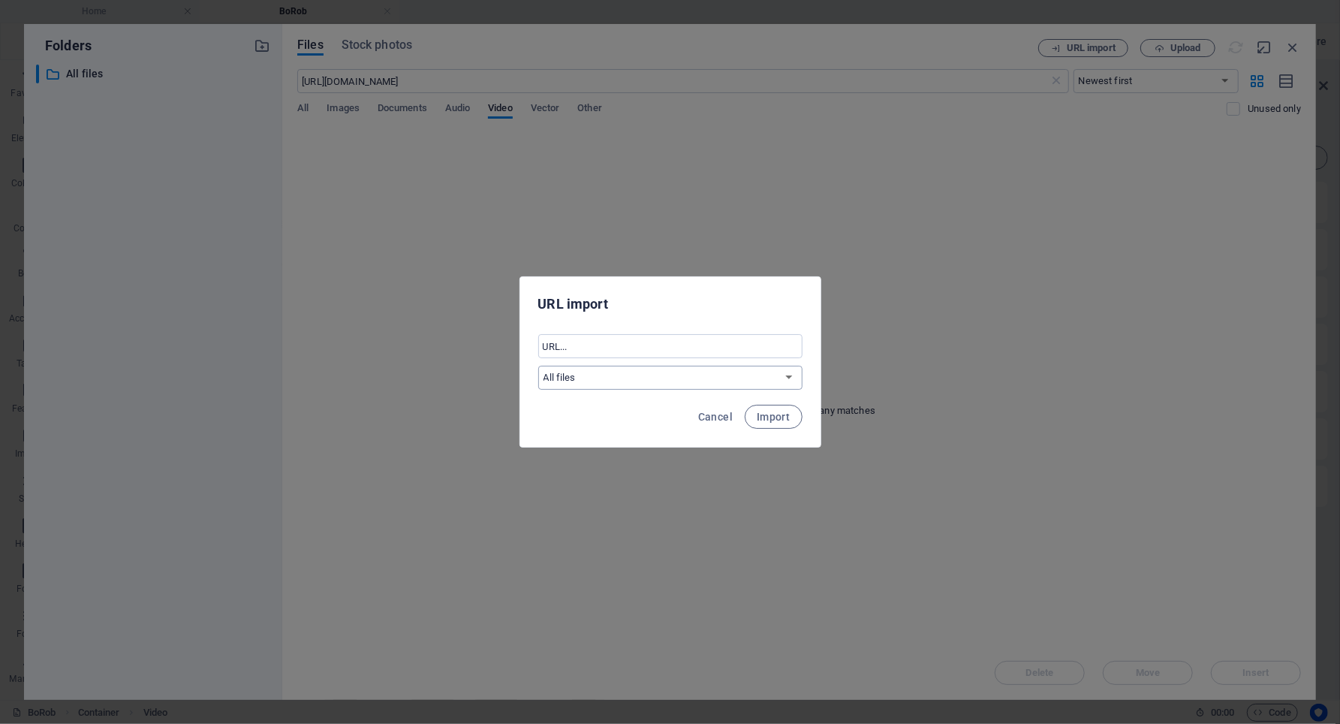
click at [608, 377] on select "All files" at bounding box center [670, 378] width 264 height 24
click at [538, 366] on select "All files" at bounding box center [670, 378] width 264 height 24
click at [722, 412] on span "Cancel" at bounding box center [715, 417] width 35 height 12
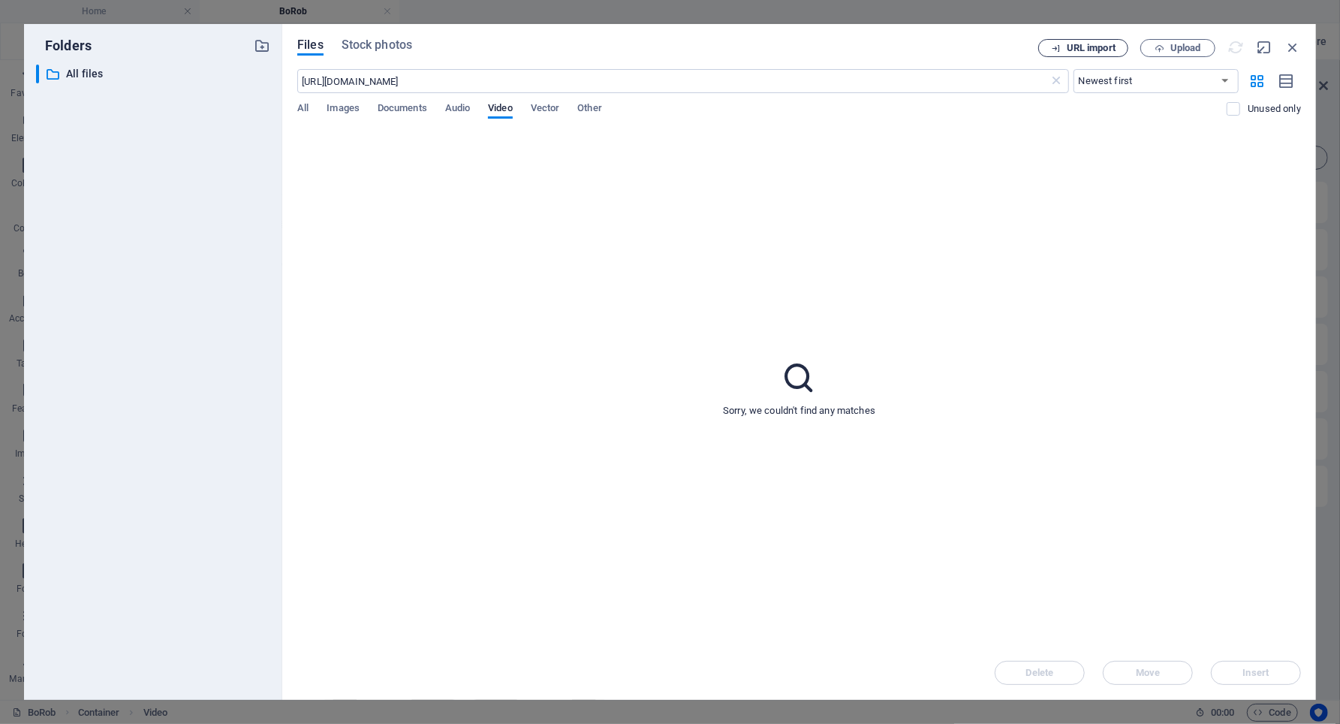
click at [1088, 42] on button "URL import" at bounding box center [1083, 48] width 90 height 18
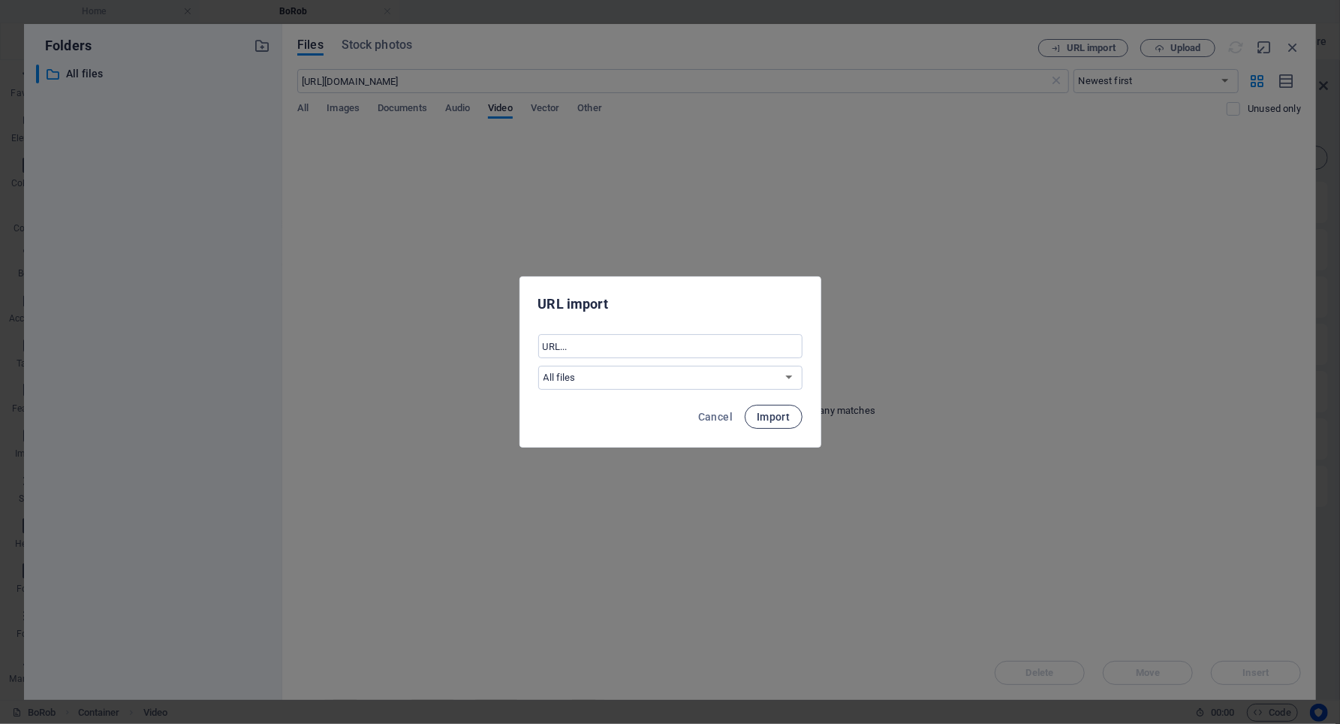
click at [785, 412] on span "Import" at bounding box center [773, 417] width 33 height 12
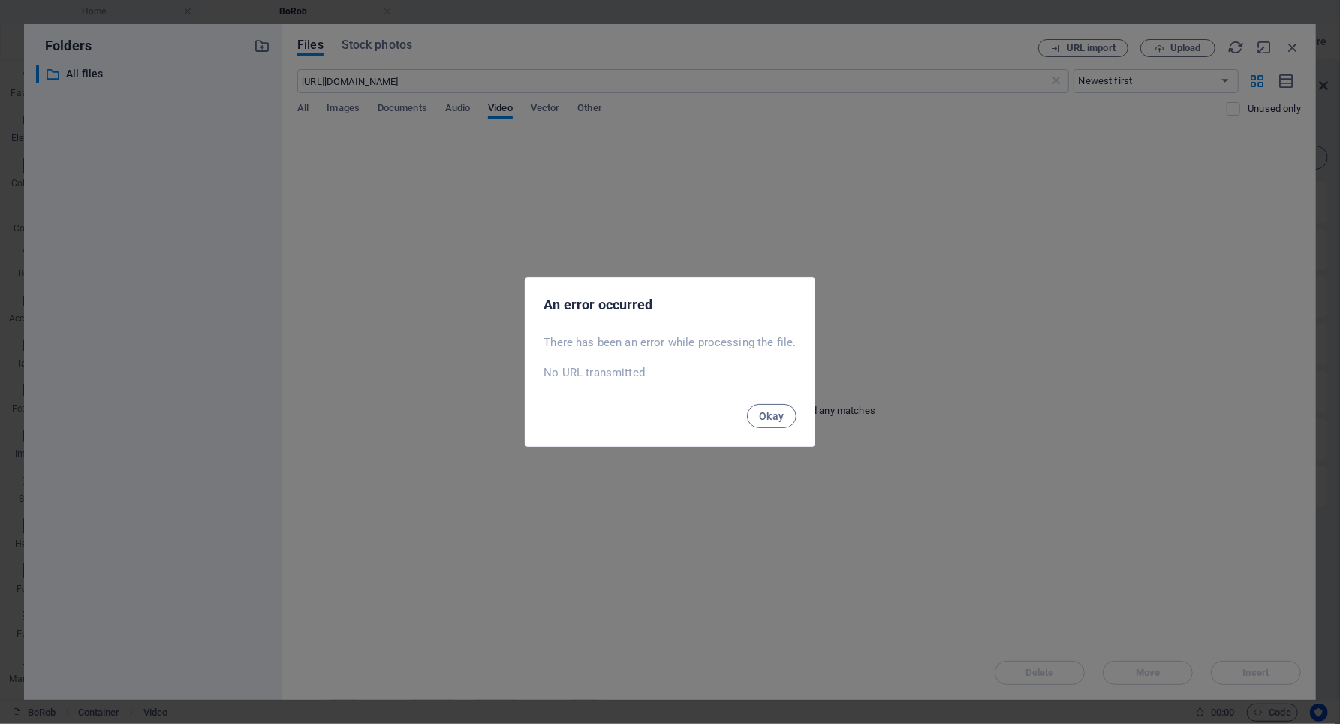
click at [517, 208] on div "An error occurred There has been an error while processing the file. No URL tra…" at bounding box center [670, 362] width 1340 height 724
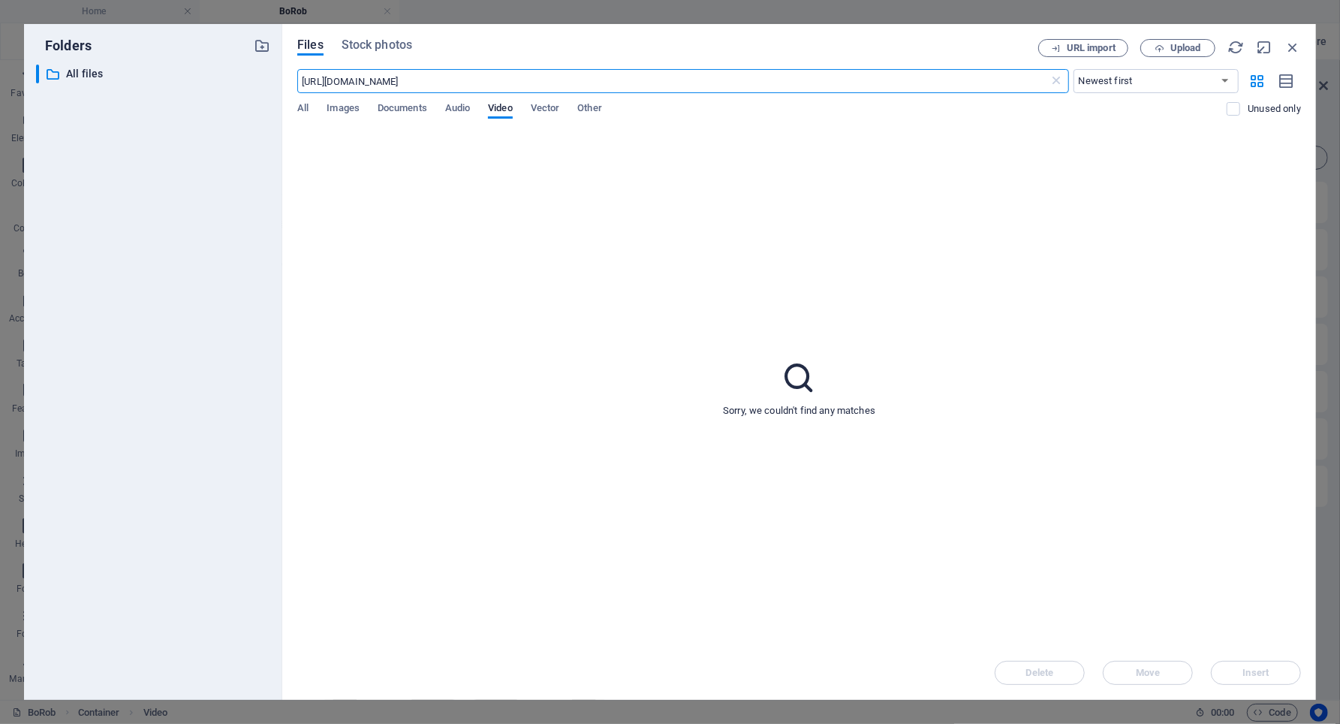
drag, startPoint x: 613, startPoint y: 79, endPoint x: 243, endPoint y: 93, distance: 370.4
click at [243, 93] on div "Folders ​ All files All files Files Stock photos URL import Upload https://www.…" at bounding box center [670, 362] width 1292 height 676
paste input "borob_anim0001-0400.mp4"
click at [244, 93] on div "​ All files All files" at bounding box center [153, 376] width 234 height 623
click at [332, 81] on input "https://www.sonarobotics.tech/images/1920/19444124/borob_anim0001-0400.mp4" at bounding box center [673, 81] width 752 height 24
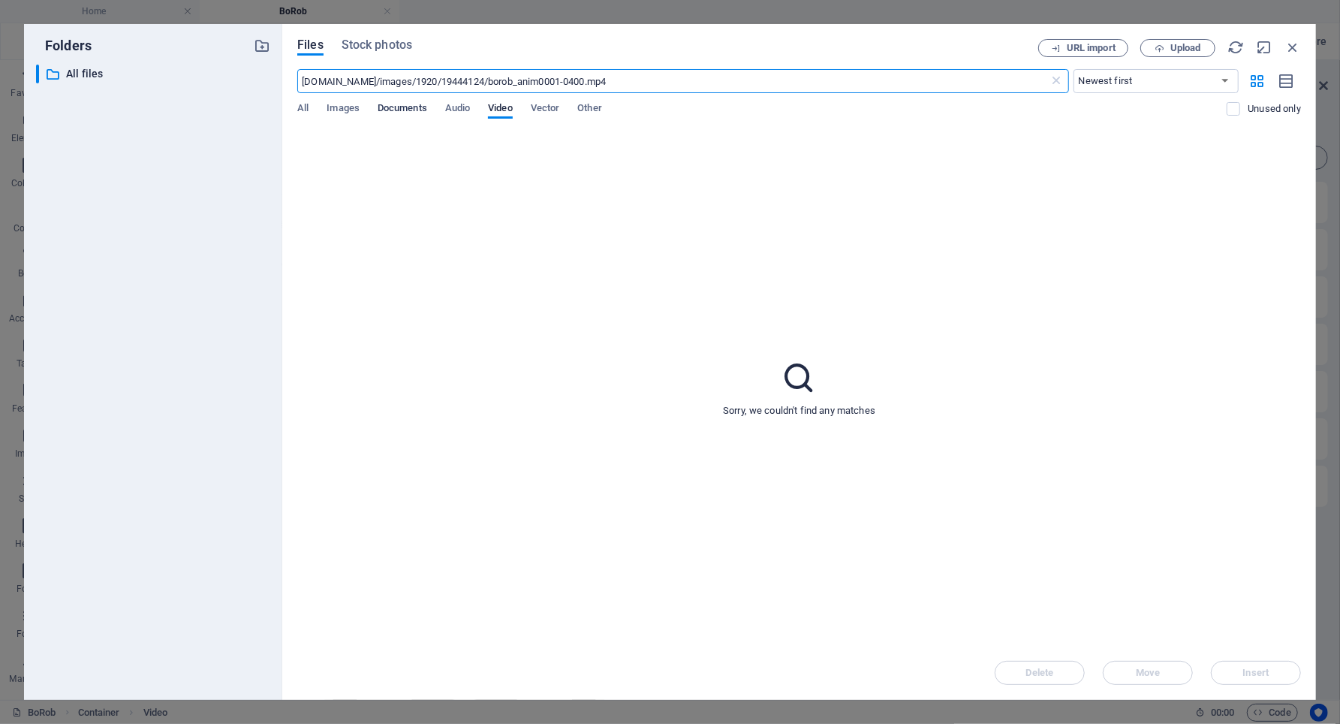
type input "www.sonarobotics.tech/images/1920/19444124/borob_anim0001-0400.mp4"
click at [1079, 47] on span "URL import" at bounding box center [1091, 48] width 49 height 9
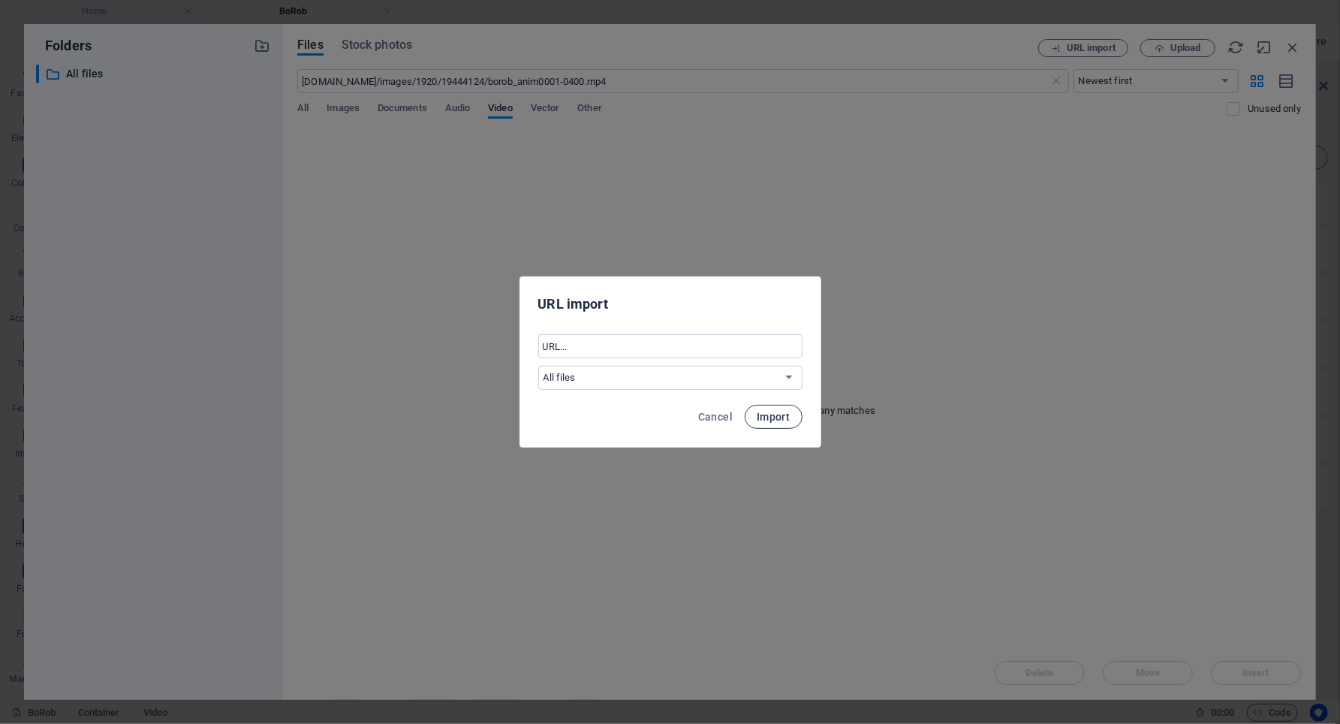
click at [767, 417] on span "Import" at bounding box center [773, 417] width 33 height 12
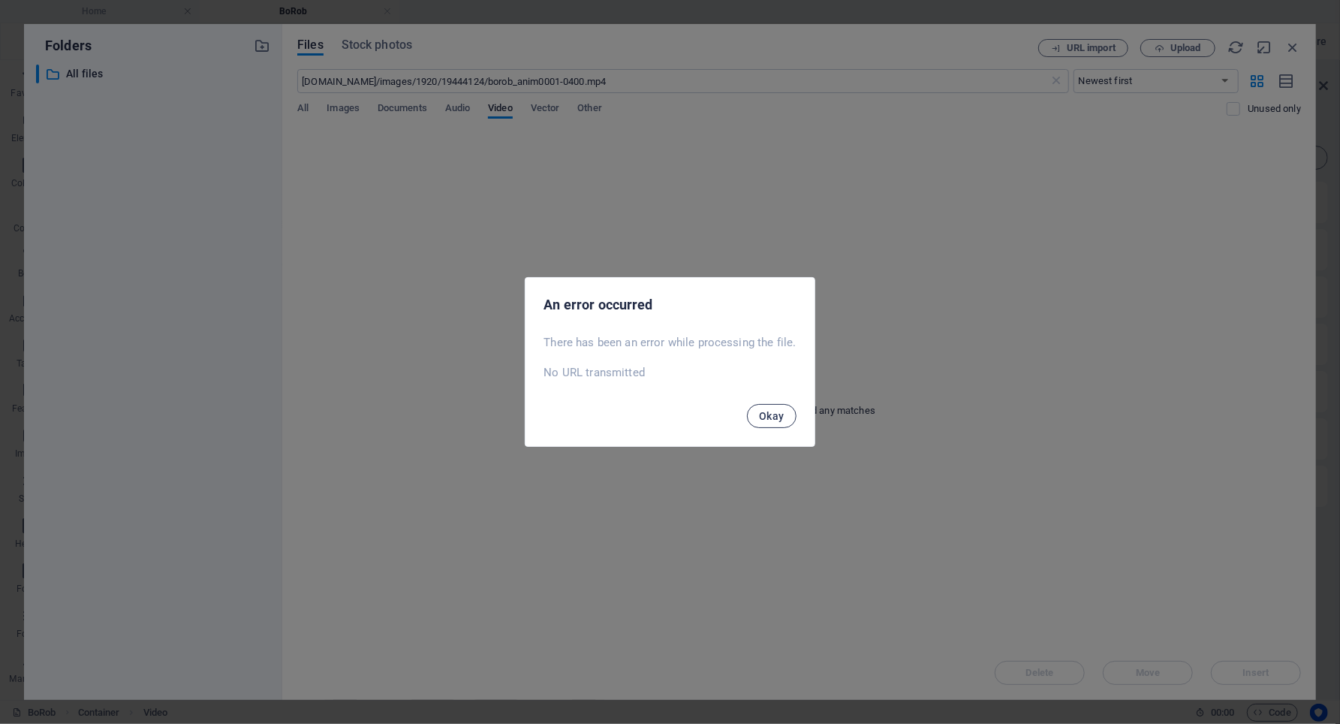
click at [779, 416] on span "Okay" at bounding box center [772, 416] width 26 height 12
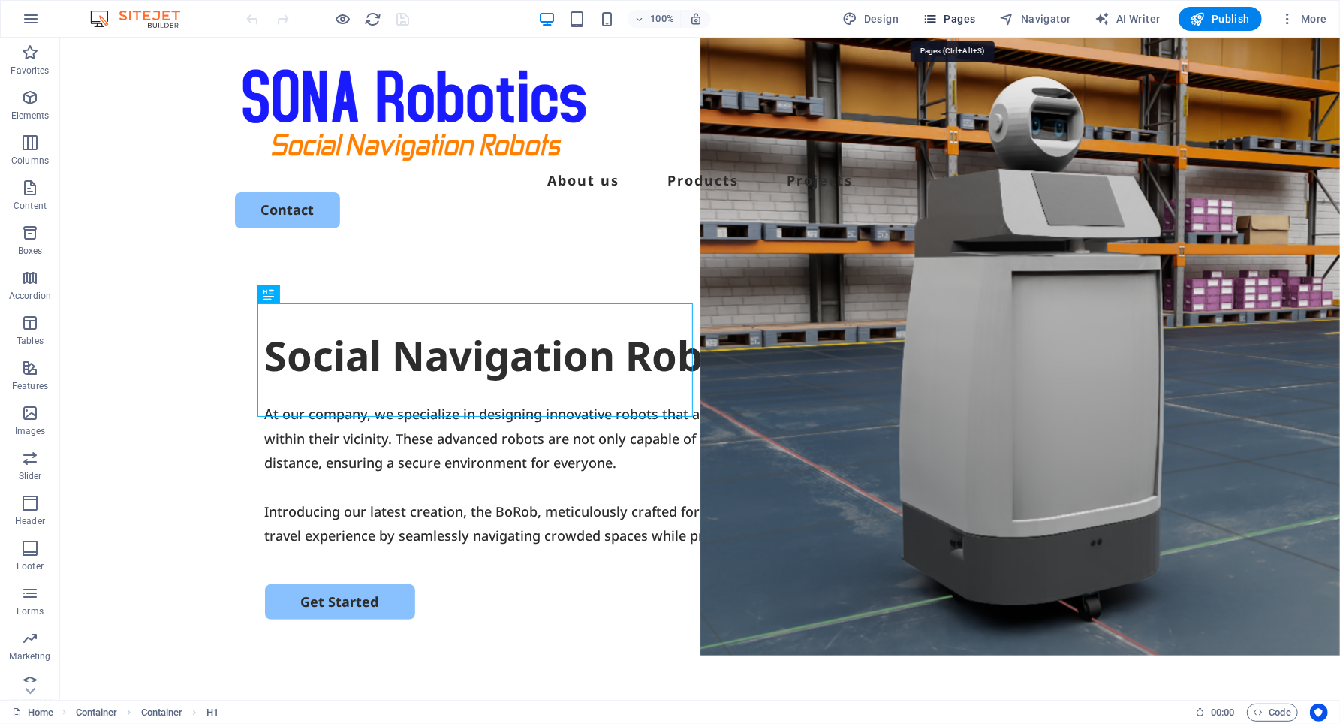
click at [964, 18] on span "Pages" at bounding box center [949, 18] width 53 height 15
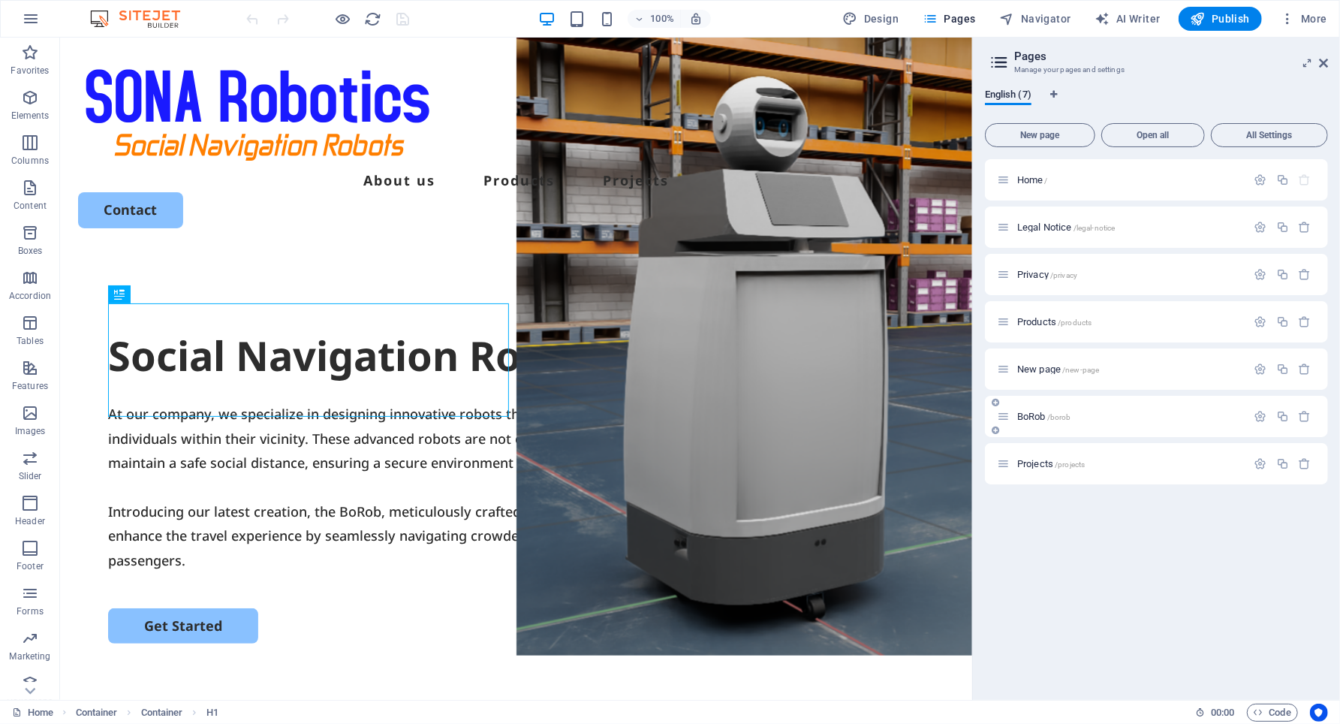
click at [1001, 417] on icon at bounding box center [1003, 416] width 13 height 13
click at [1038, 415] on span "BoRob /borob" at bounding box center [1044, 416] width 54 height 11
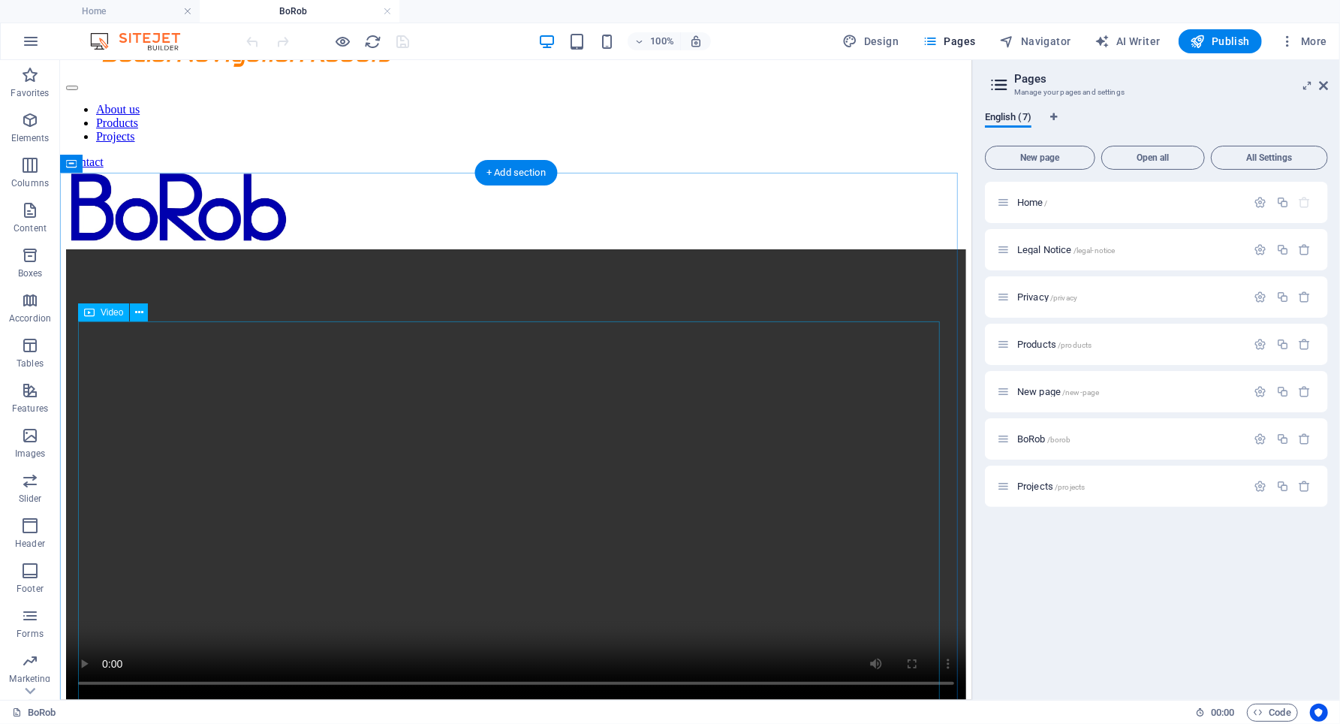
scroll to position [165, 0]
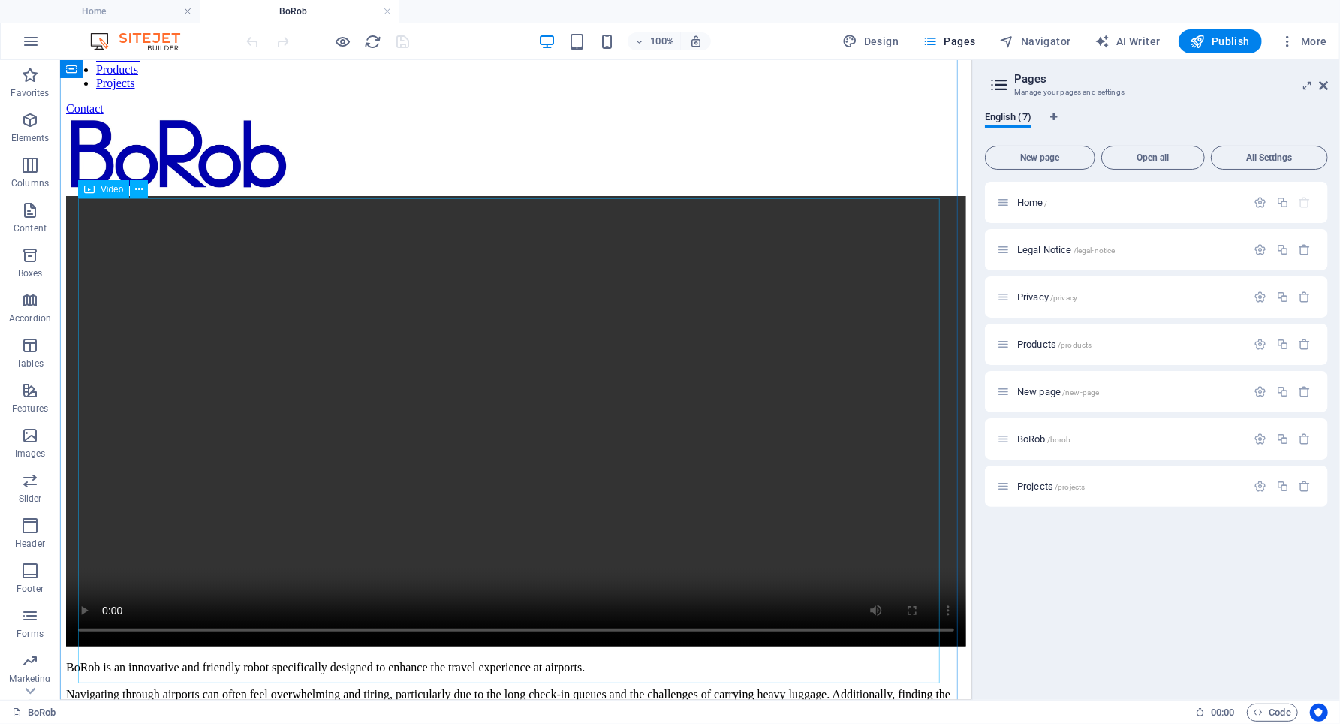
click at [117, 233] on figure at bounding box center [515, 421] width 900 height 453
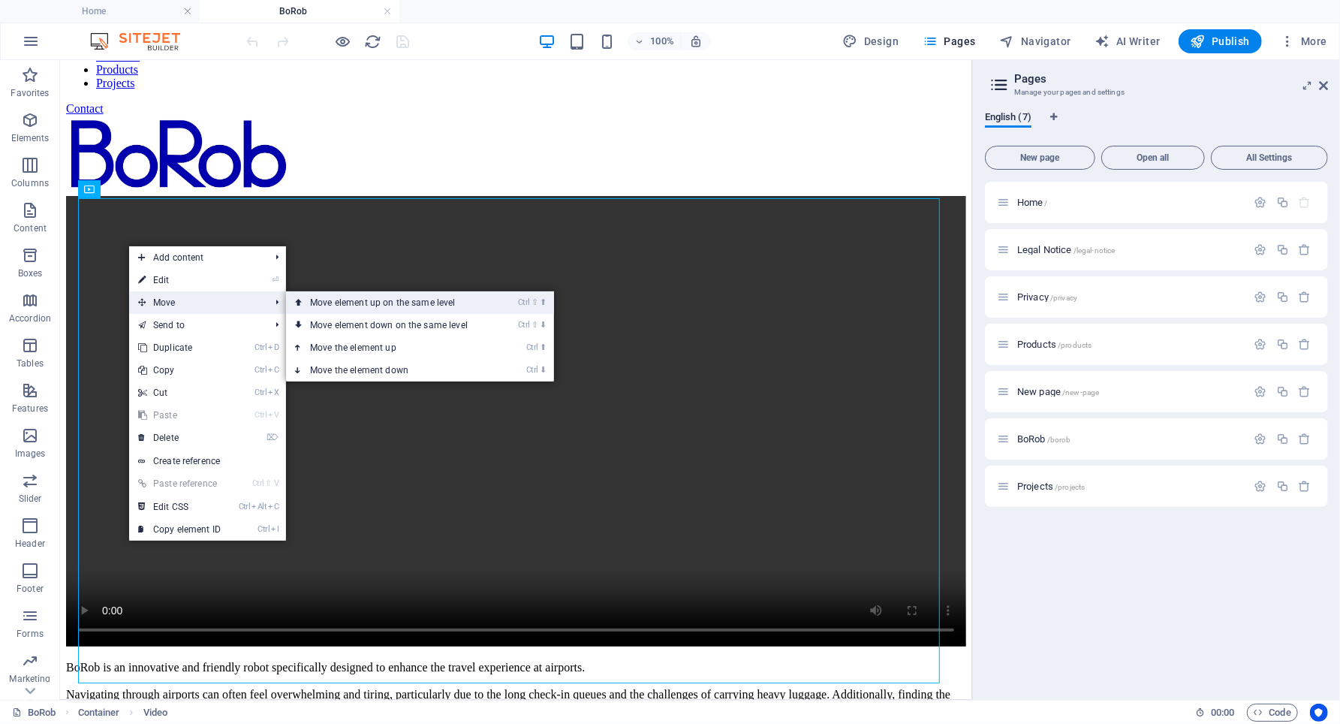
click at [315, 300] on link "Ctrl ⇧ ⬆ Move element up on the same level" at bounding box center [392, 302] width 212 height 23
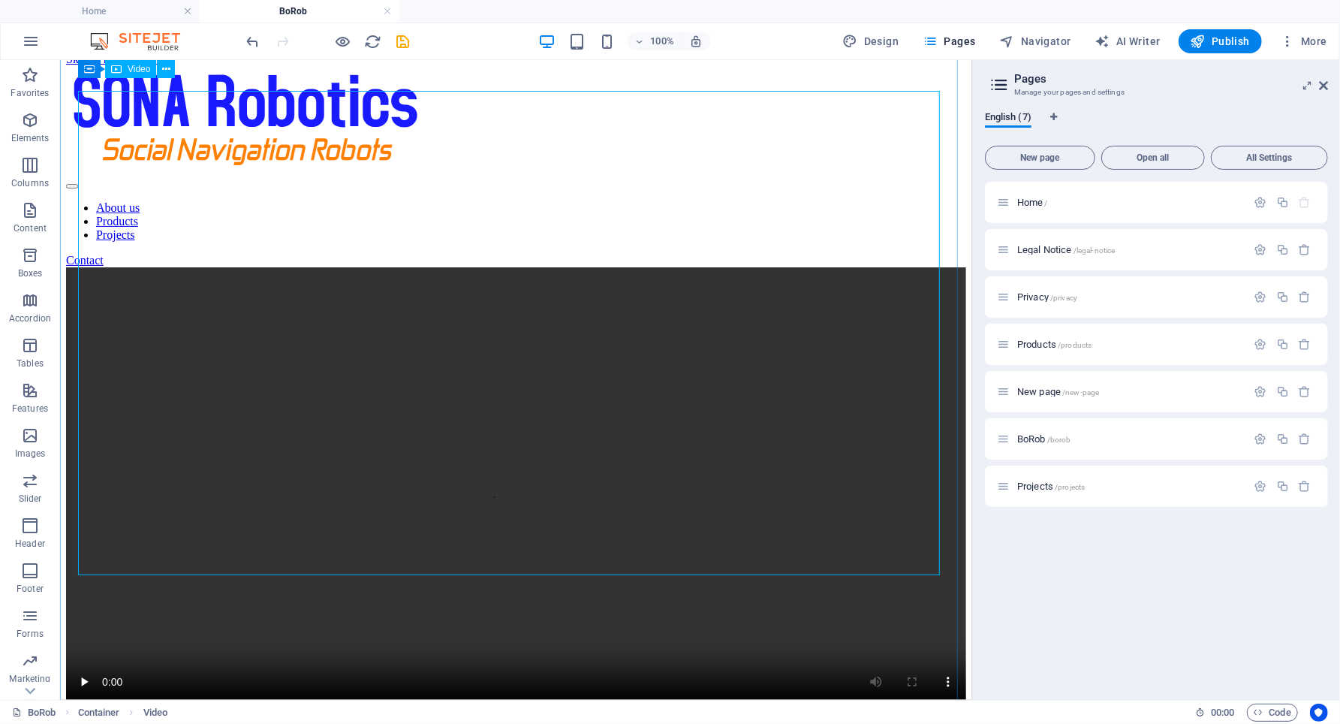
scroll to position [0, 0]
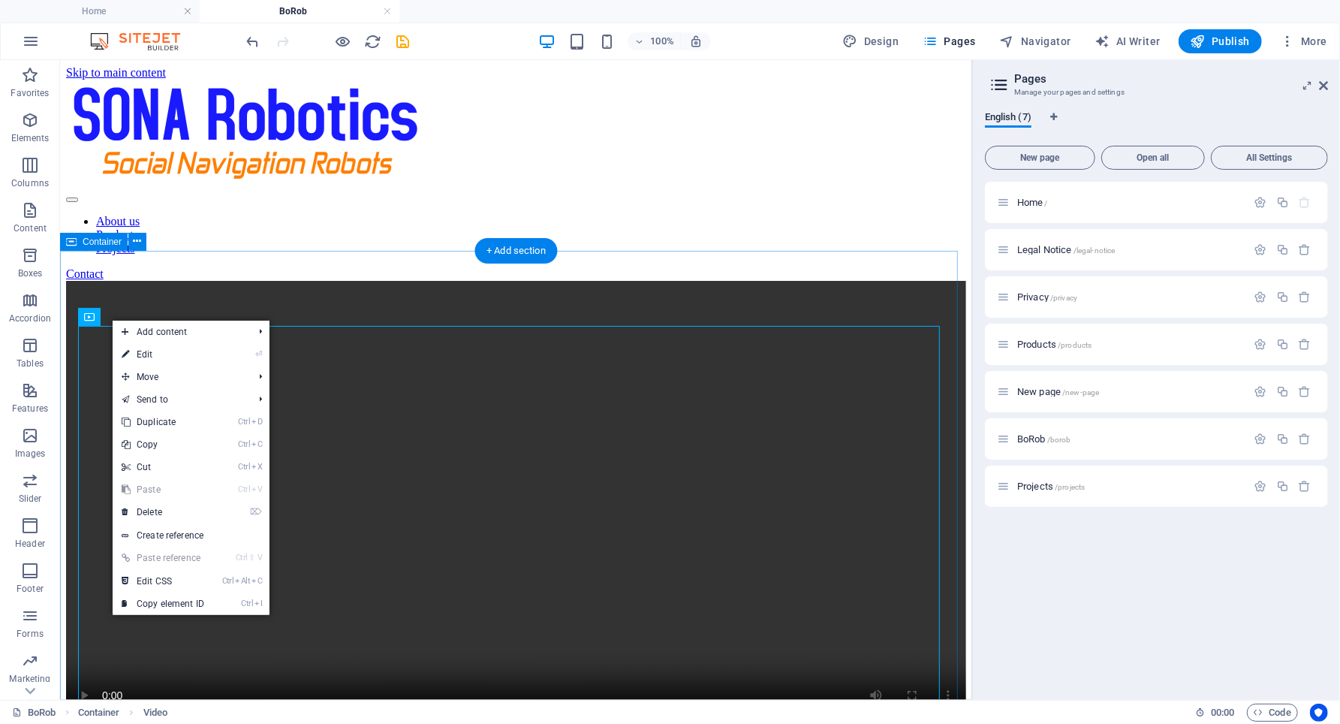
click at [116, 283] on div "BoRob is an innovative and friendly robot specifically designed to enhance the …" at bounding box center [515, 674] width 900 height 788
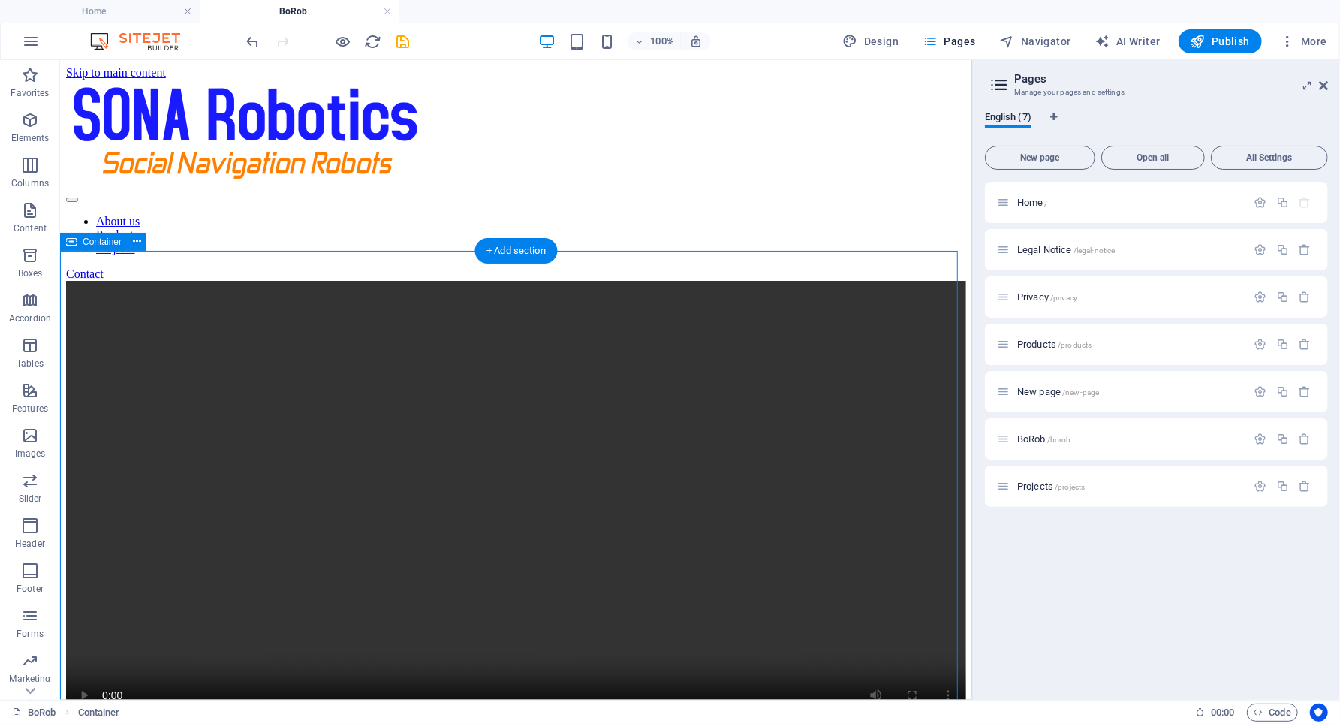
click at [108, 280] on div "BoRob is an innovative and friendly robot specifically designed to enhance the …" at bounding box center [515, 674] width 900 height 788
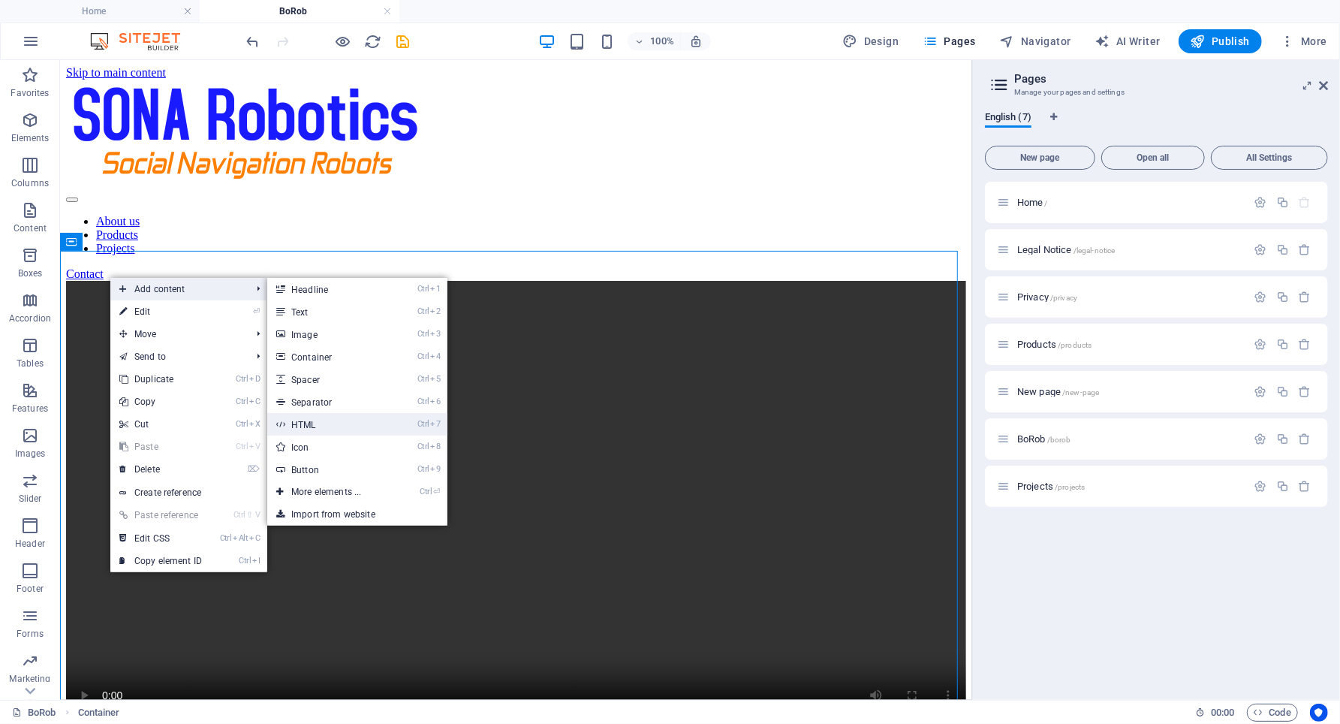
click at [328, 418] on link "Ctrl 7 HTML" at bounding box center [329, 424] width 124 height 23
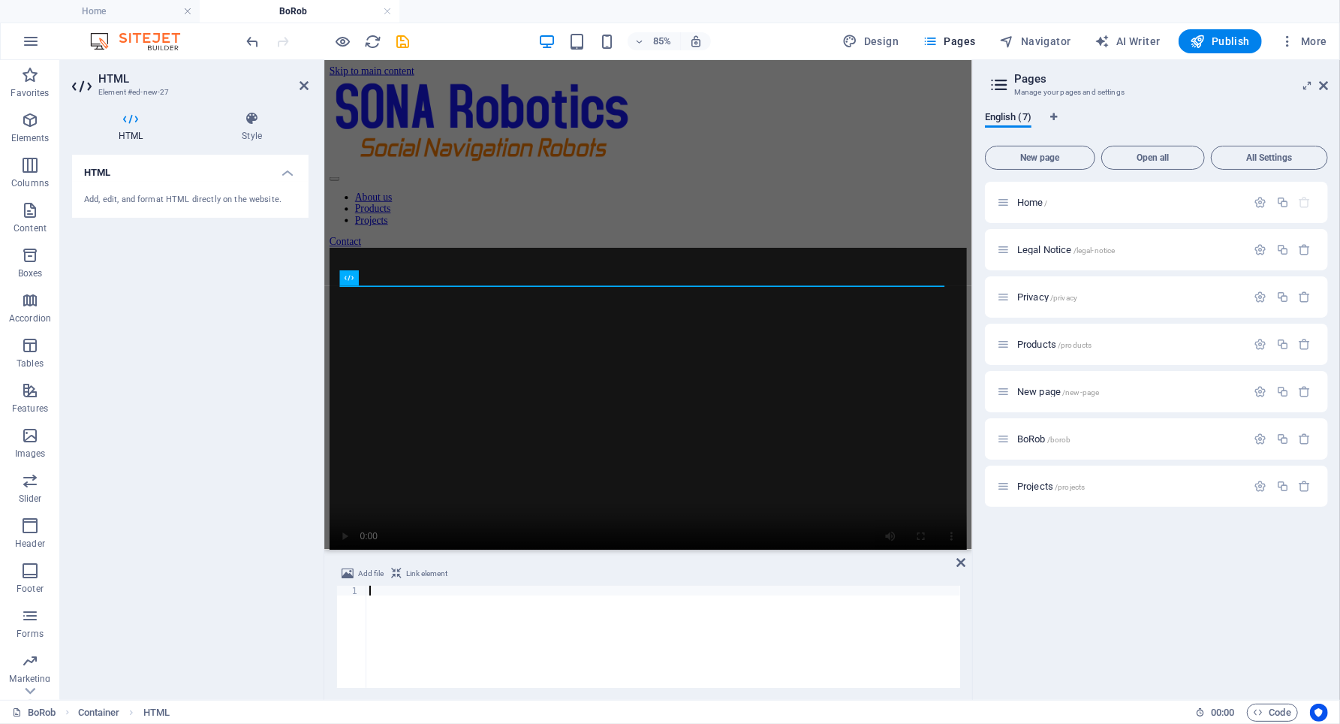
click at [93, 192] on div "Add, edit, and format HTML directly on the website." at bounding box center [190, 200] width 236 height 37
click at [113, 194] on div "Add, edit, and format HTML directly on the website." at bounding box center [190, 200] width 212 height 13
click at [96, 166] on h4 "HTML" at bounding box center [190, 168] width 236 height 27
click at [130, 120] on icon at bounding box center [130, 118] width 117 height 15
click at [287, 170] on h4 "HTML" at bounding box center [190, 173] width 236 height 36
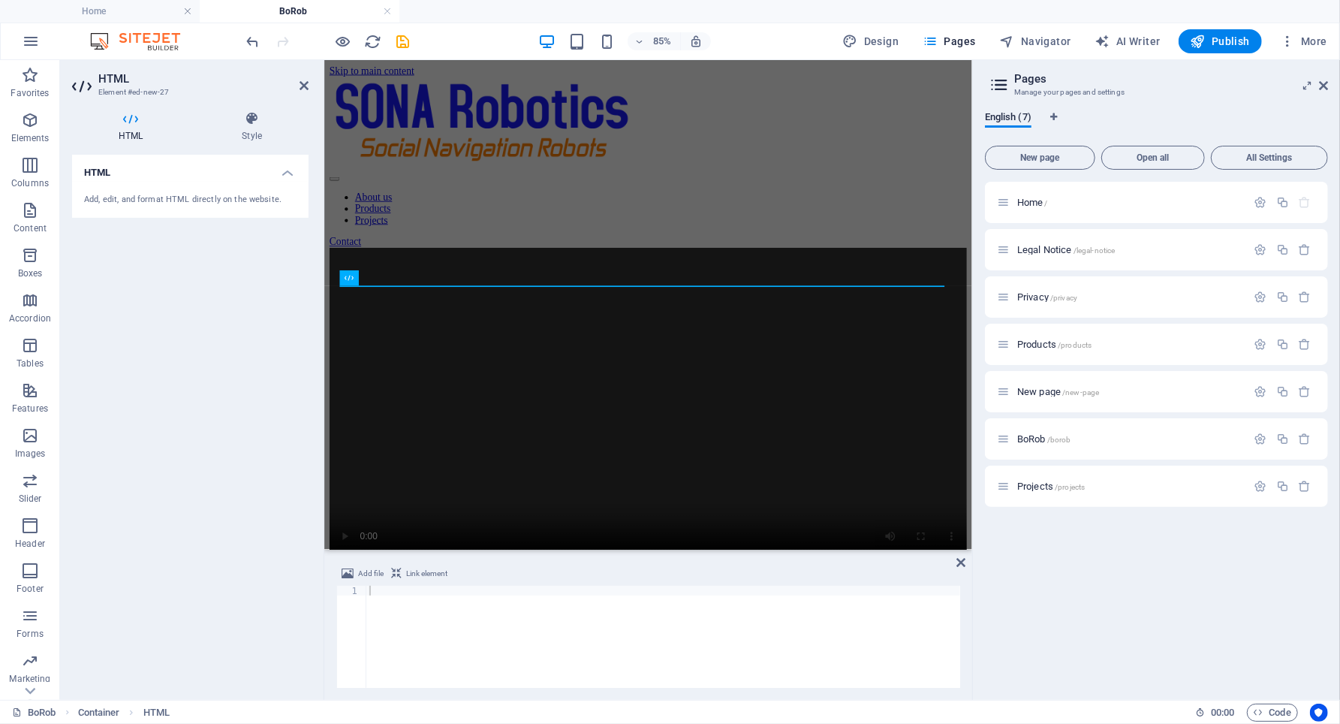
click at [231, 198] on div "Add, edit, and format HTML directly on the website." at bounding box center [190, 200] width 212 height 13
click at [305, 80] on icon at bounding box center [304, 86] width 9 height 12
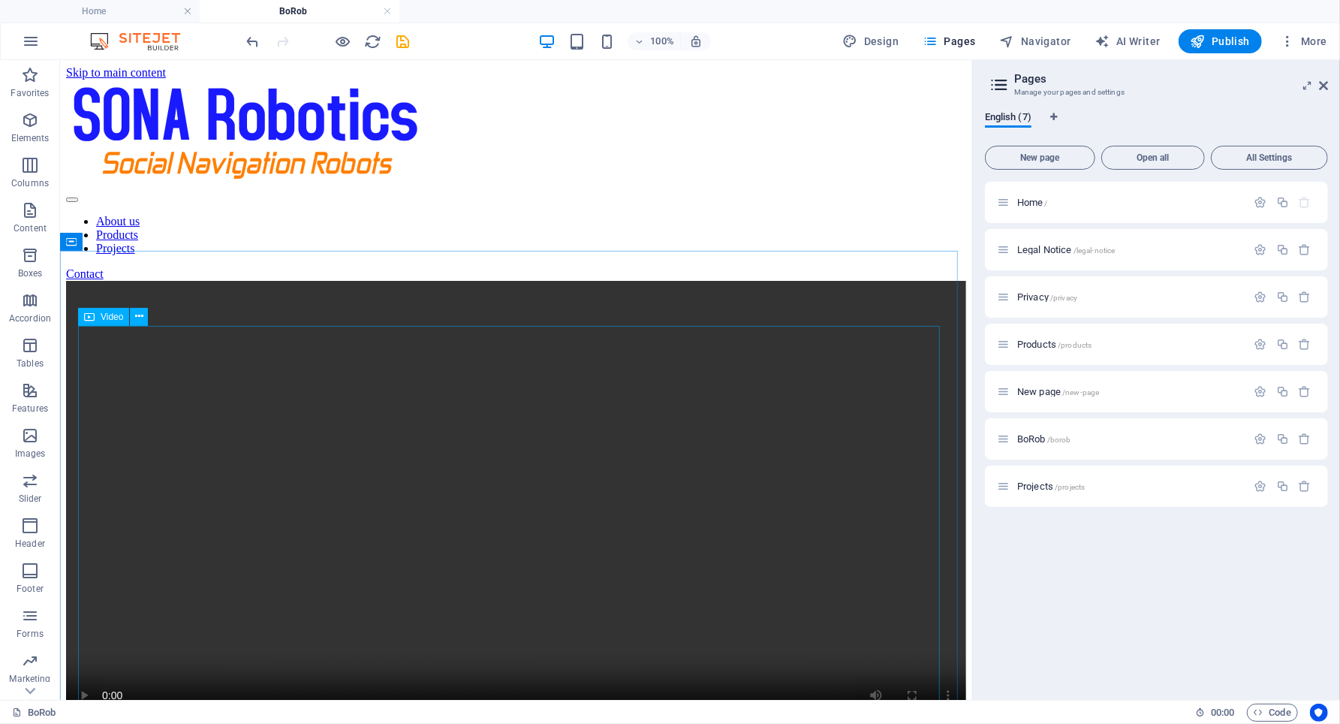
click at [105, 315] on span "Video" at bounding box center [112, 316] width 23 height 9
click at [141, 316] on icon at bounding box center [139, 317] width 8 height 16
click at [109, 314] on span "Video" at bounding box center [112, 316] width 23 height 9
click at [110, 313] on span "Video" at bounding box center [112, 316] width 23 height 9
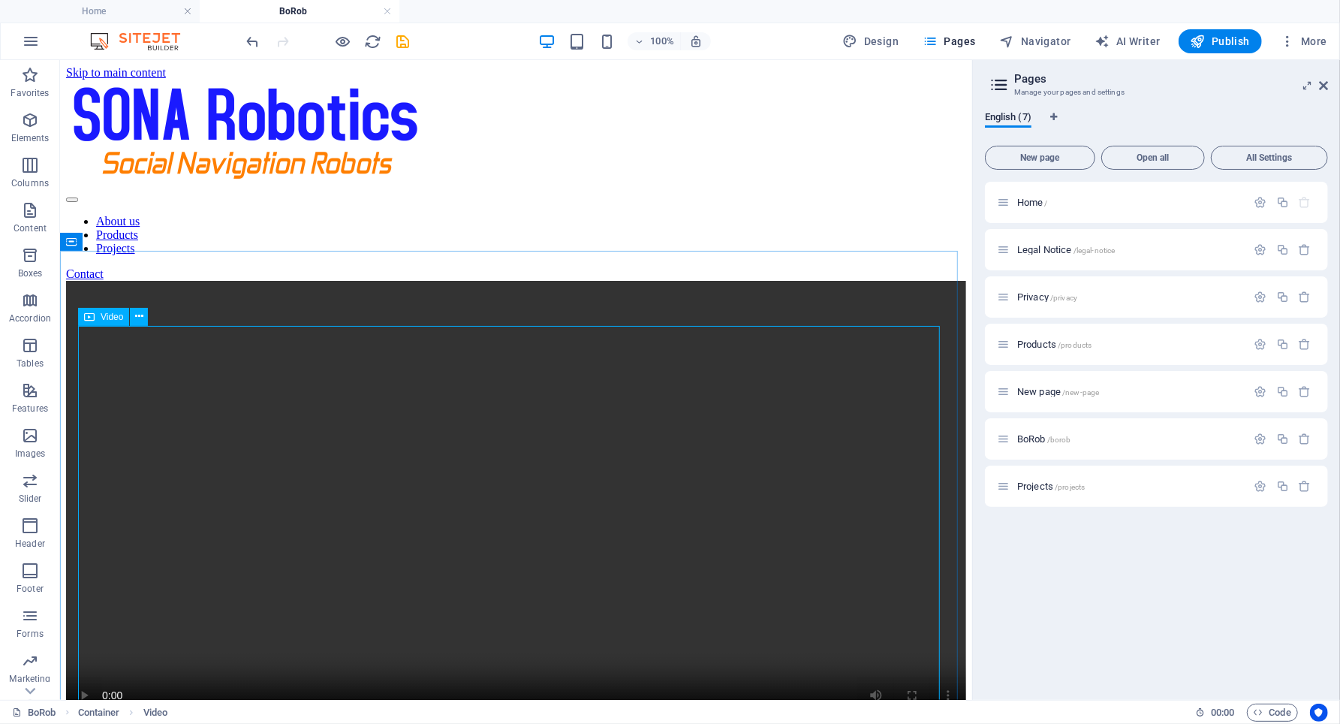
select select "%"
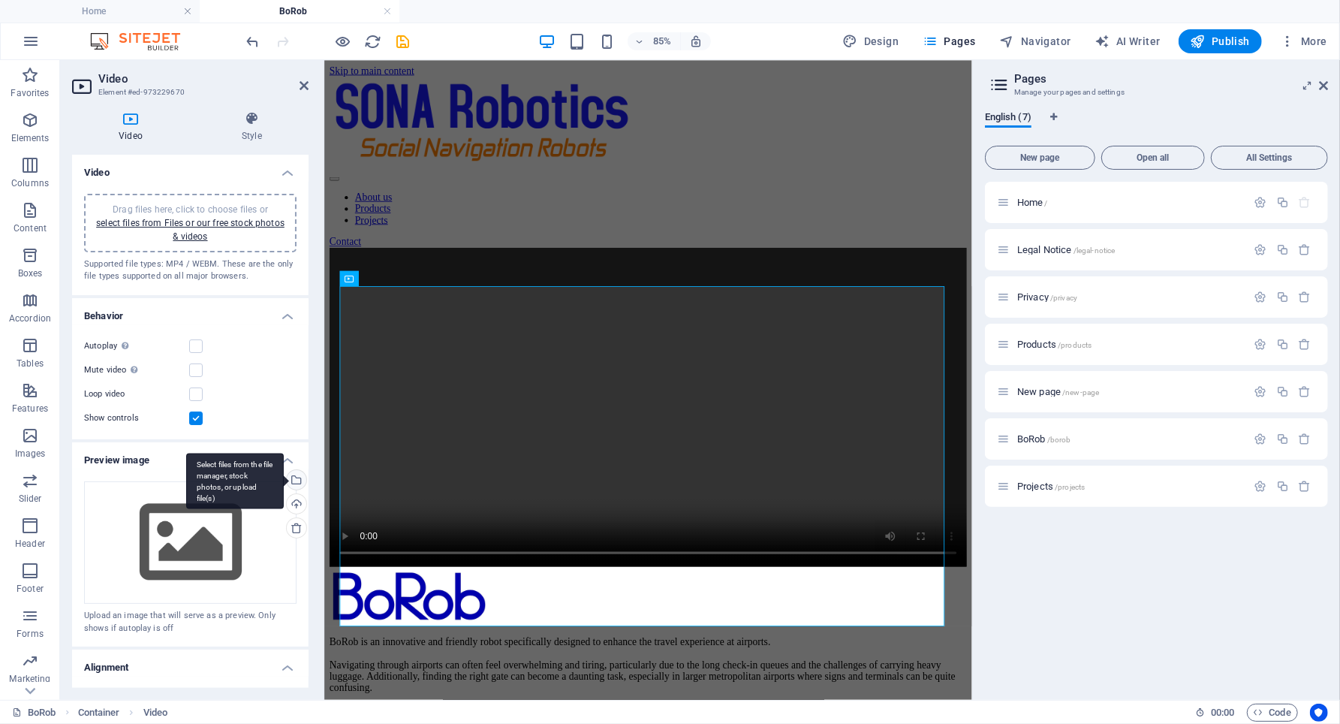
click at [293, 478] on div "Select files from the file manager, stock photos, or upload file(s)" at bounding box center [295, 481] width 23 height 23
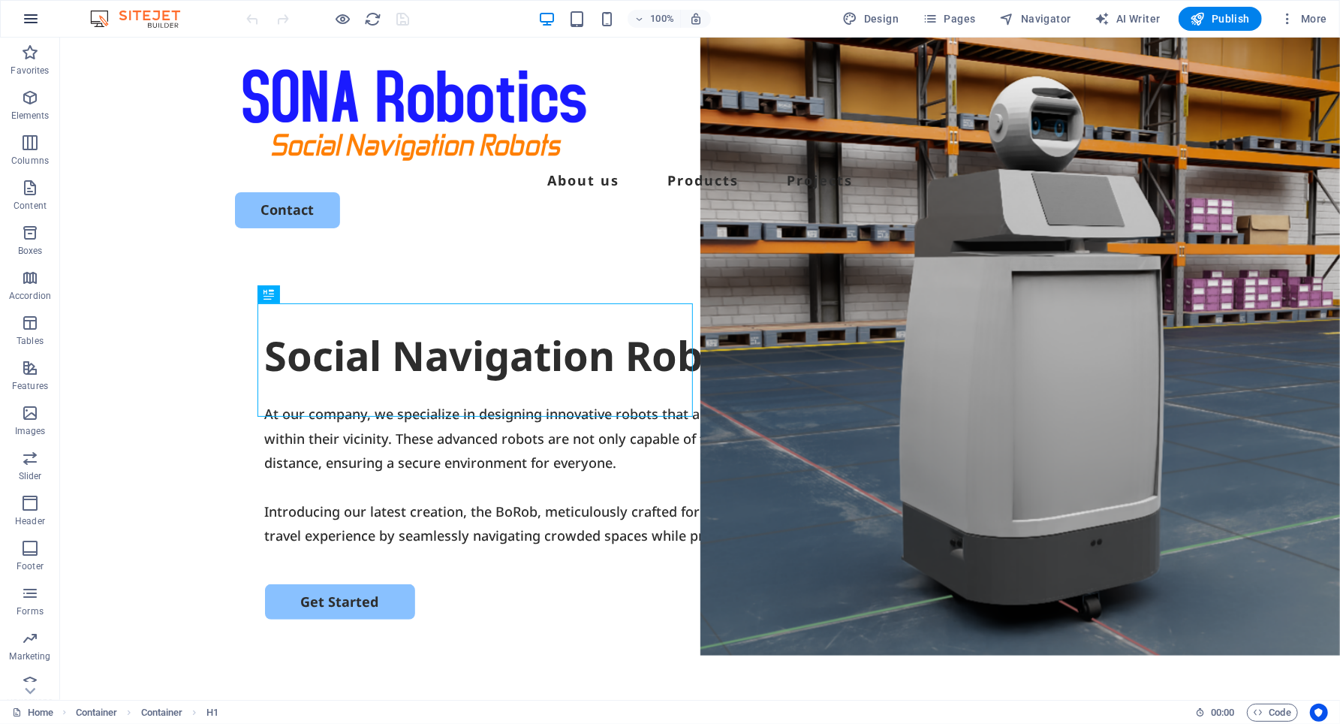
click at [35, 19] on icon "button" at bounding box center [31, 19] width 18 height 18
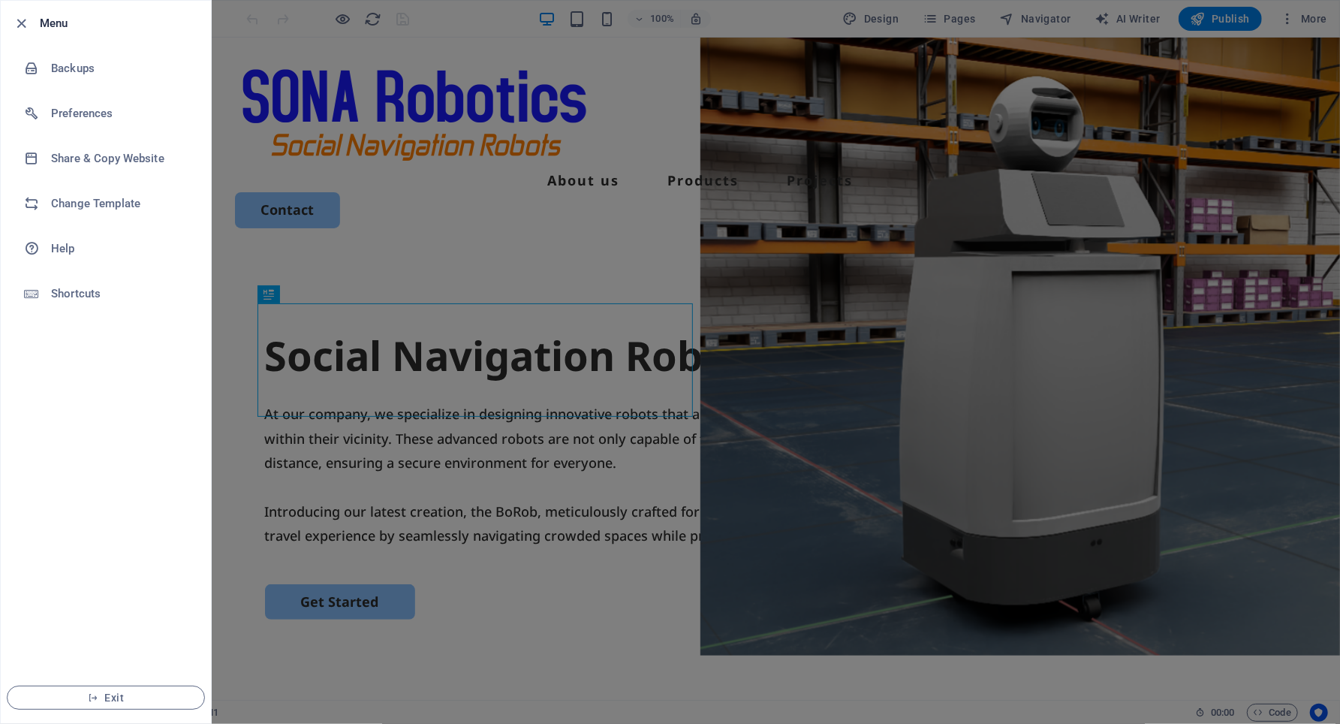
click at [19, 23] on icon "button" at bounding box center [22, 23] width 17 height 17
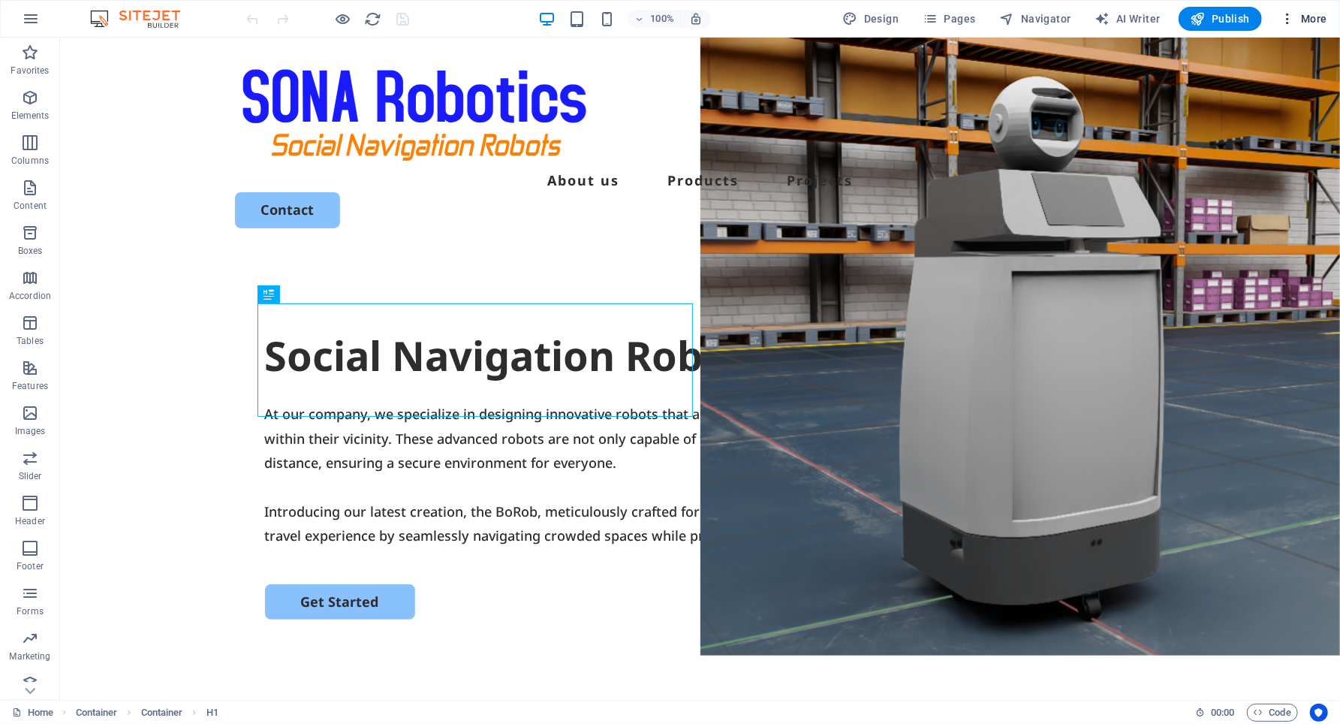
click at [1310, 17] on span "More" at bounding box center [1303, 18] width 47 height 15
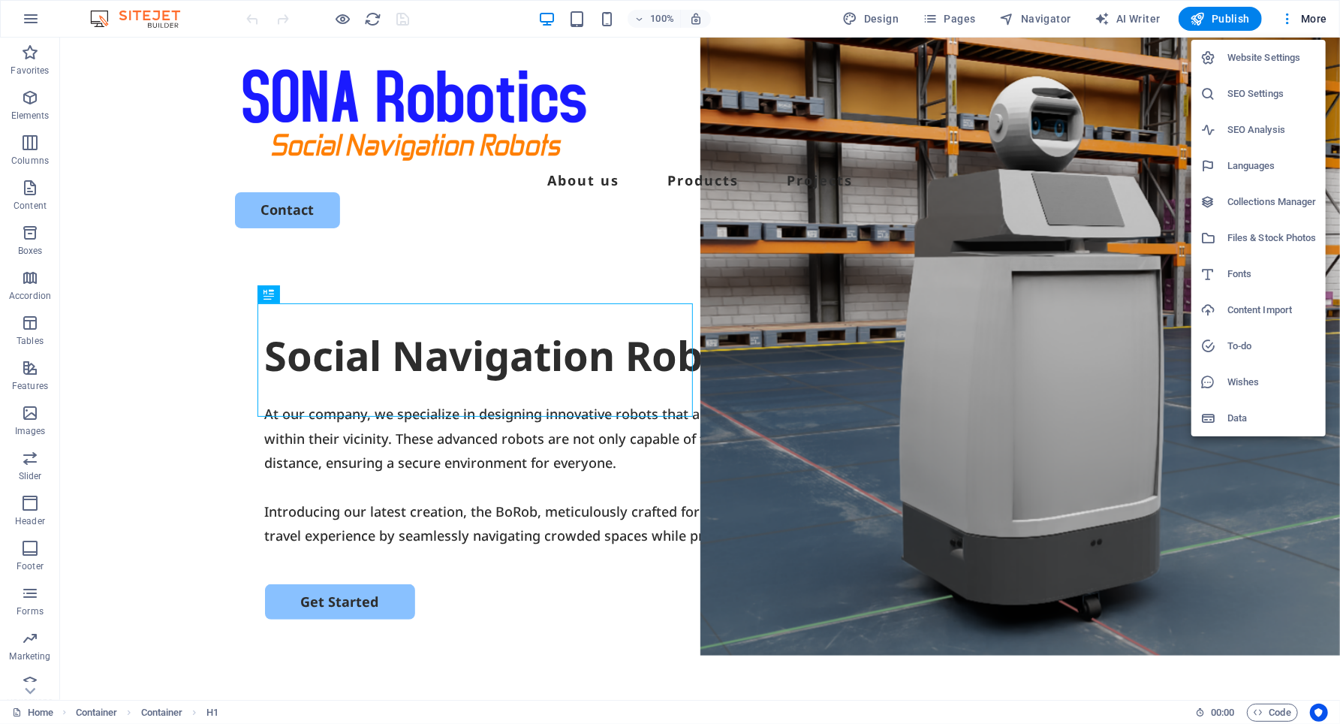
click at [1271, 230] on h6 "Files & Stock Photos" at bounding box center [1271, 238] width 89 height 18
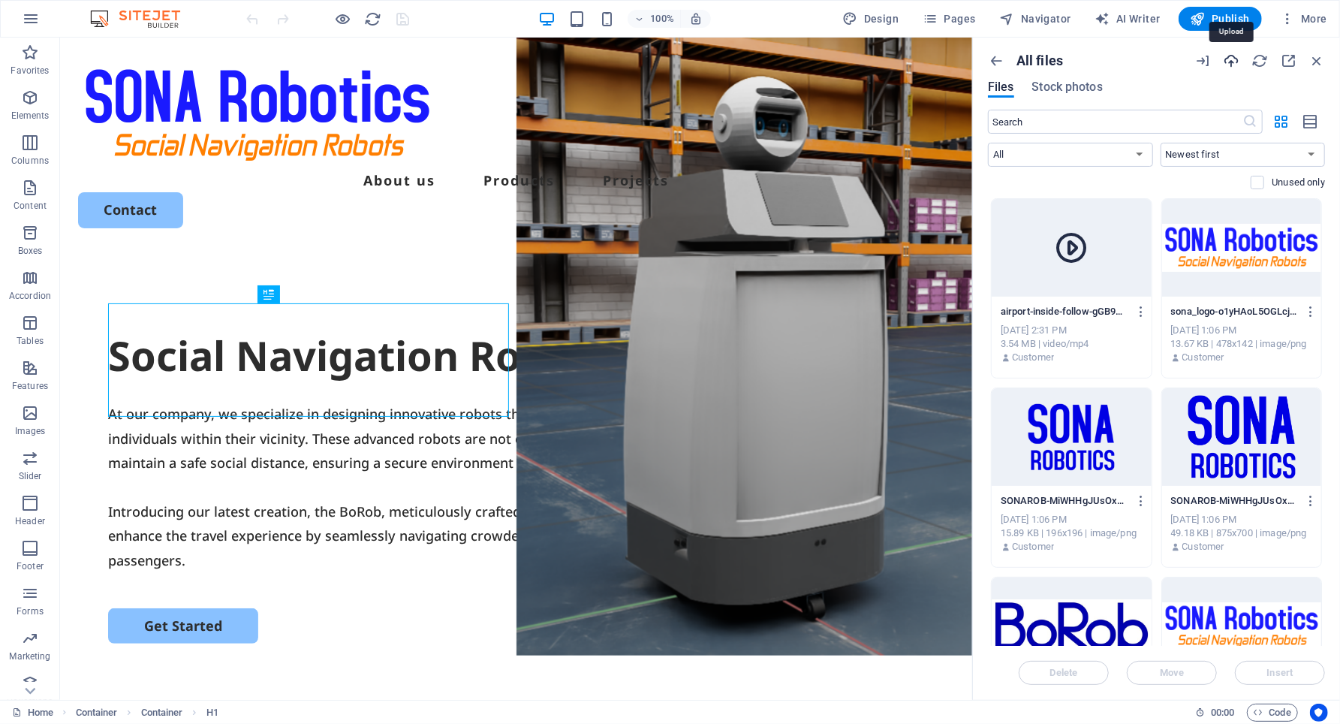
click at [1232, 62] on icon "button" at bounding box center [1231, 61] width 17 height 17
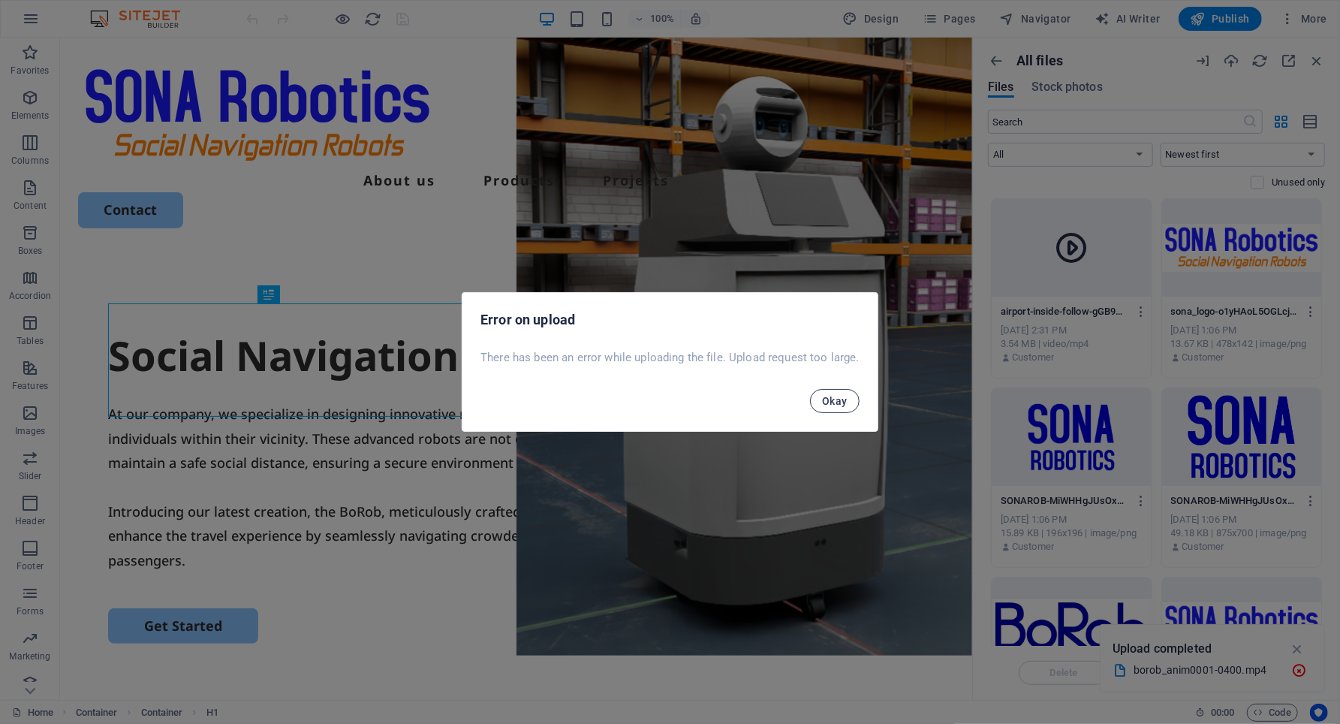
click at [836, 399] on span "Okay" at bounding box center [835, 401] width 26 height 12
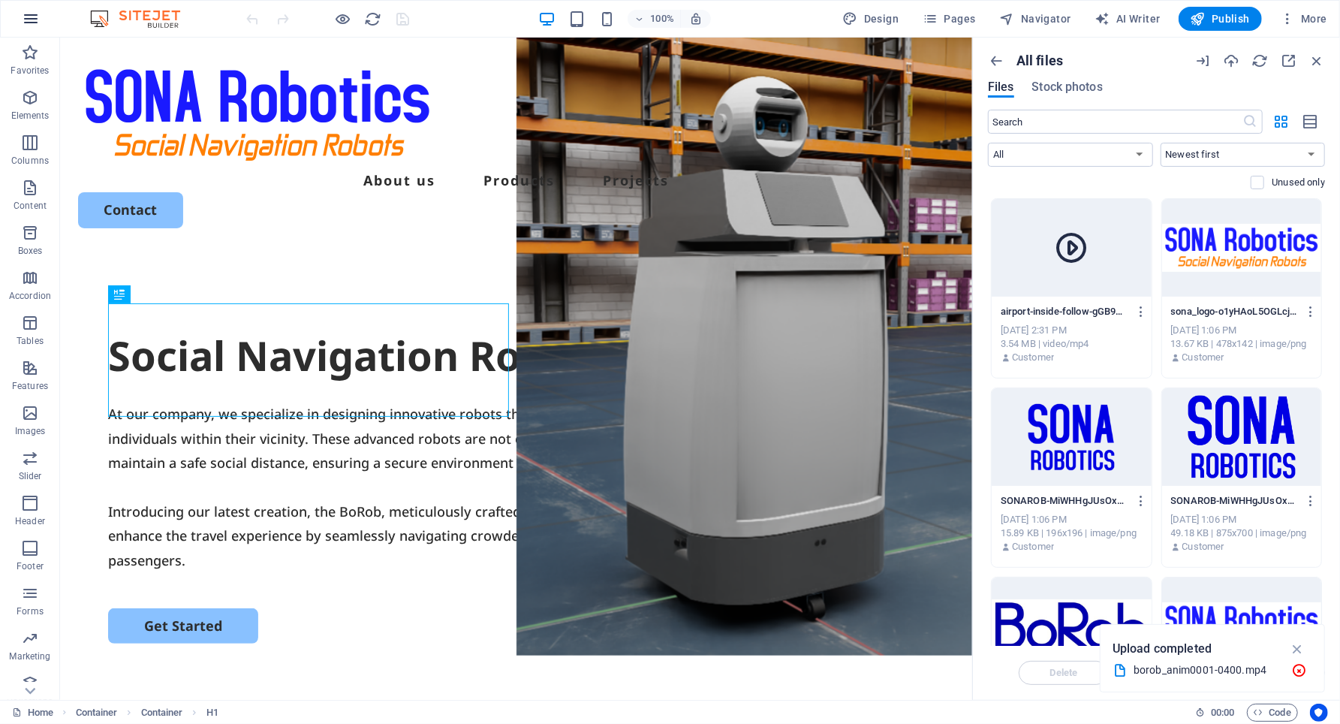
click at [33, 15] on icon "button" at bounding box center [31, 19] width 18 height 18
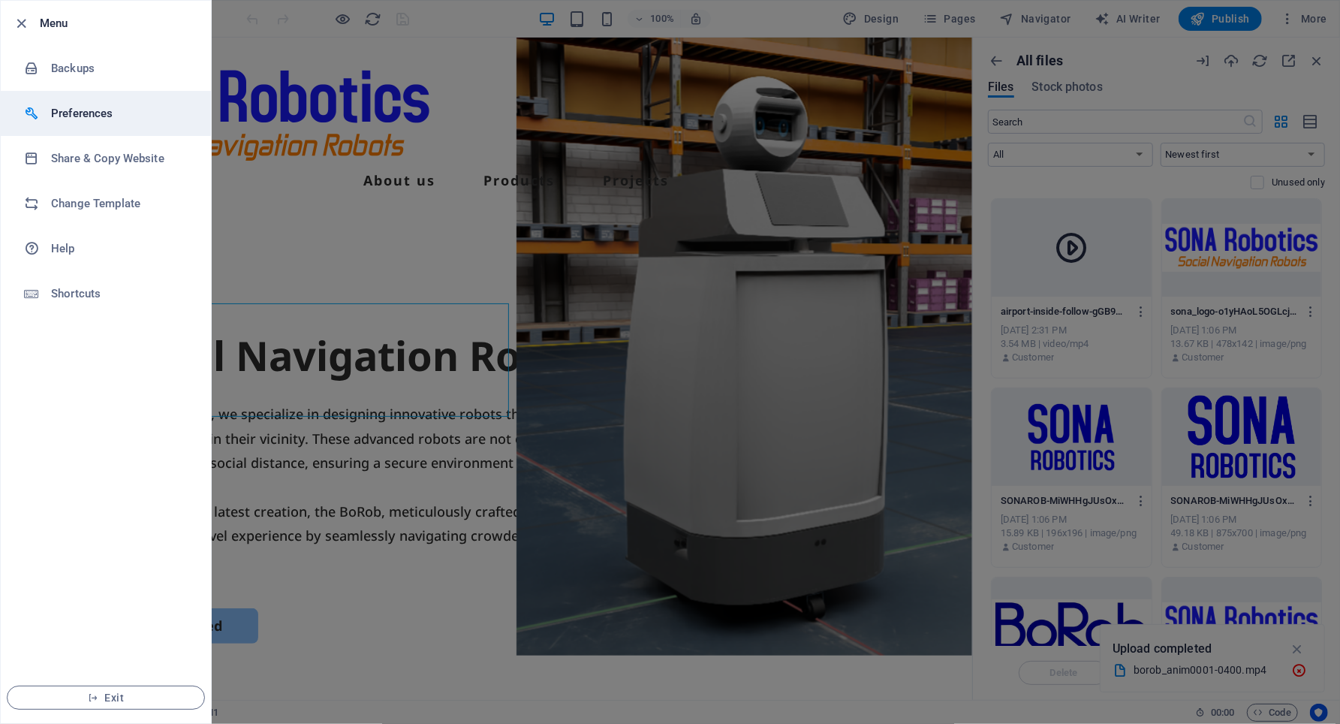
click at [88, 104] on h6 "Preferences" at bounding box center [120, 113] width 139 height 18
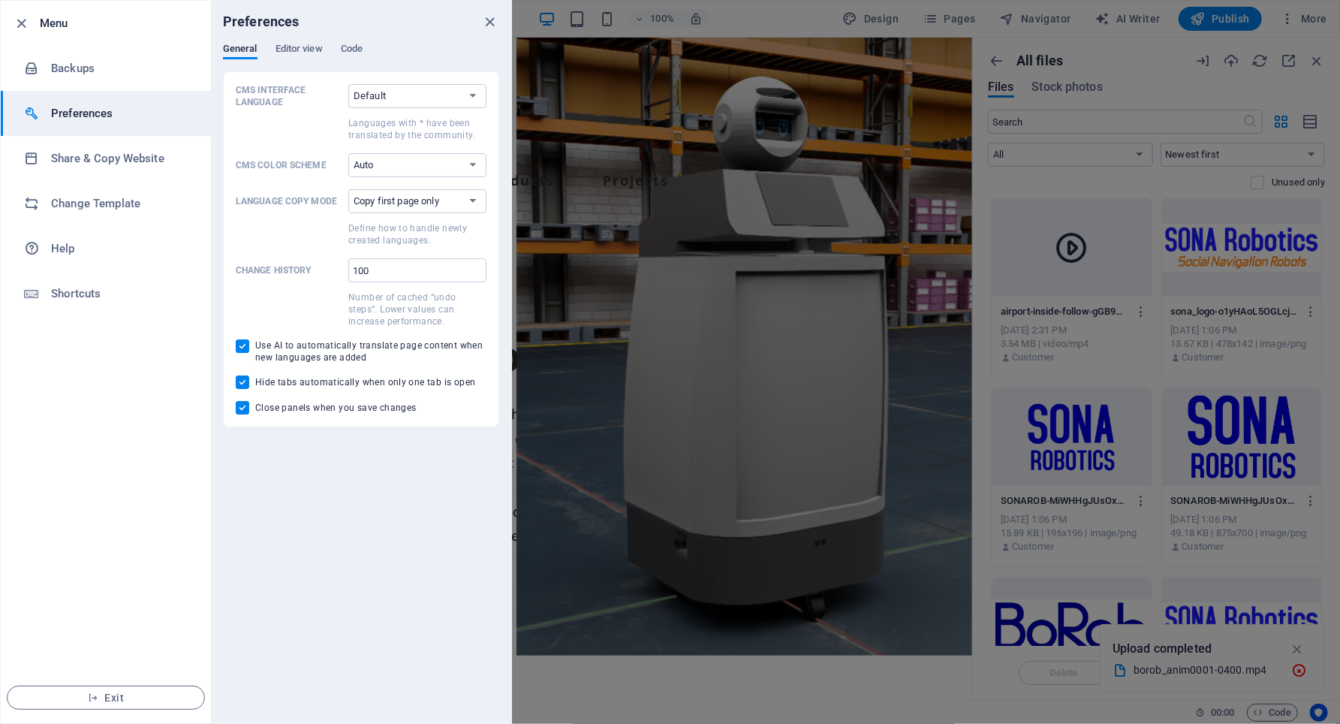
click at [369, 42] on div "Preferences" at bounding box center [361, 22] width 300 height 42
click at [345, 39] on div "Preferences" at bounding box center [361, 22] width 300 height 42
click at [360, 46] on span "Code" at bounding box center [352, 50] width 22 height 21
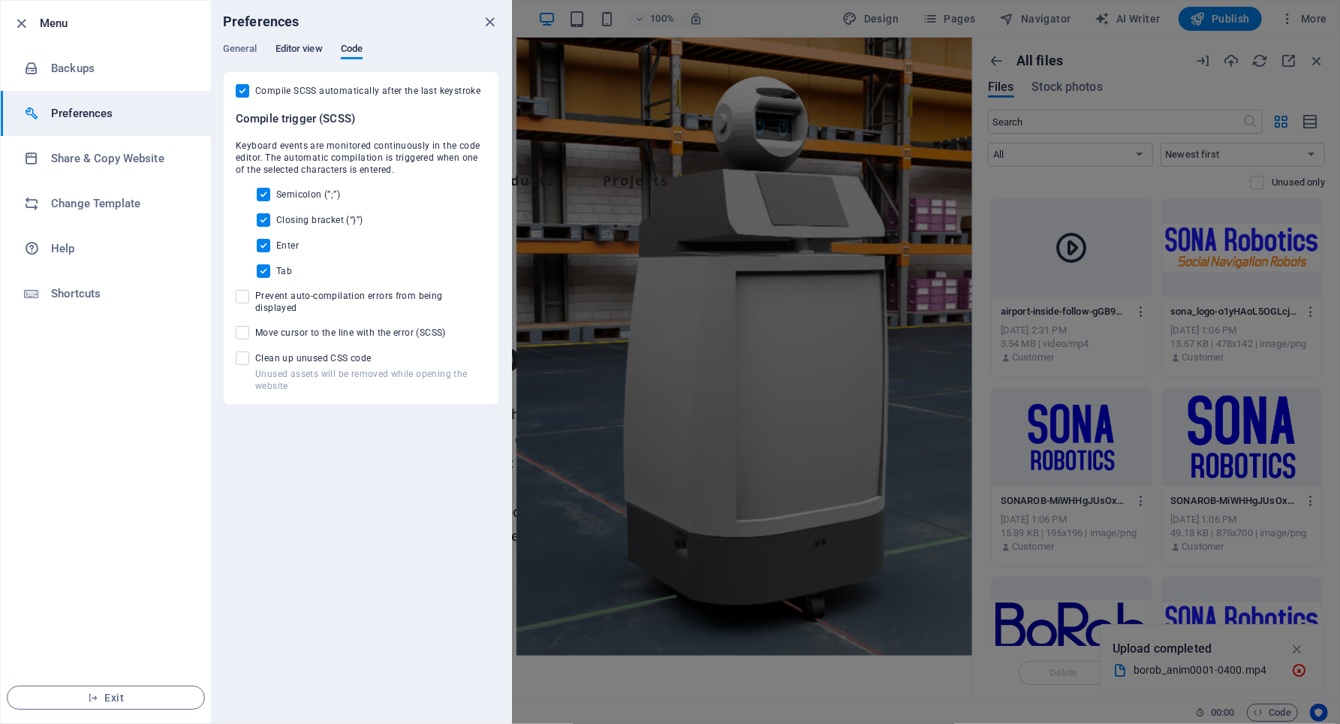
click at [302, 46] on span "Editor view" at bounding box center [299, 50] width 47 height 21
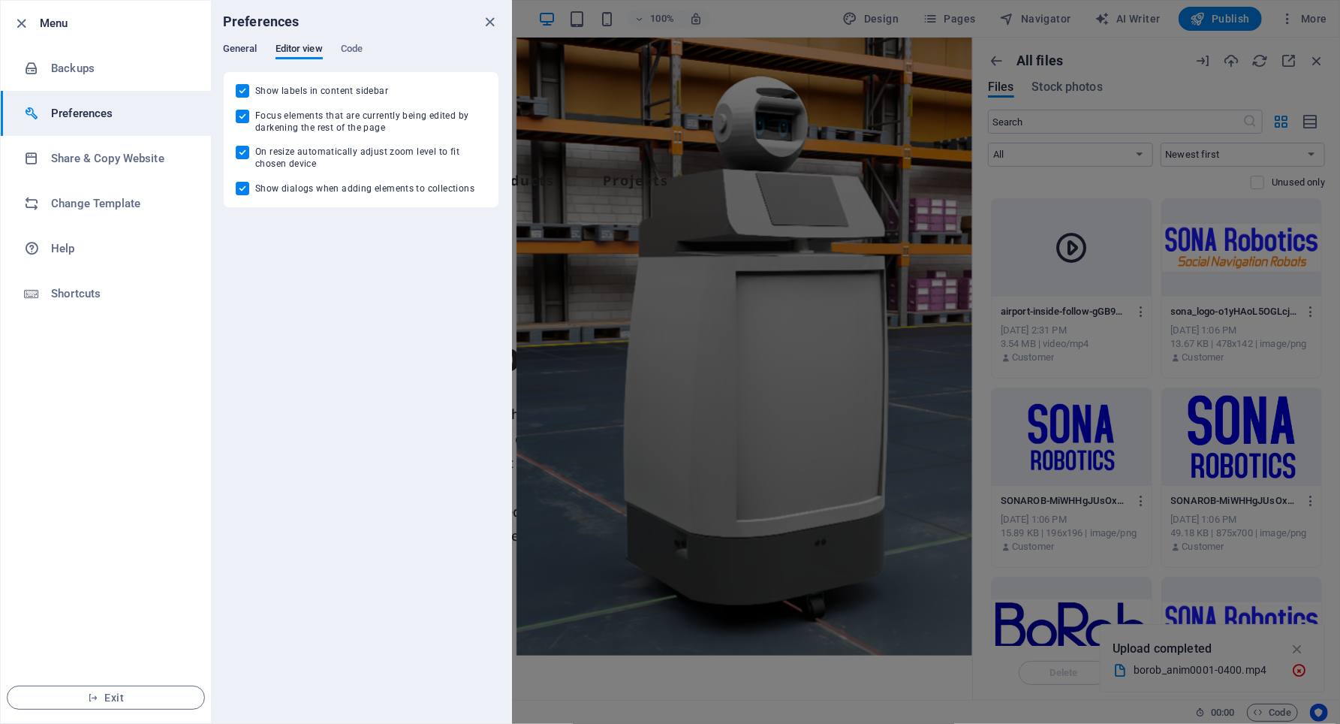
click at [238, 48] on span "General" at bounding box center [240, 50] width 35 height 21
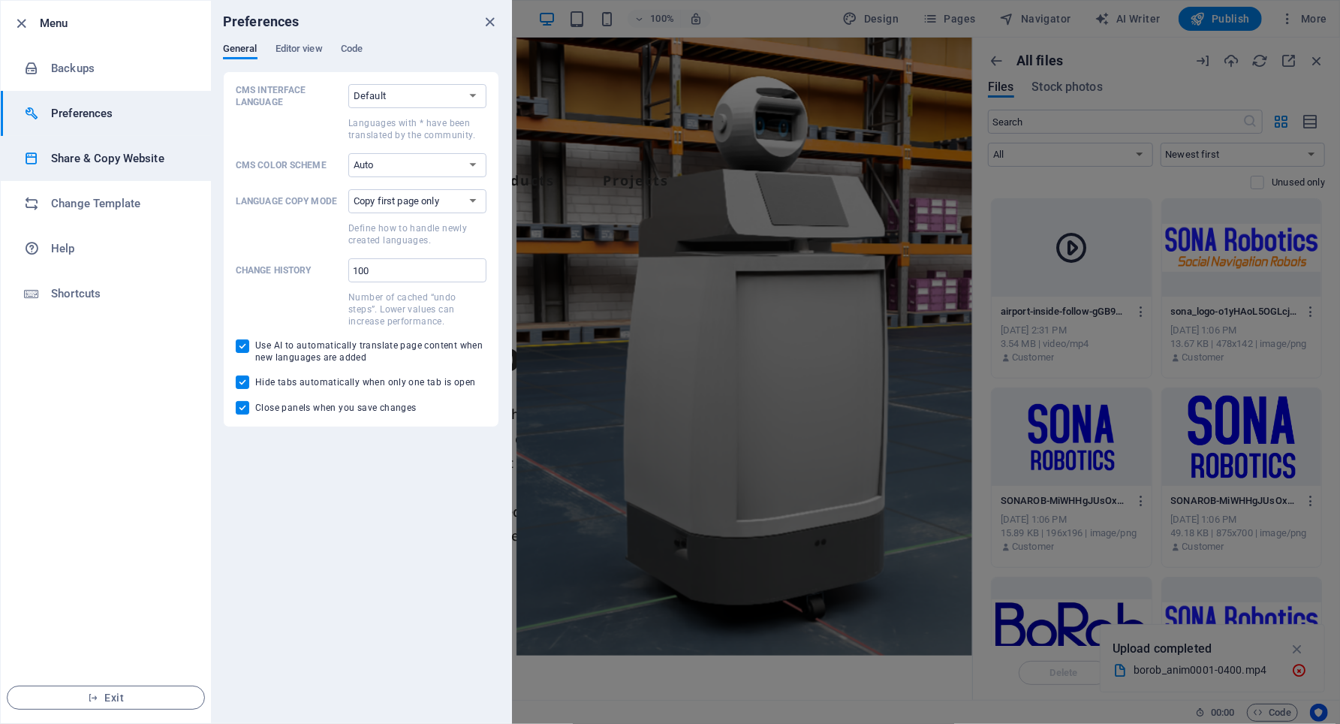
click at [110, 154] on h6 "Share & Copy Website" at bounding box center [120, 158] width 139 height 18
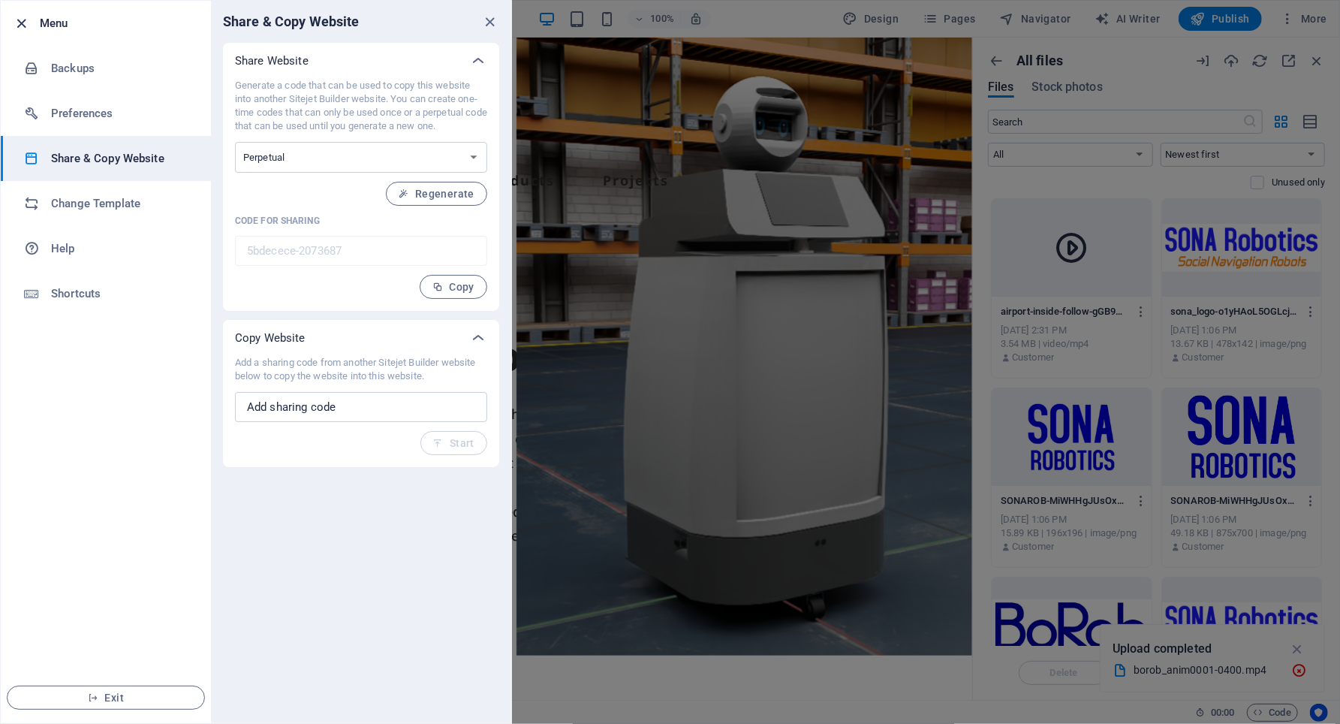
click at [26, 26] on icon "button" at bounding box center [22, 23] width 17 height 17
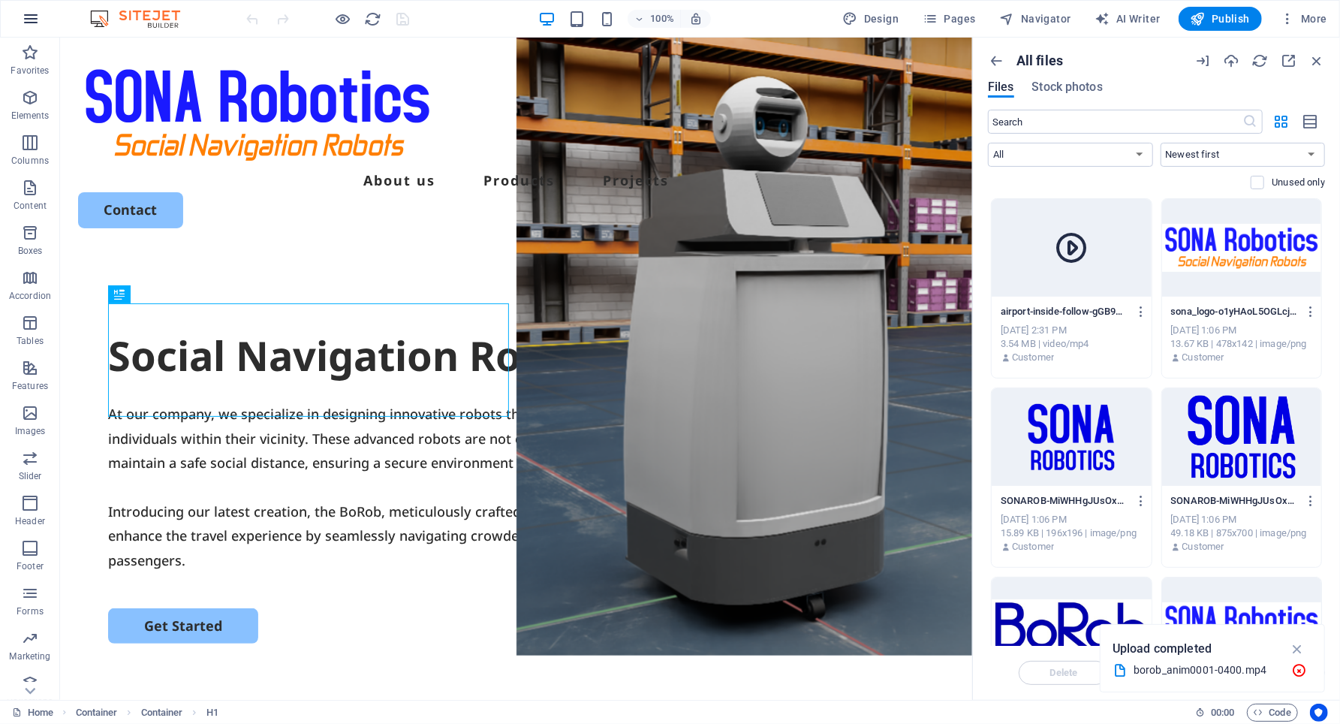
click at [32, 16] on icon "button" at bounding box center [31, 19] width 18 height 18
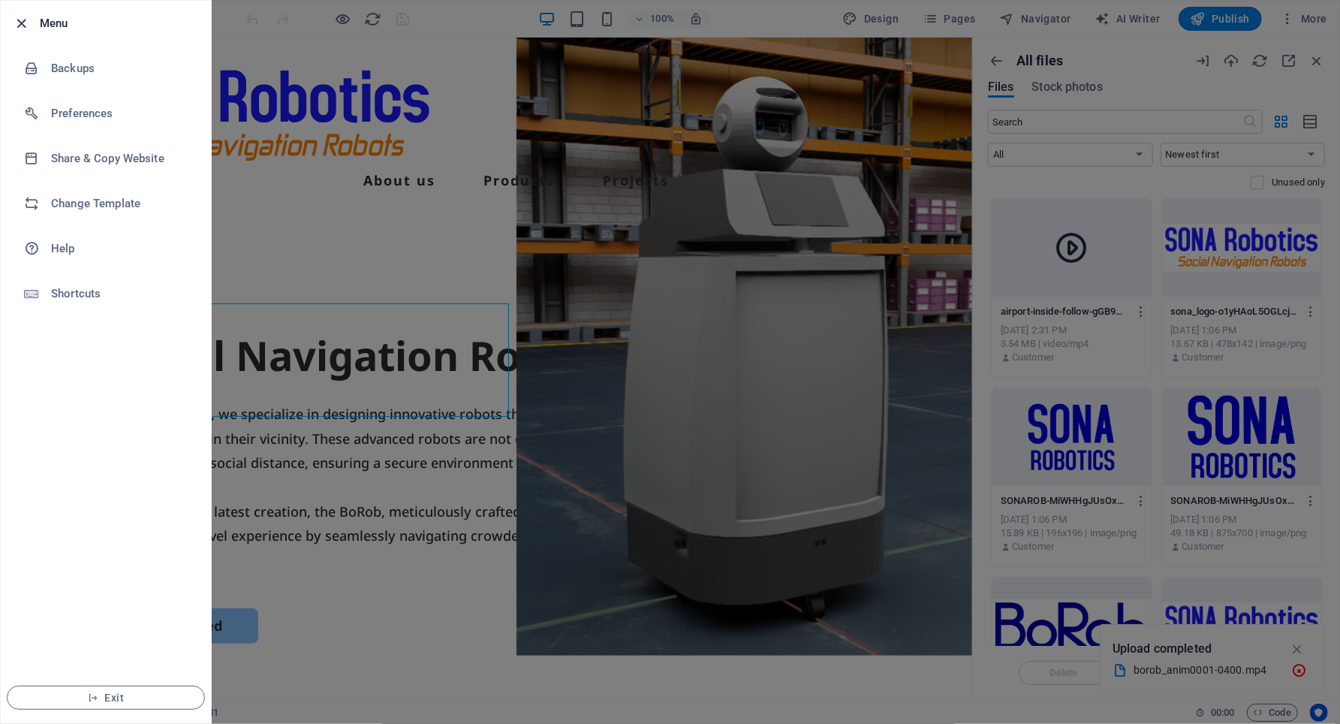
click at [16, 21] on icon "button" at bounding box center [22, 23] width 17 height 17
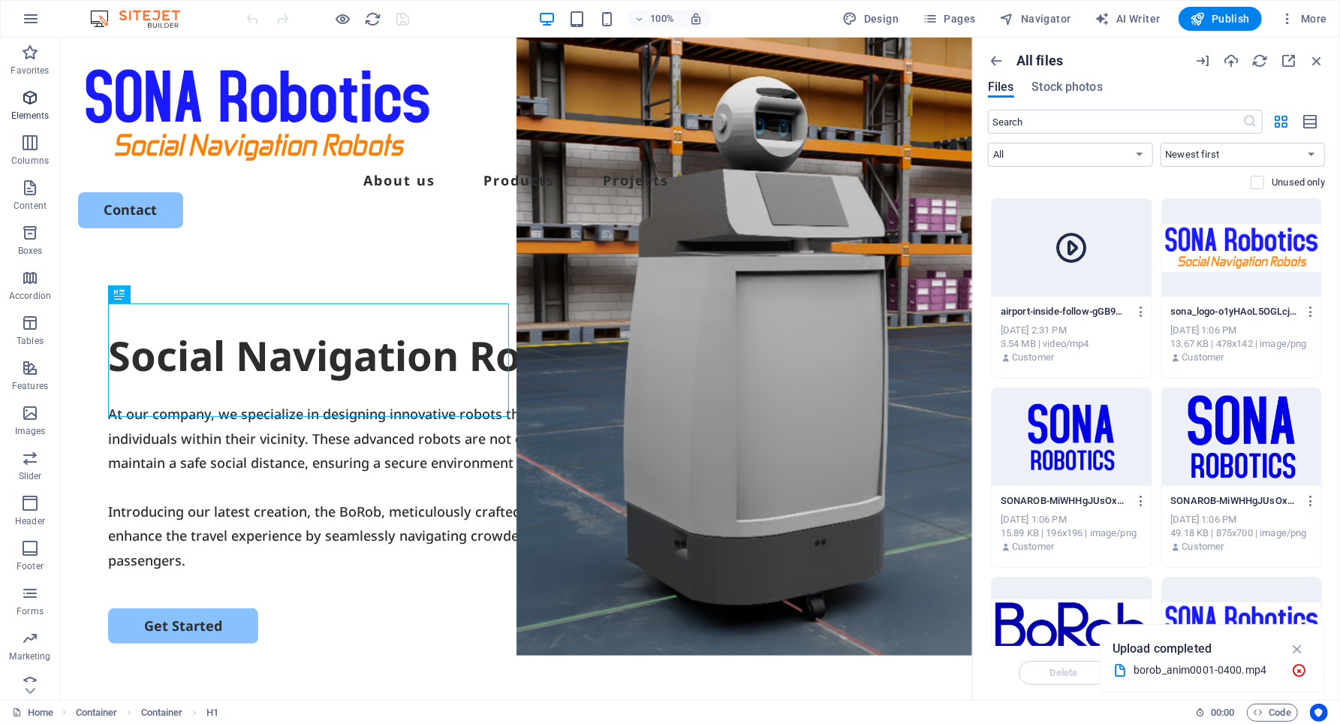
click at [31, 93] on icon "button" at bounding box center [30, 98] width 18 height 18
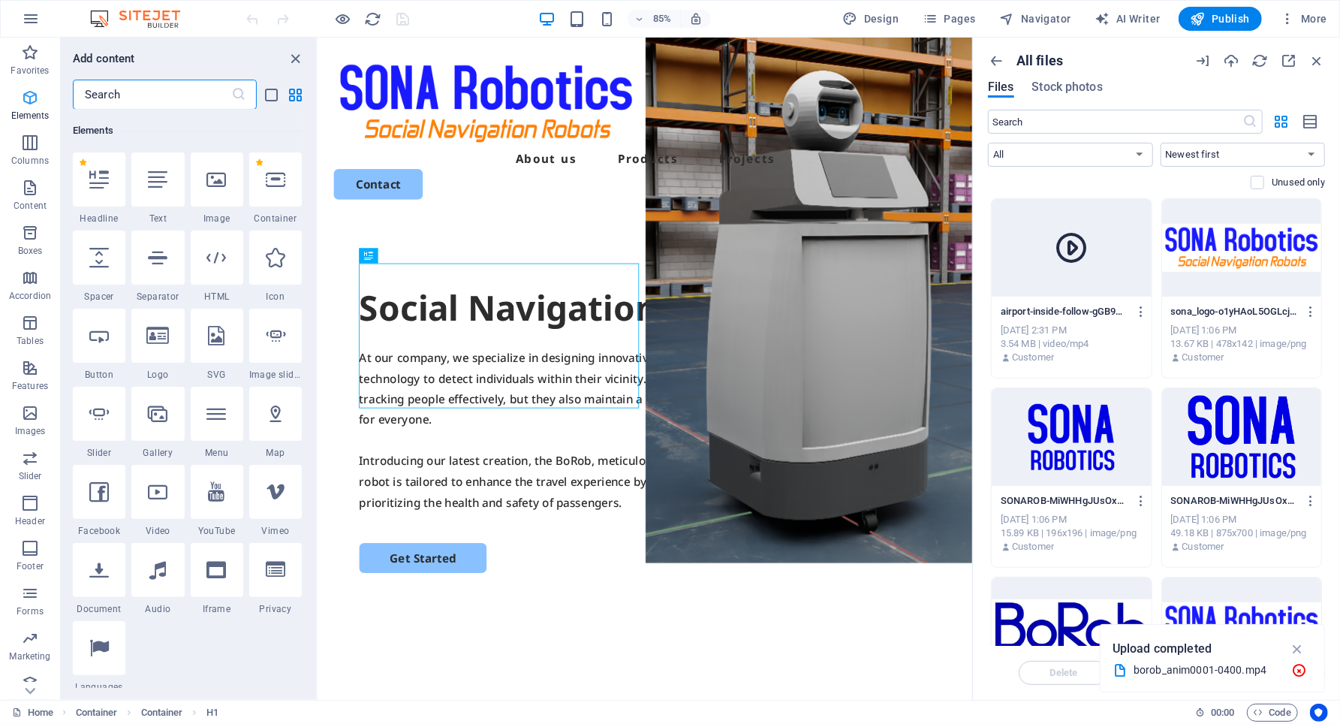
scroll to position [160, 0]
click at [154, 488] on icon at bounding box center [158, 492] width 20 height 20
select select "%"
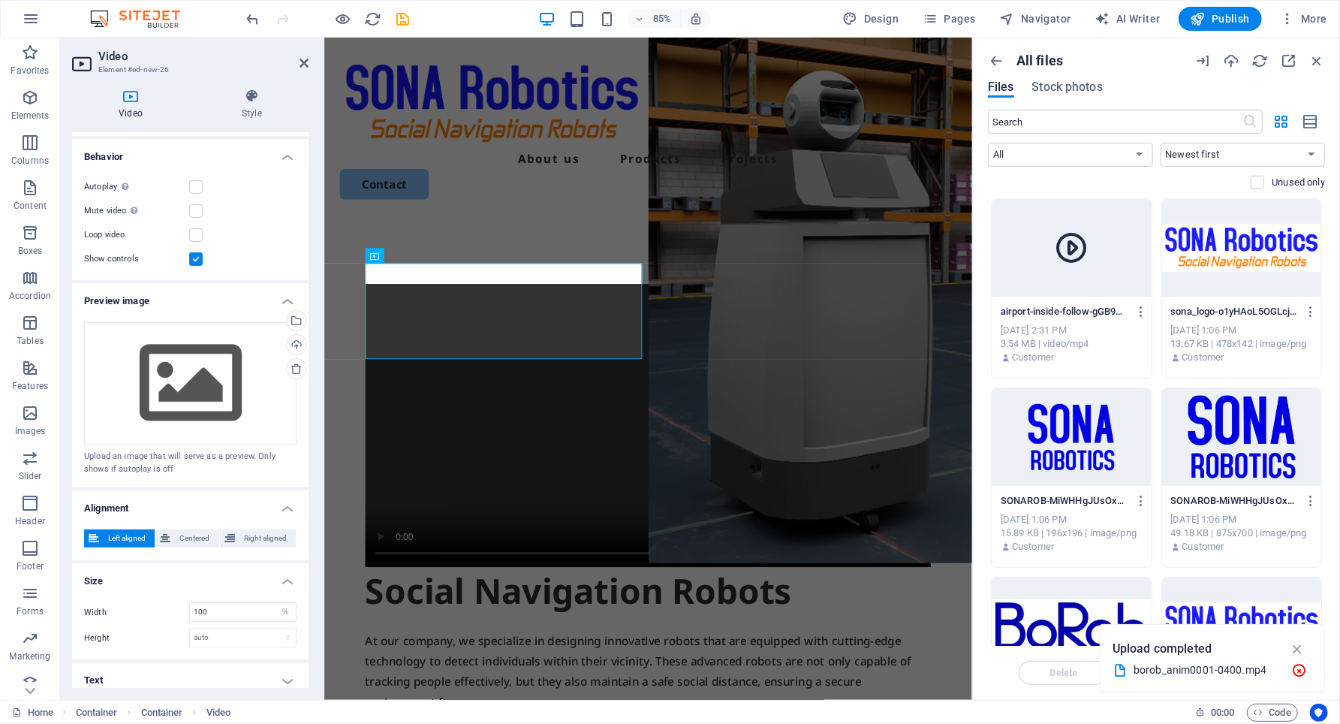
scroll to position [145, 0]
